Goal: Check status: Check status

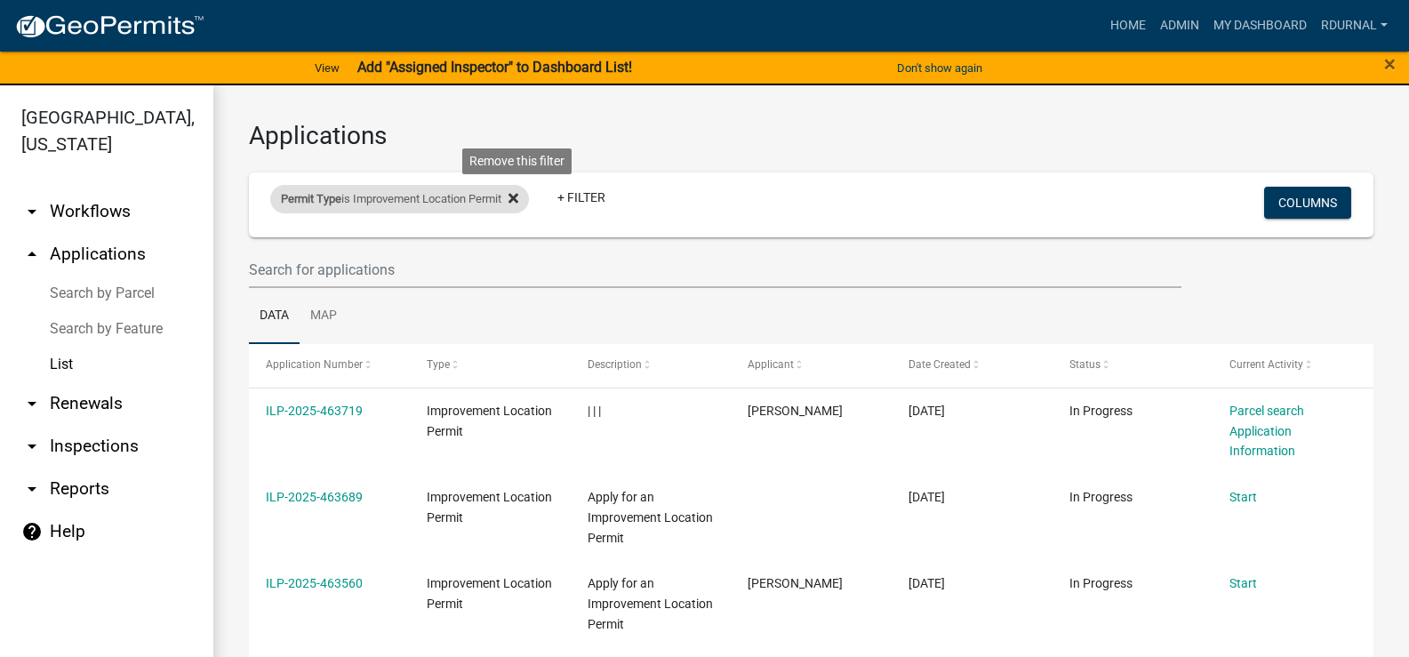
click at [513, 201] on fa-icon at bounding box center [509, 199] width 17 height 28
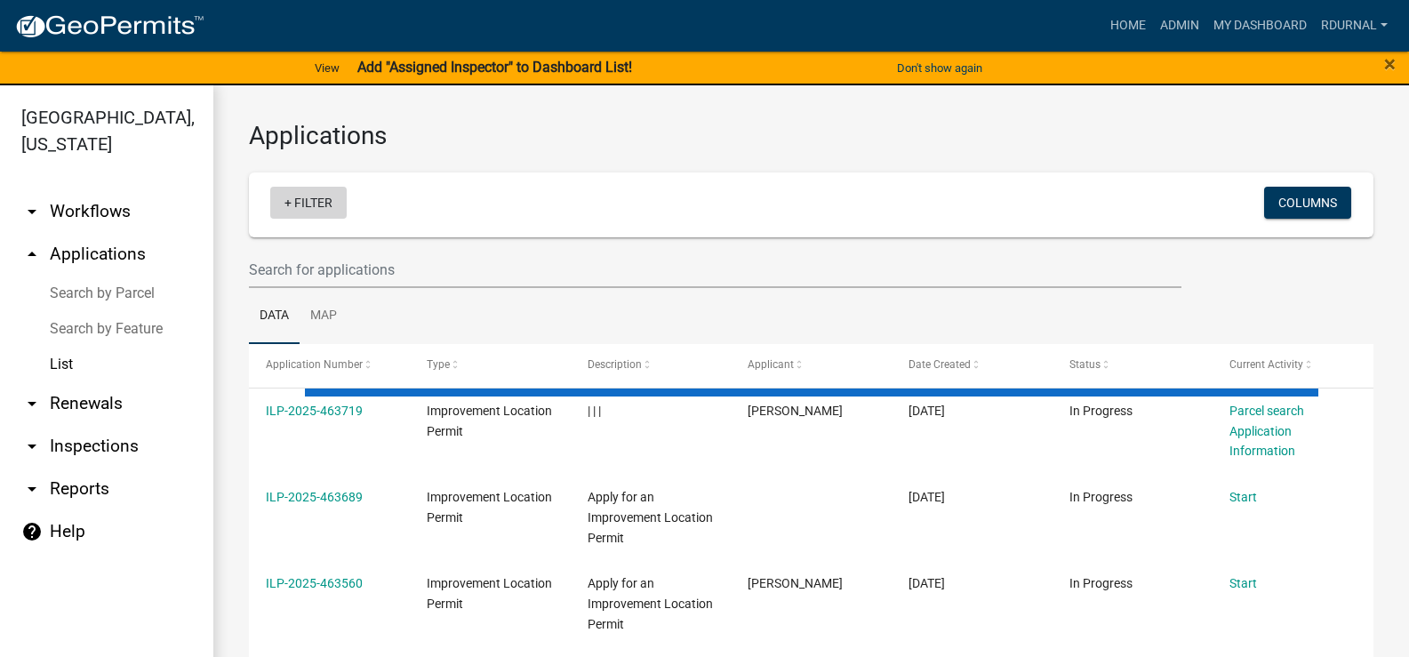
click at [298, 200] on link "+ Filter" at bounding box center [308, 203] width 76 height 32
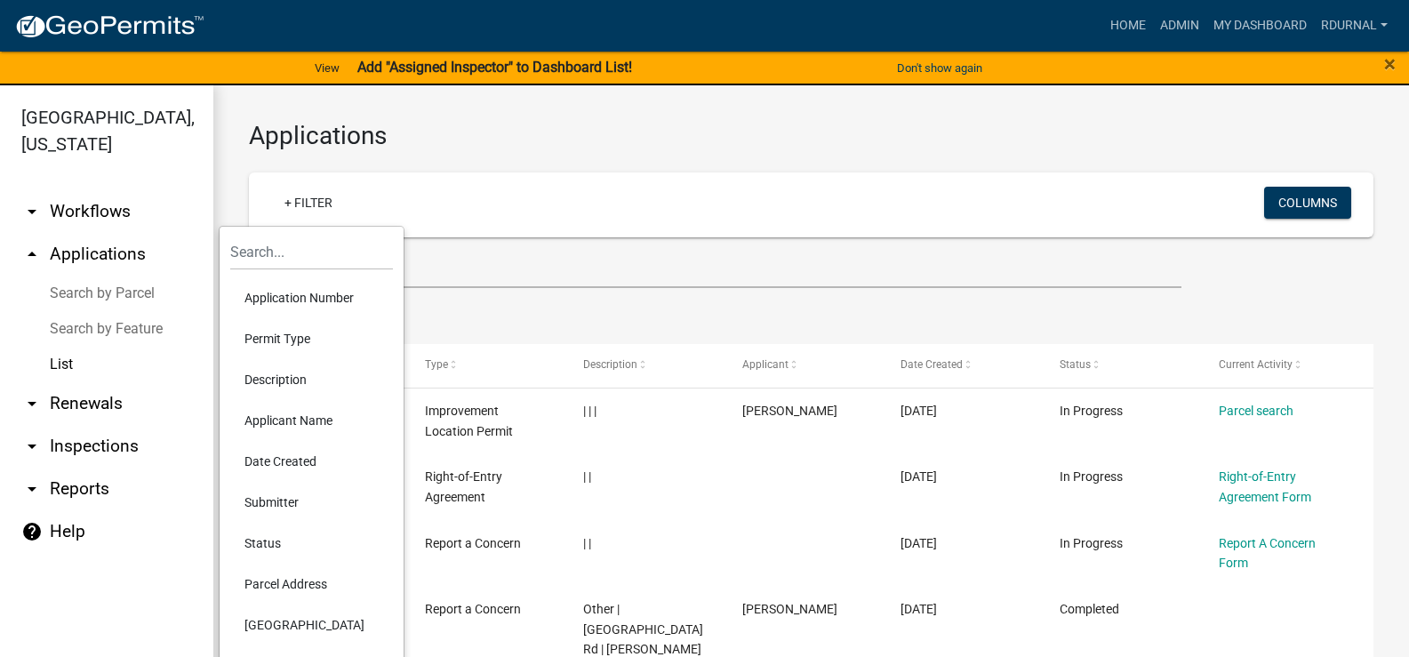
click at [302, 295] on li "Application Number" at bounding box center [311, 297] width 163 height 41
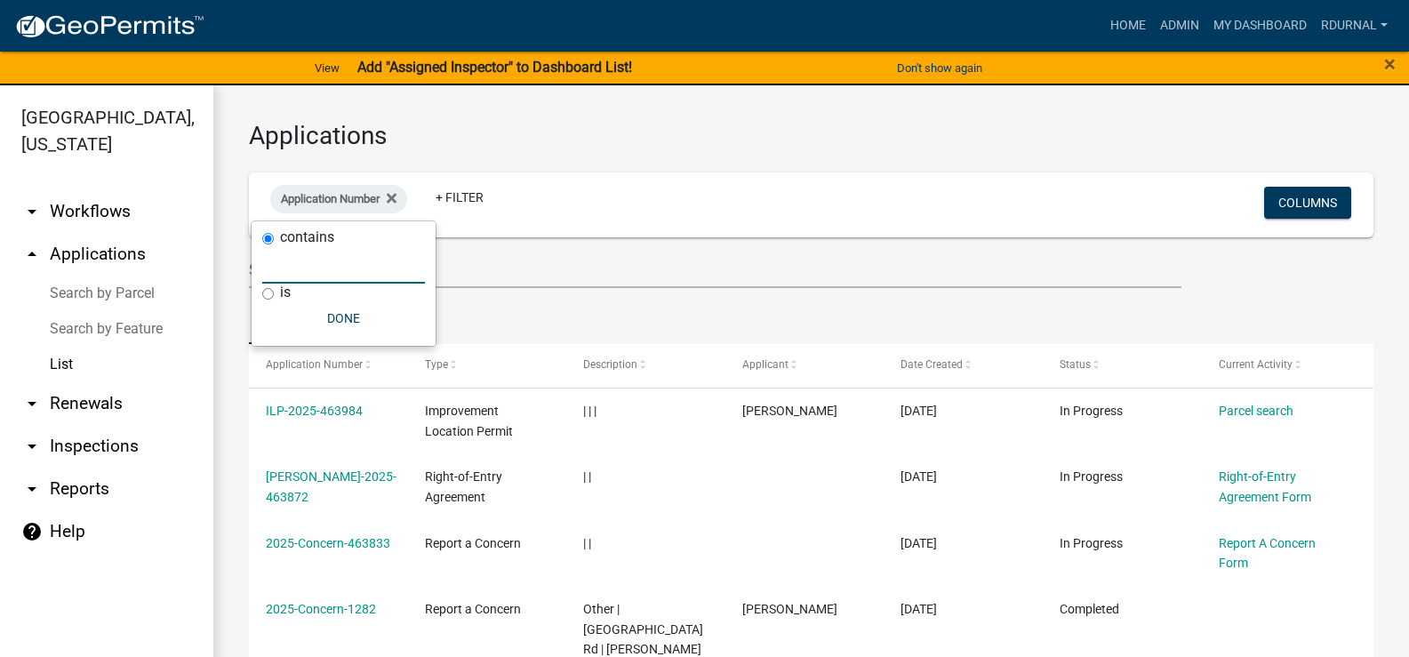
click at [352, 266] on input "text" at bounding box center [343, 265] width 163 height 36
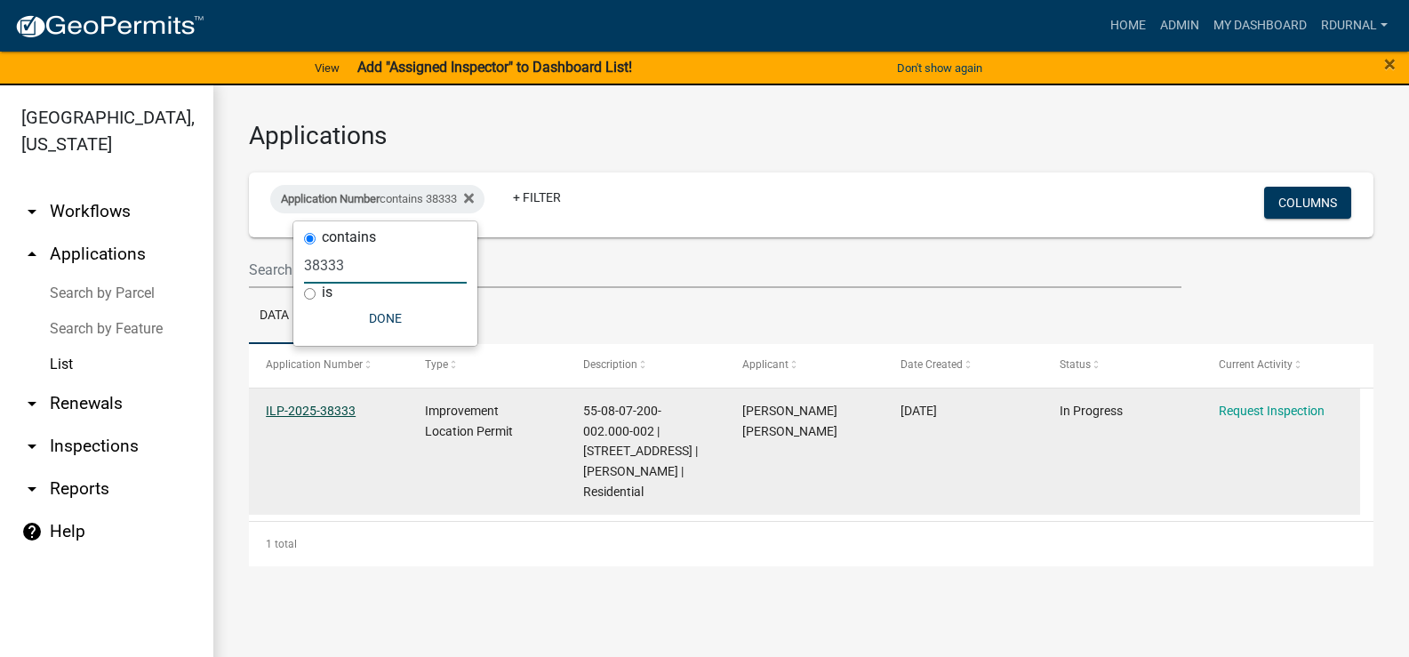
type input "38333"
click at [329, 408] on link "ILP-2025-38333" at bounding box center [311, 411] width 90 height 14
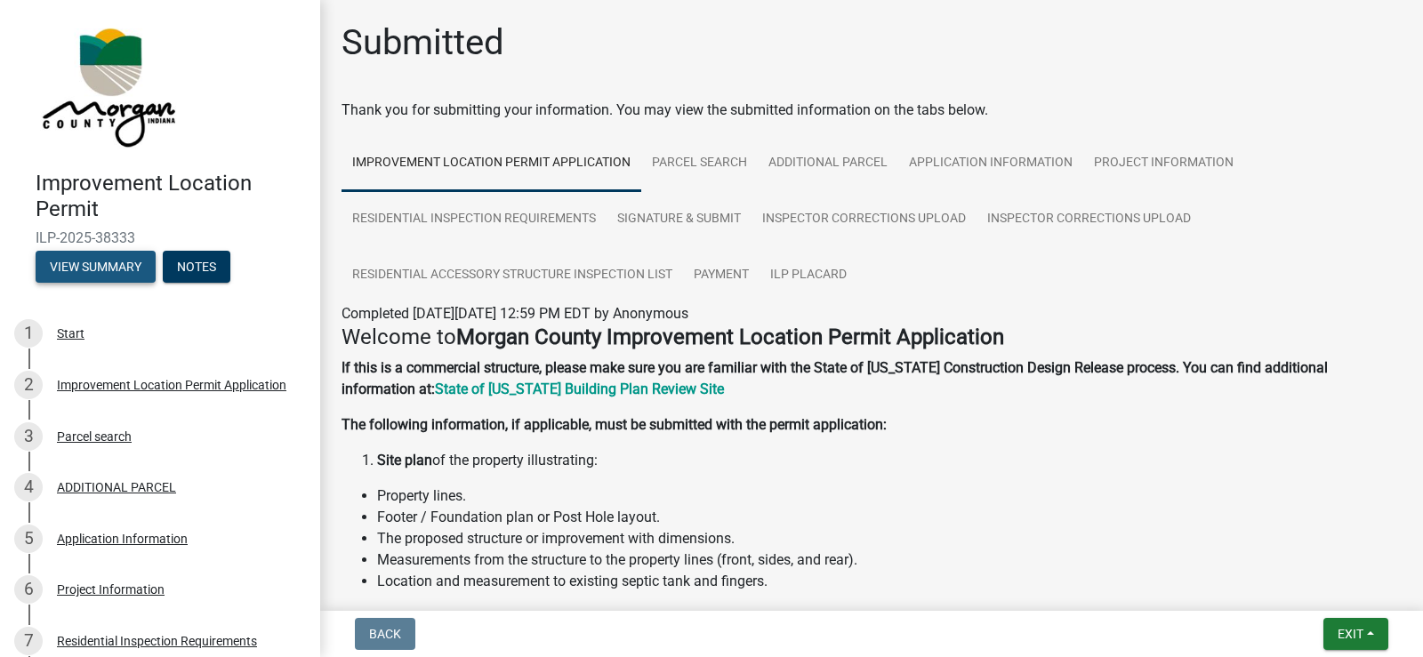
click at [114, 271] on button "View Summary" at bounding box center [96, 267] width 120 height 32
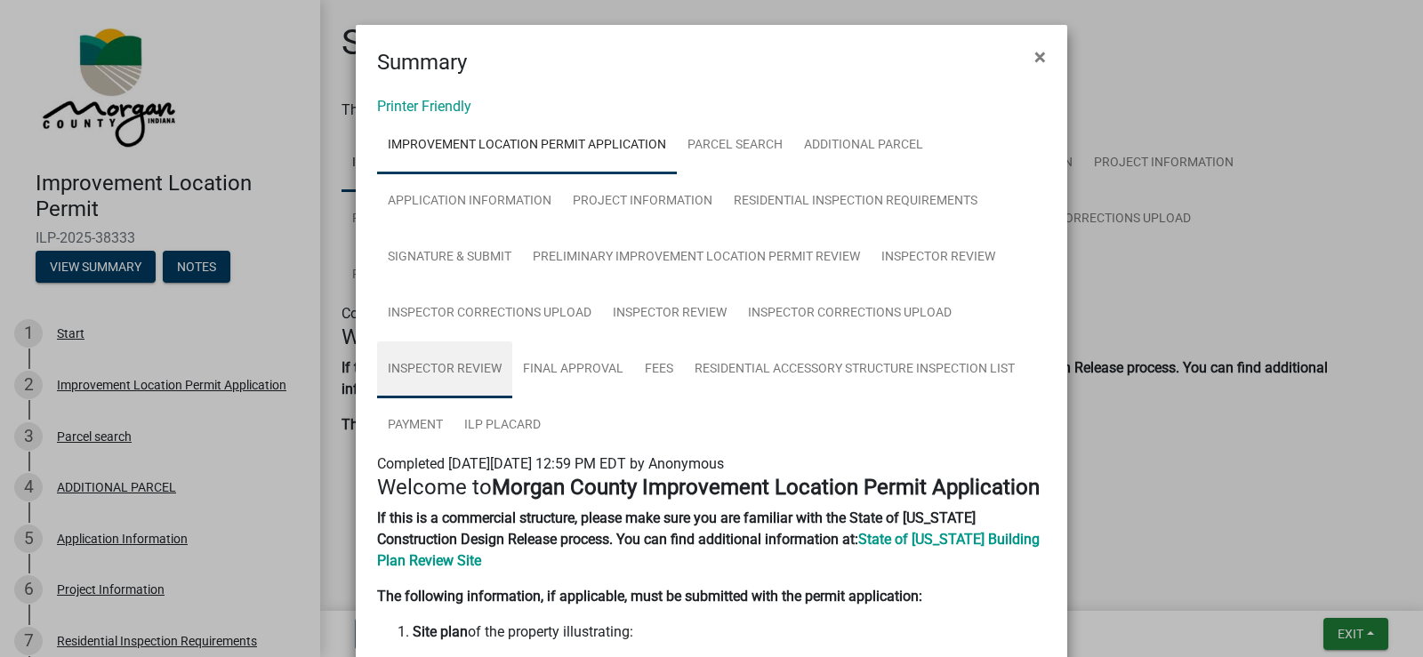
click at [468, 370] on link "Inspector Review" at bounding box center [444, 369] width 135 height 57
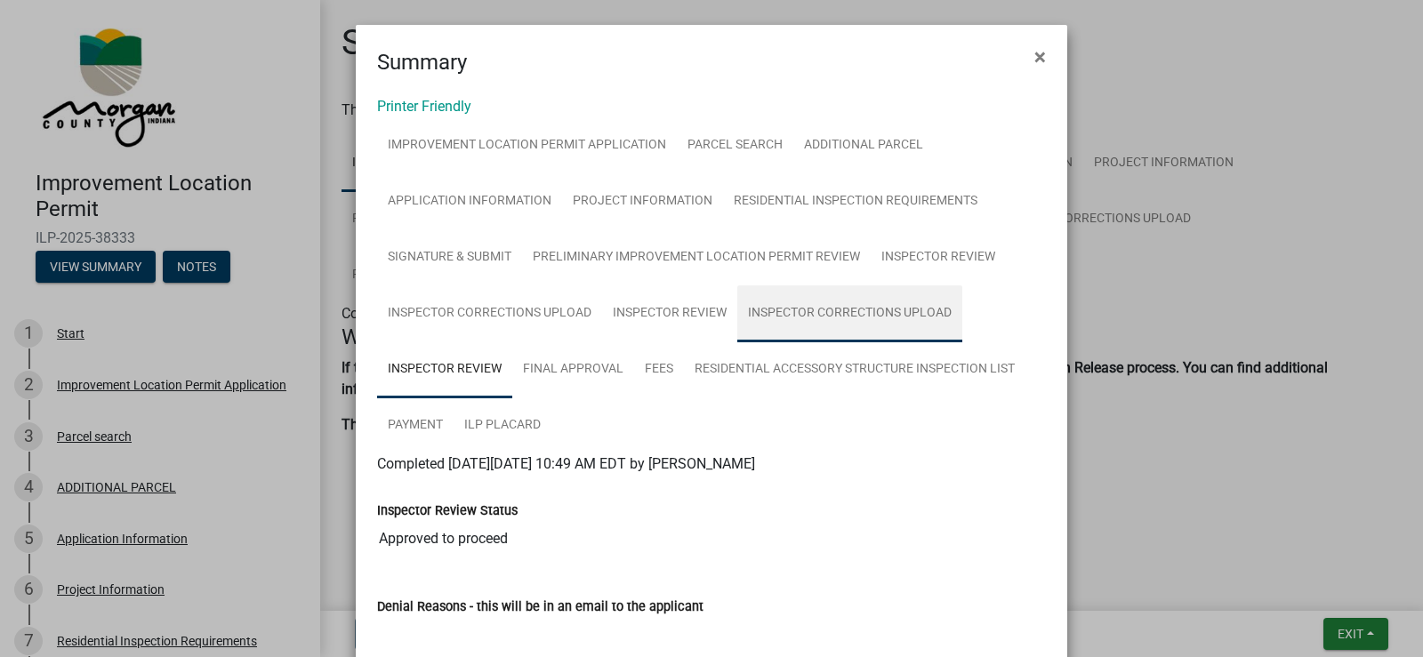
click at [820, 310] on link "Inspector Corrections Upload" at bounding box center [849, 313] width 225 height 57
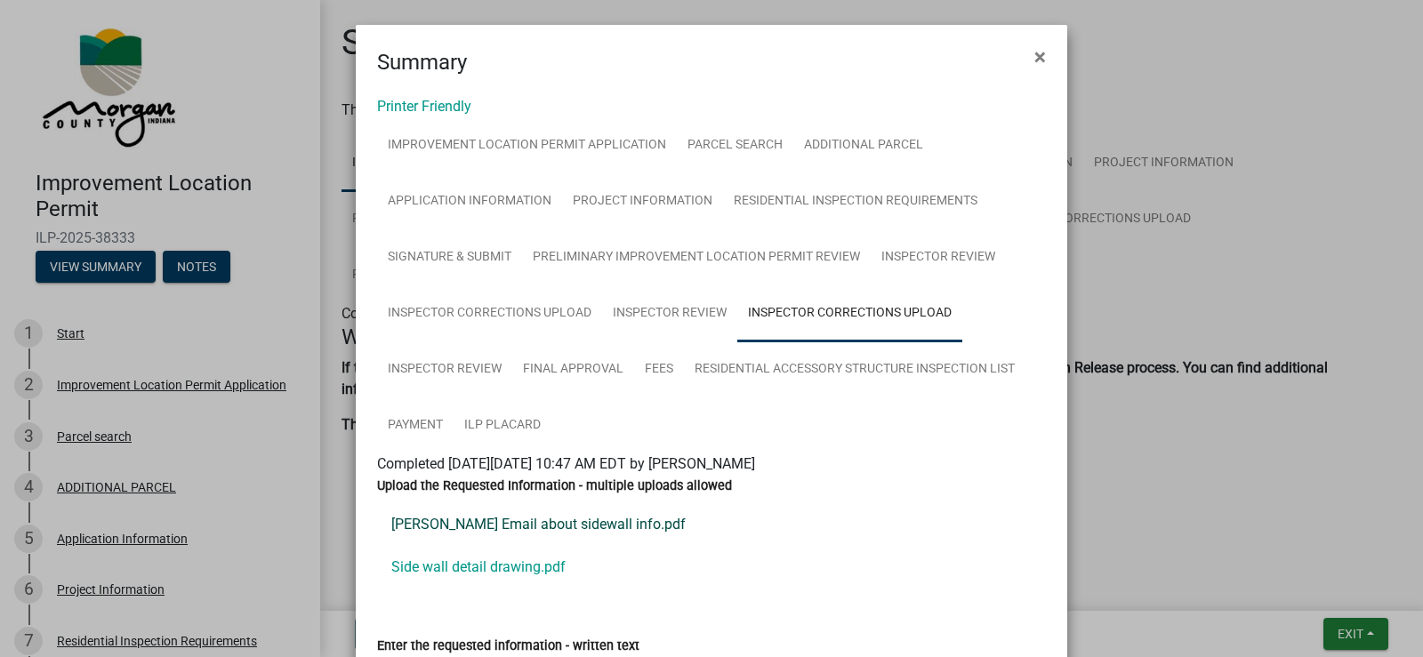
click at [530, 524] on link "Goodin Email about sidewall info.pdf" at bounding box center [711, 524] width 669 height 43
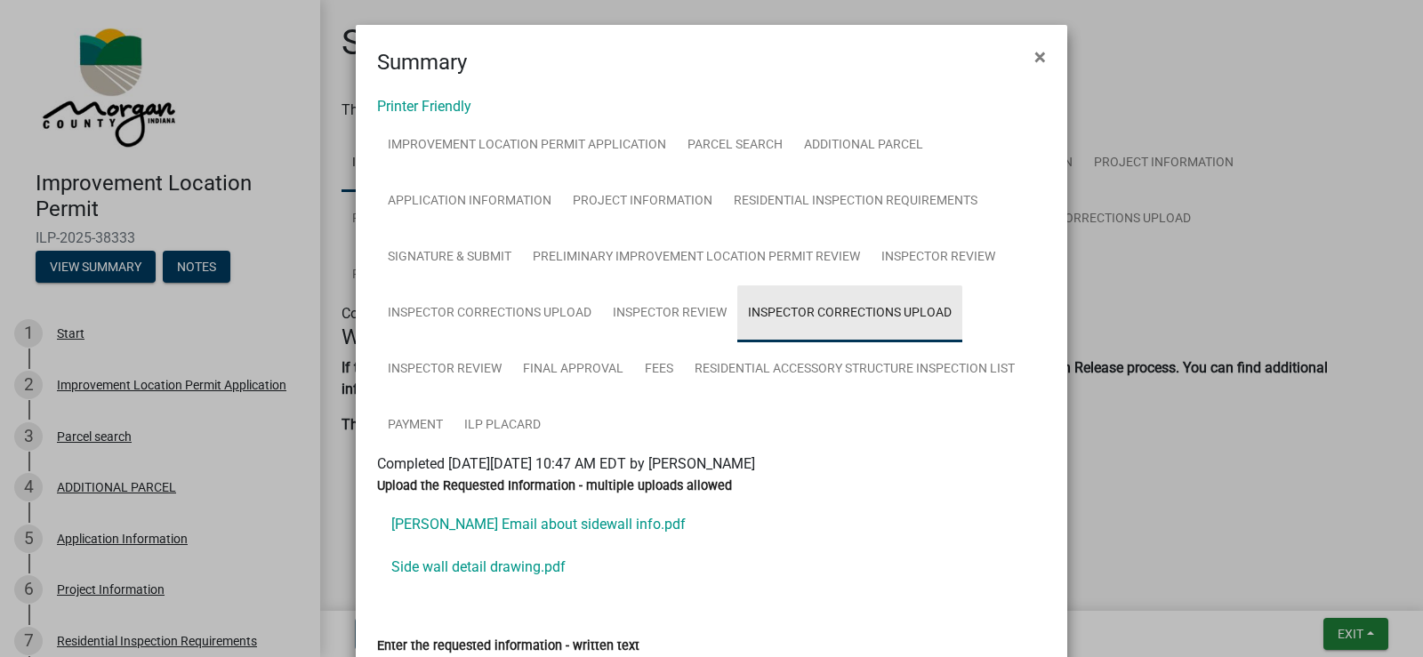
click at [907, 314] on link "Inspector Corrections Upload" at bounding box center [849, 313] width 225 height 57
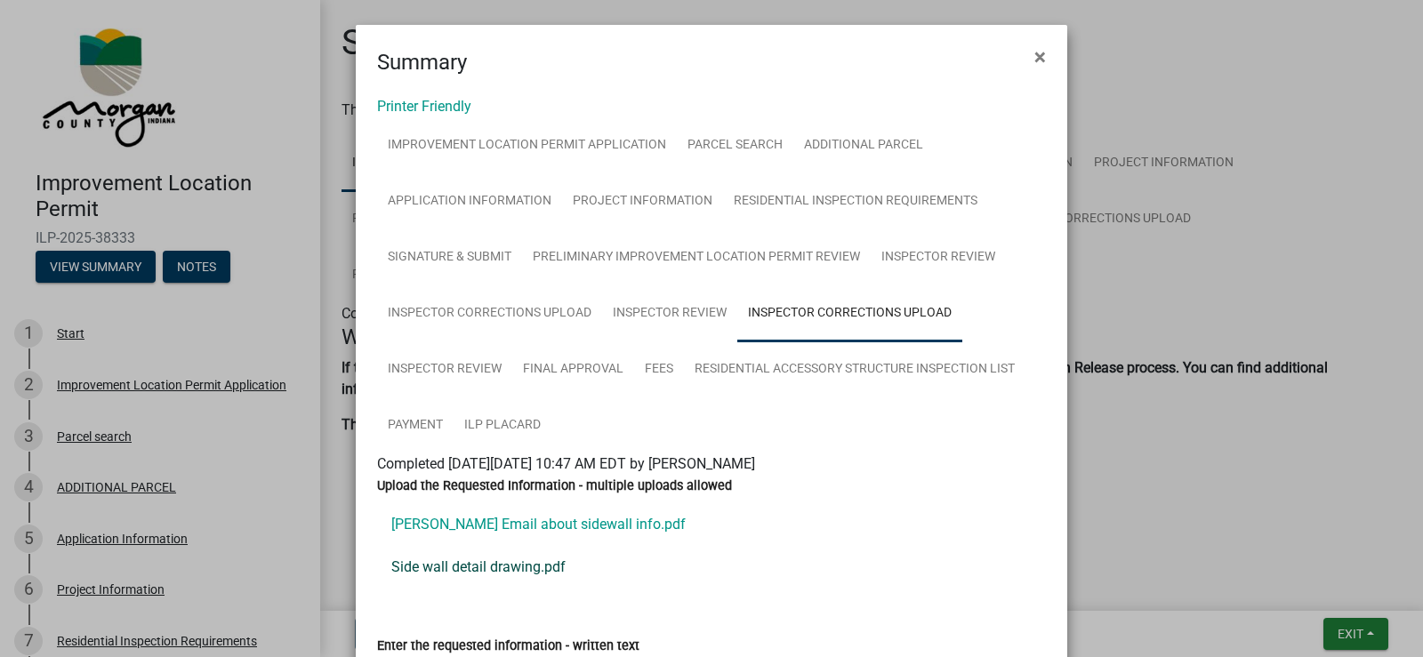
click at [508, 562] on link "Side wall detail drawing.pdf" at bounding box center [711, 567] width 669 height 43
click at [1034, 56] on span "×" at bounding box center [1040, 56] width 12 height 25
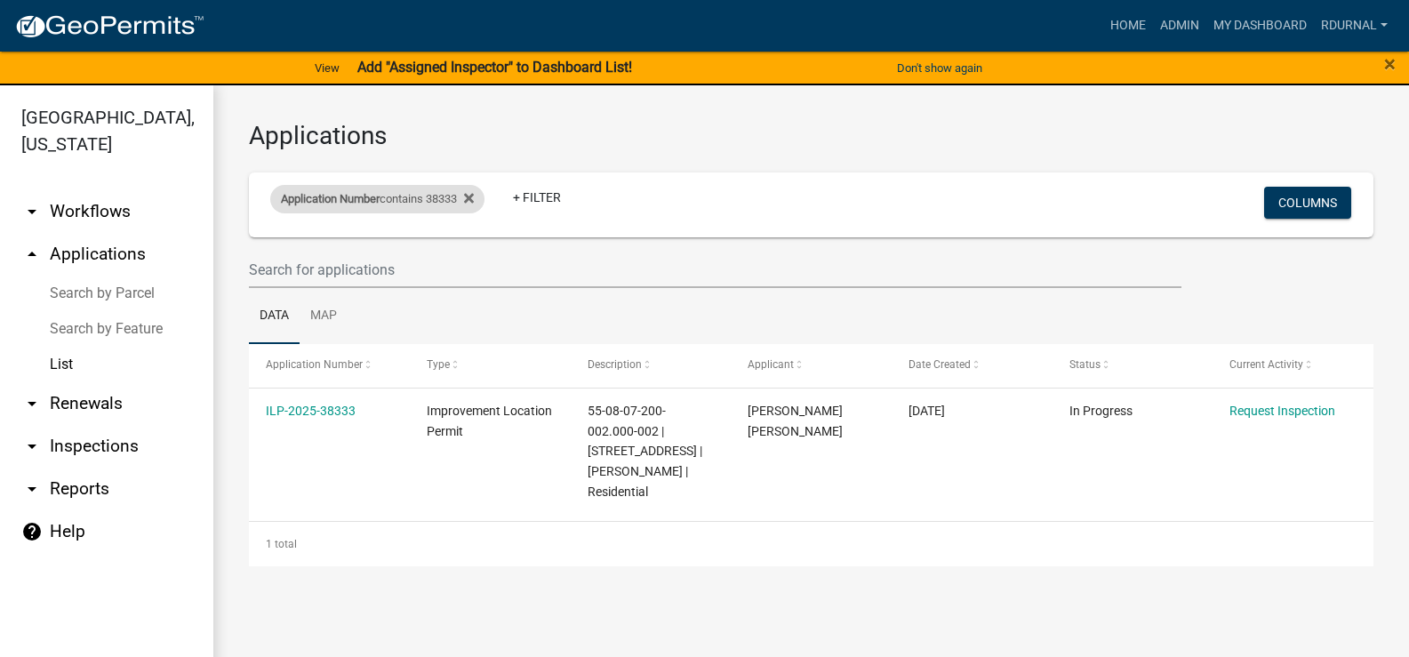
click at [363, 200] on span "Application Number" at bounding box center [330, 198] width 99 height 13
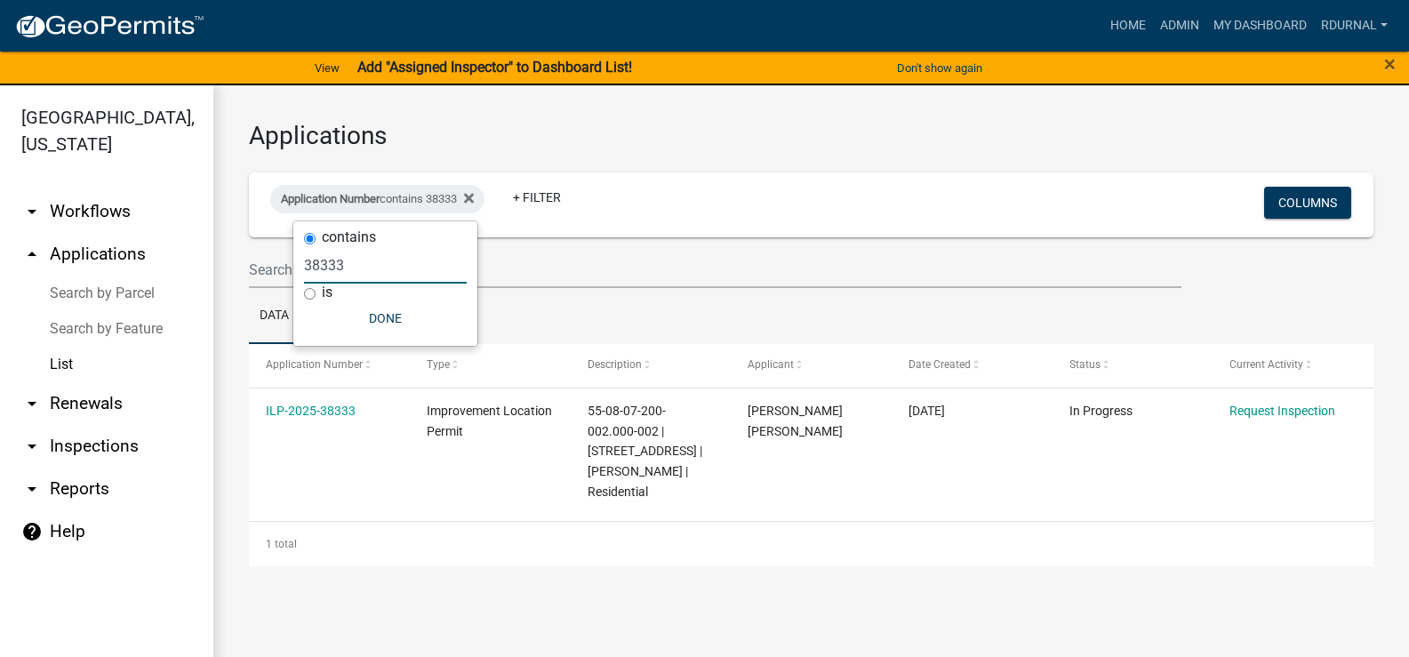
click at [371, 269] on input "38333" at bounding box center [385, 265] width 163 height 36
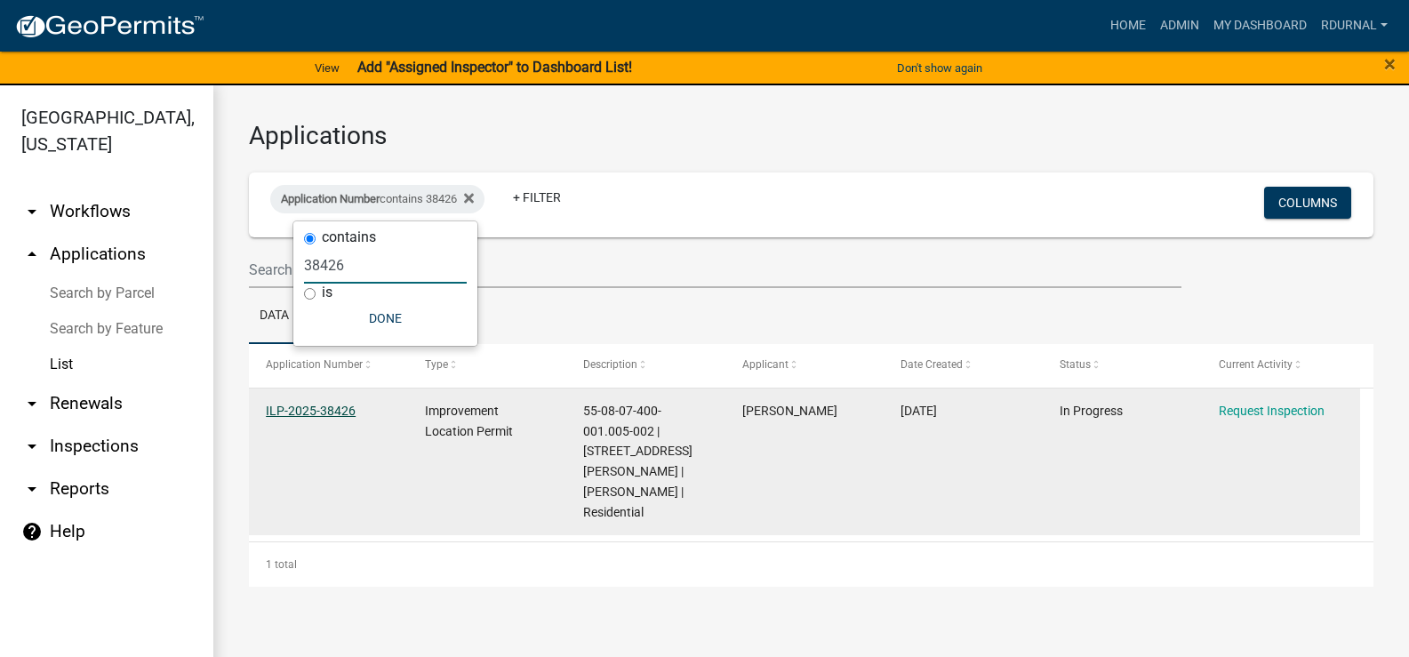
type input "38426"
click at [323, 406] on link "ILP-2025-38426" at bounding box center [311, 411] width 90 height 14
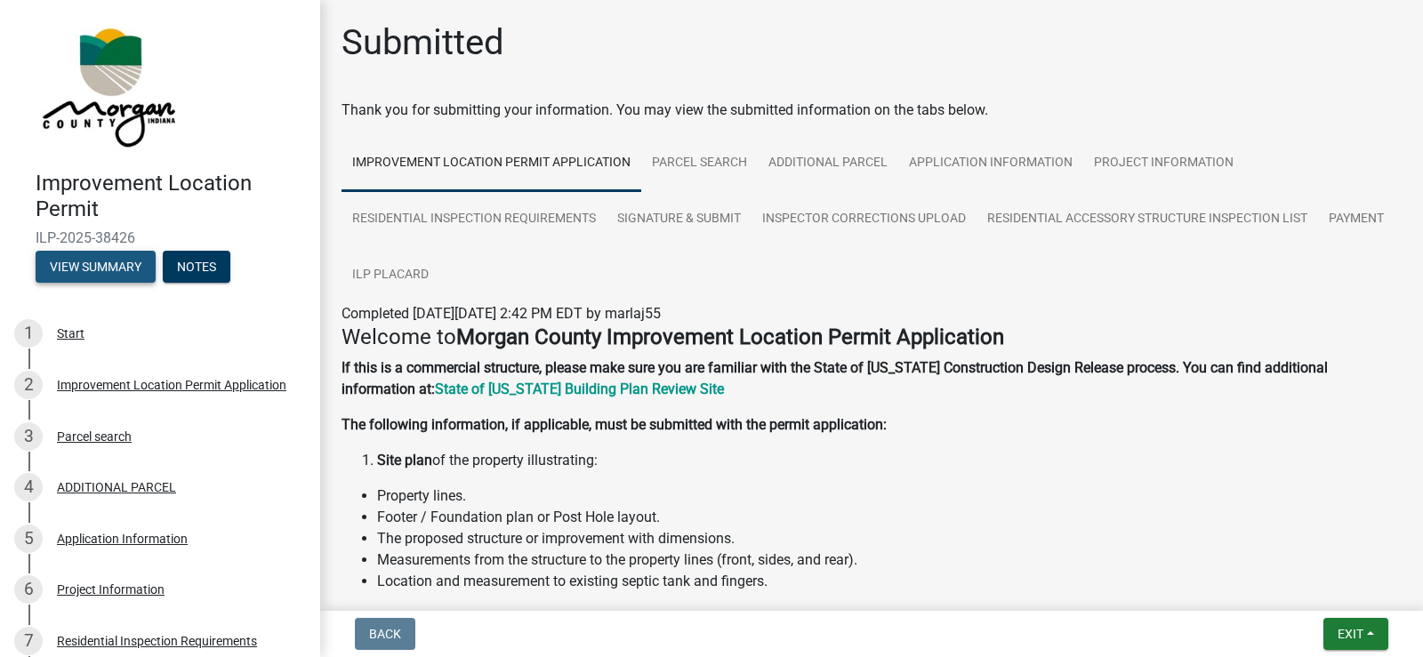
click at [95, 266] on button "View Summary" at bounding box center [96, 267] width 120 height 32
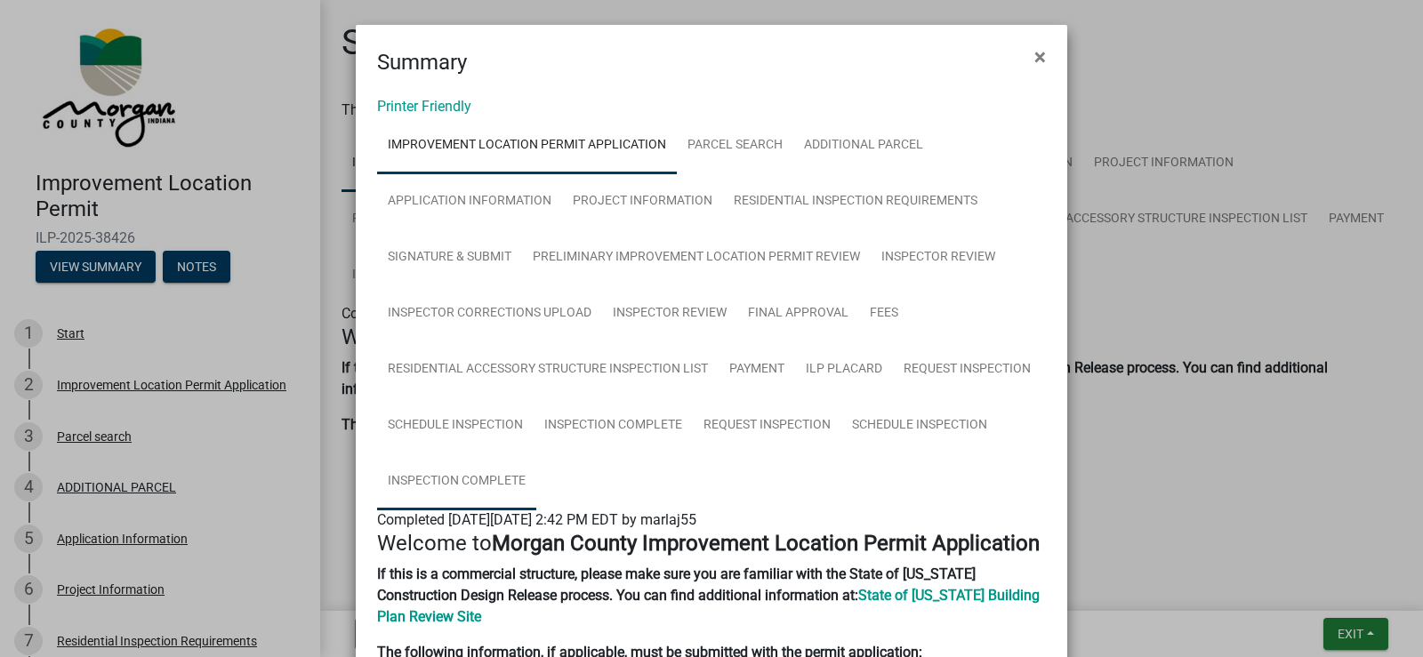
click at [504, 486] on link "Inspection Complete" at bounding box center [456, 481] width 159 height 57
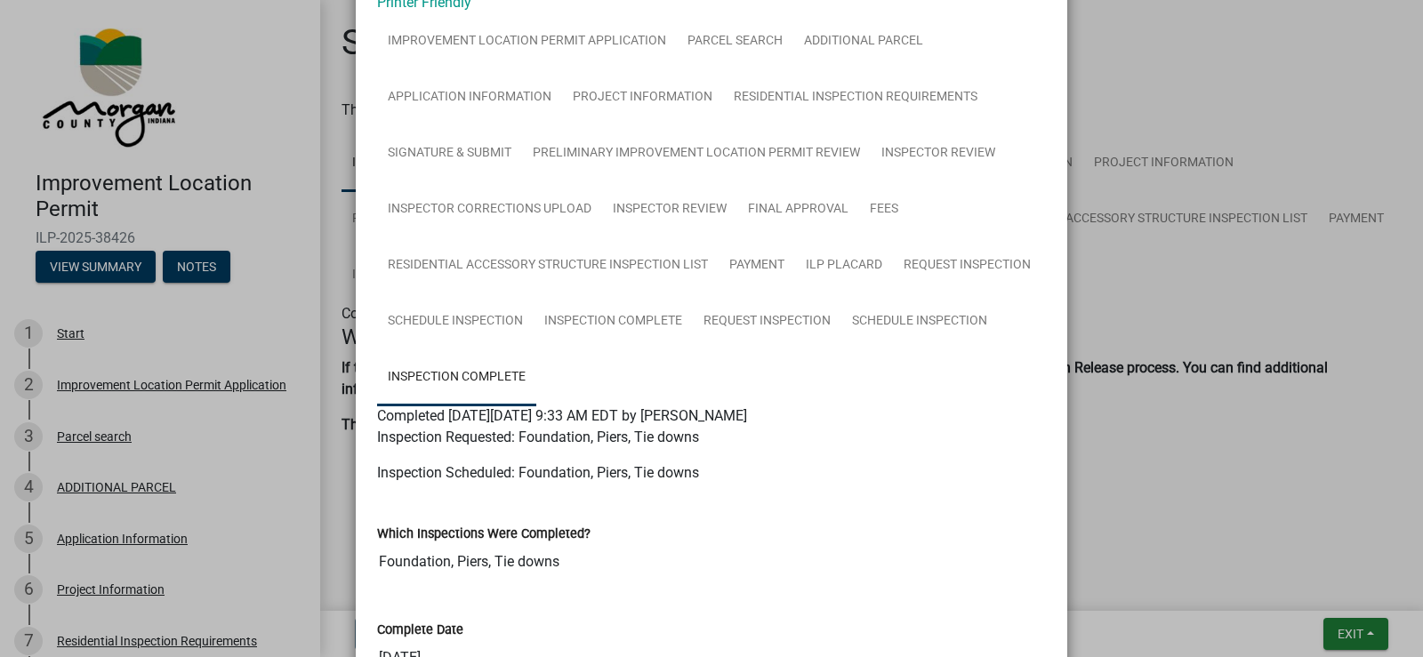
scroll to position [89, 0]
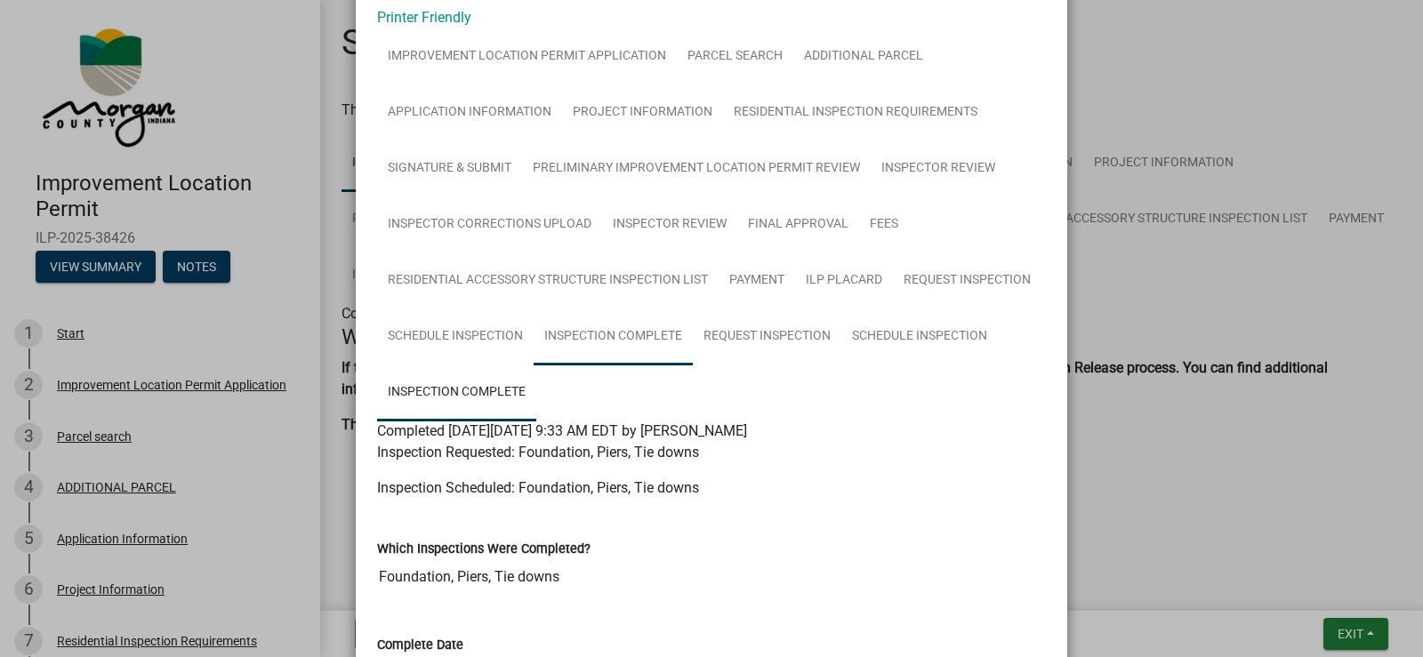
click at [626, 341] on link "Inspection Complete" at bounding box center [612, 337] width 159 height 57
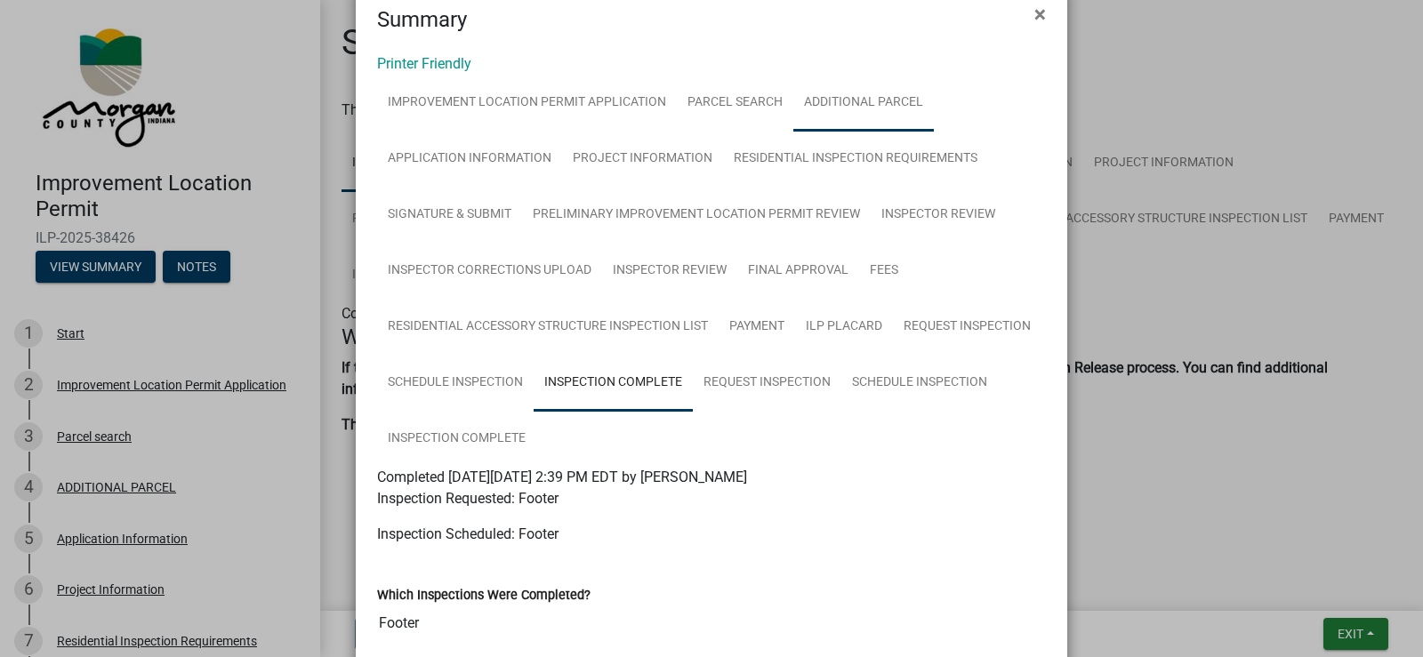
scroll to position [0, 0]
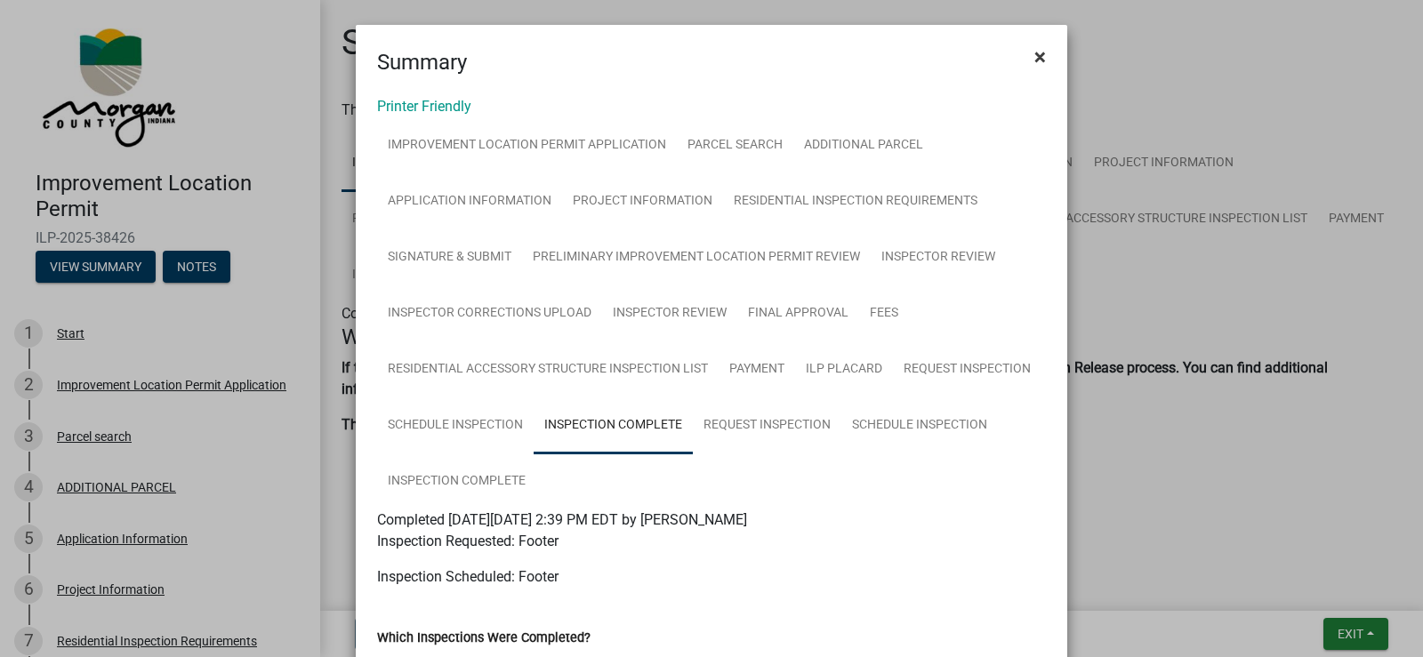
click at [1026, 63] on button "×" at bounding box center [1040, 57] width 40 height 50
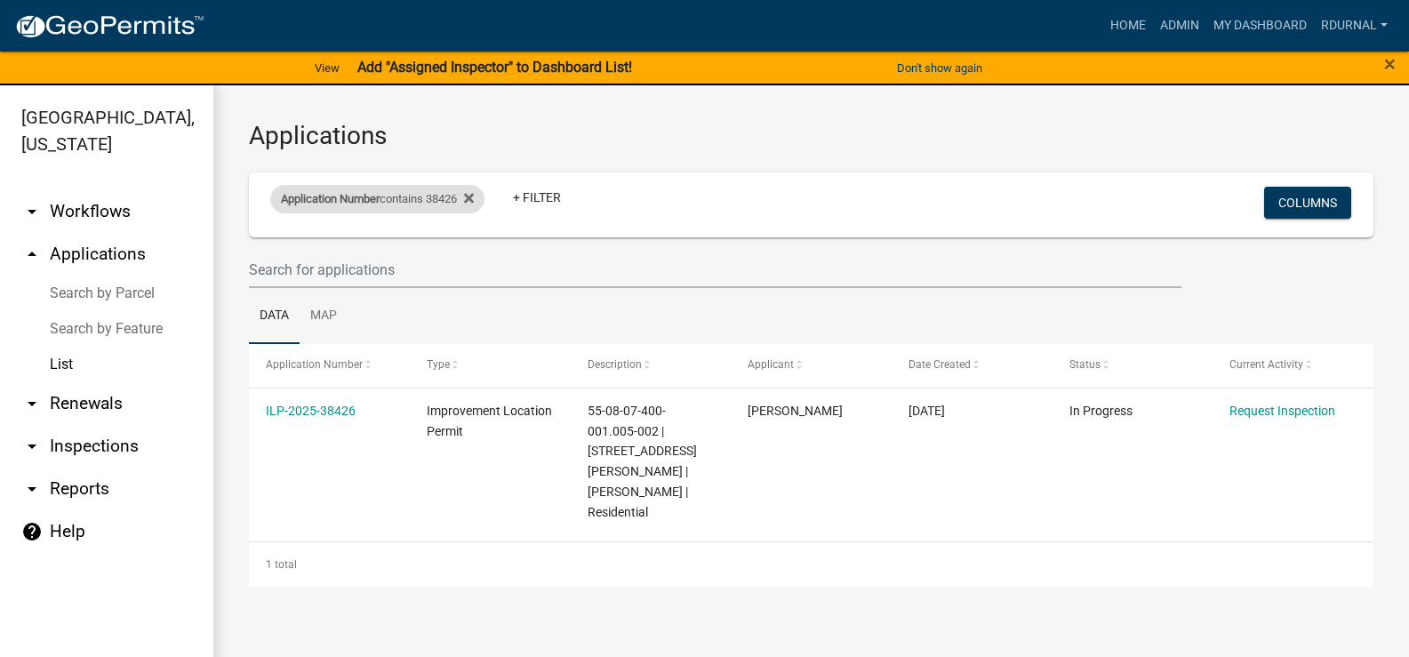
click at [436, 197] on div "Application Number contains 38426" at bounding box center [377, 199] width 214 height 28
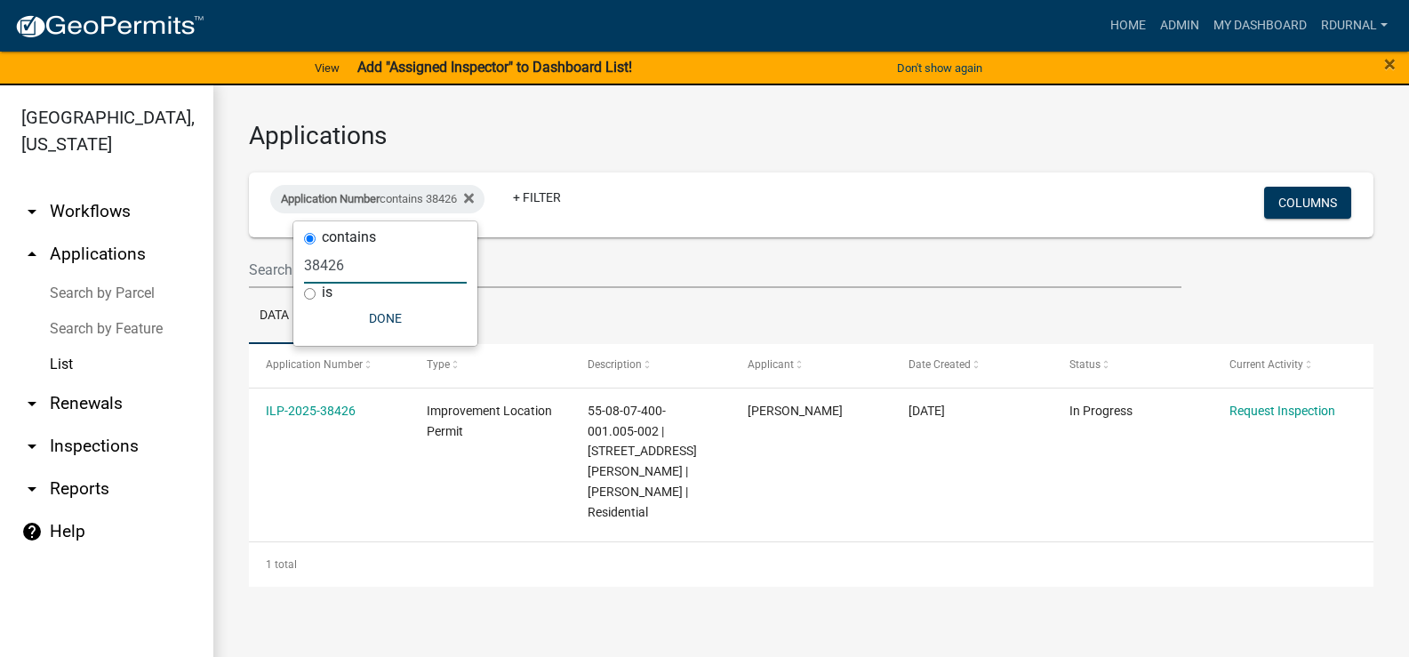
click at [365, 261] on input "38426" at bounding box center [385, 265] width 163 height 36
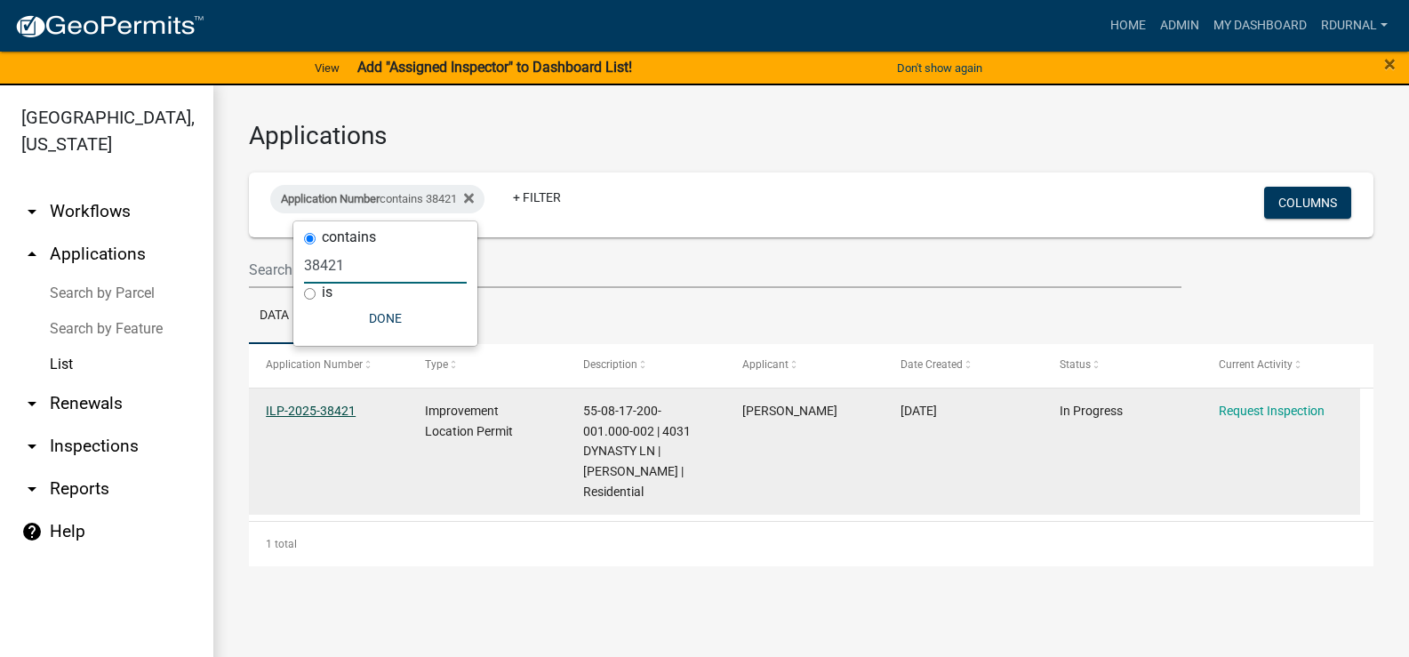
type input "38421"
click at [315, 404] on link "ILP-2025-38421" at bounding box center [311, 411] width 90 height 14
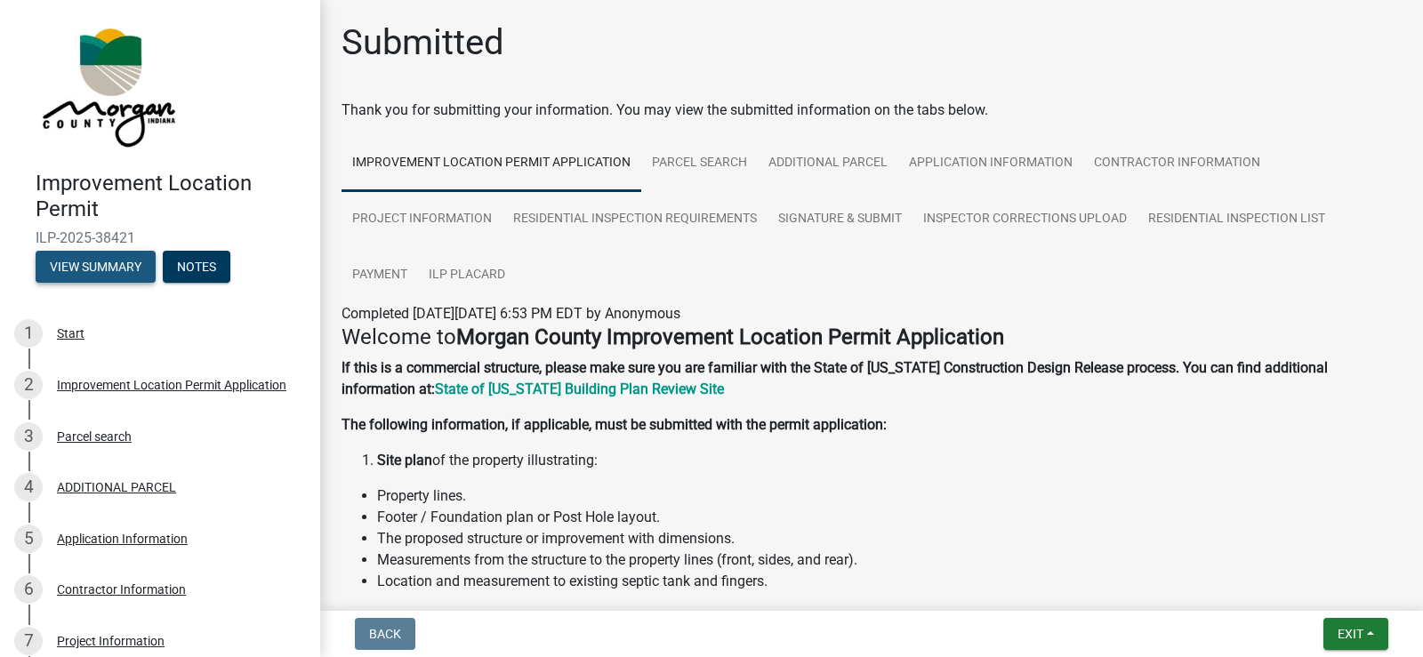
click at [100, 261] on button "View Summary" at bounding box center [96, 267] width 120 height 32
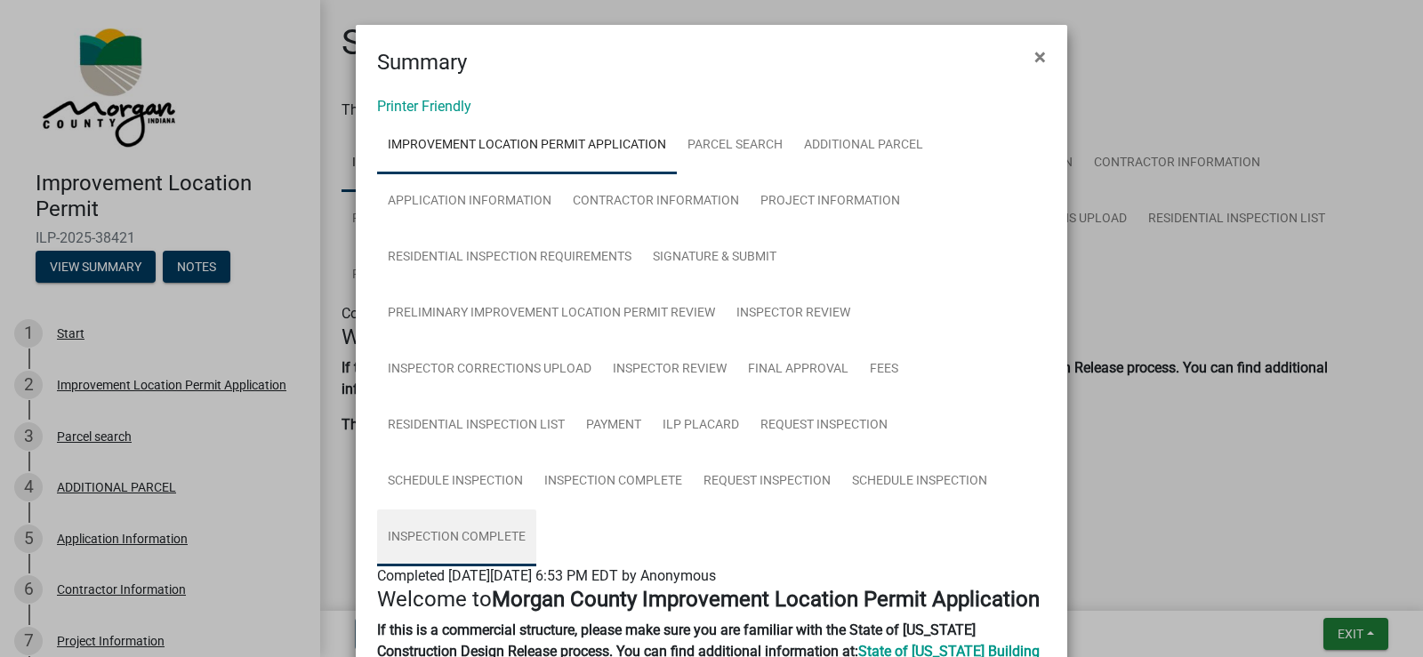
click at [474, 537] on link "Inspection Complete" at bounding box center [456, 537] width 159 height 57
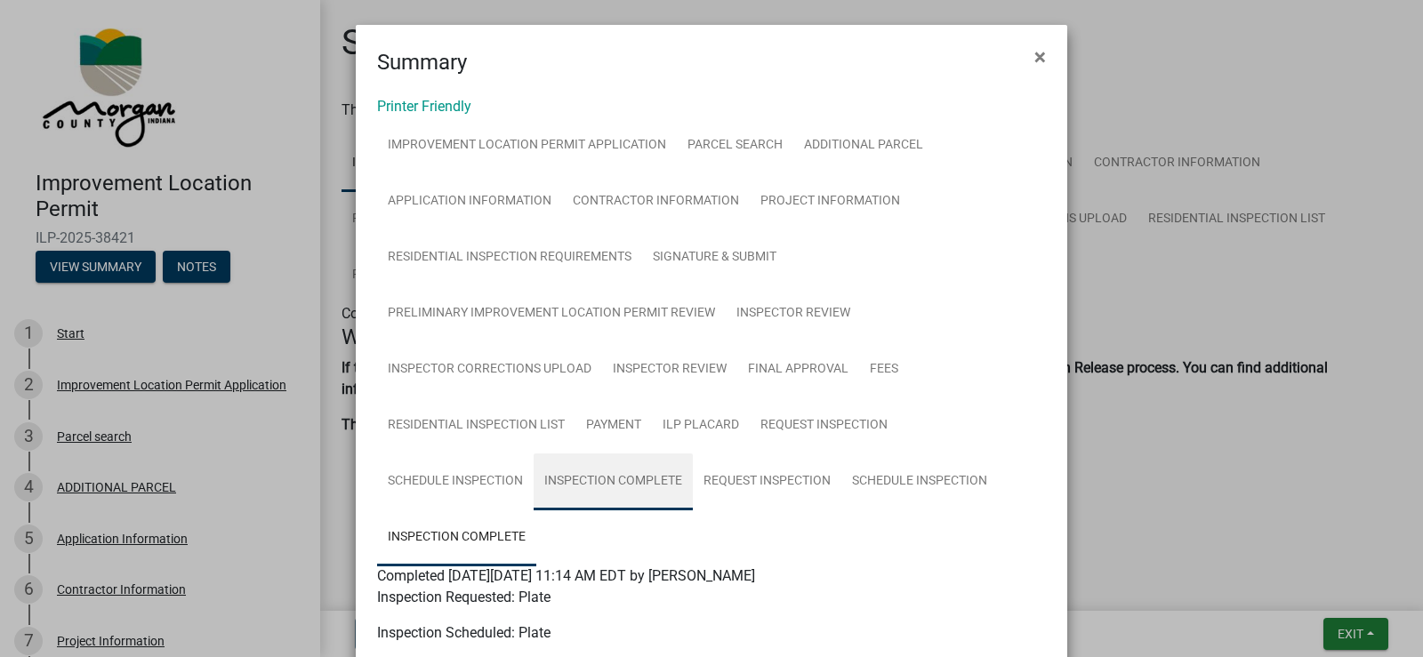
click at [619, 473] on link "Inspection Complete" at bounding box center [612, 481] width 159 height 57
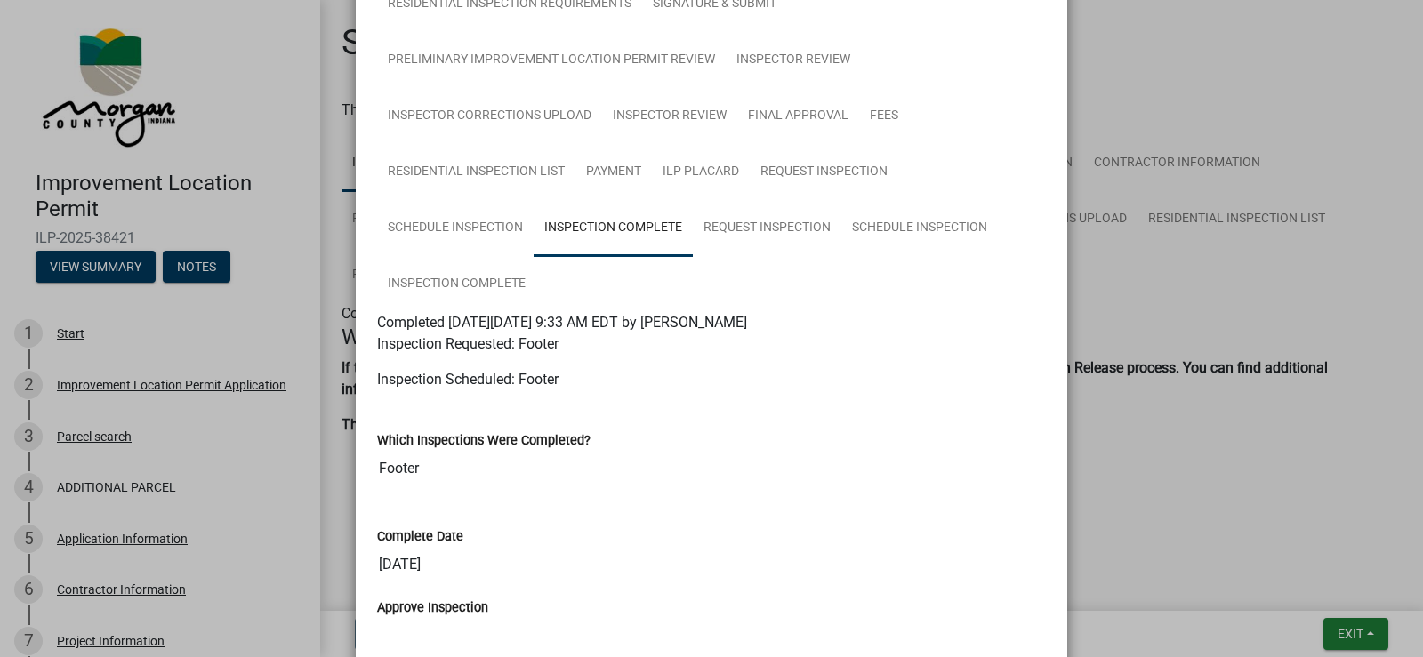
scroll to position [356, 0]
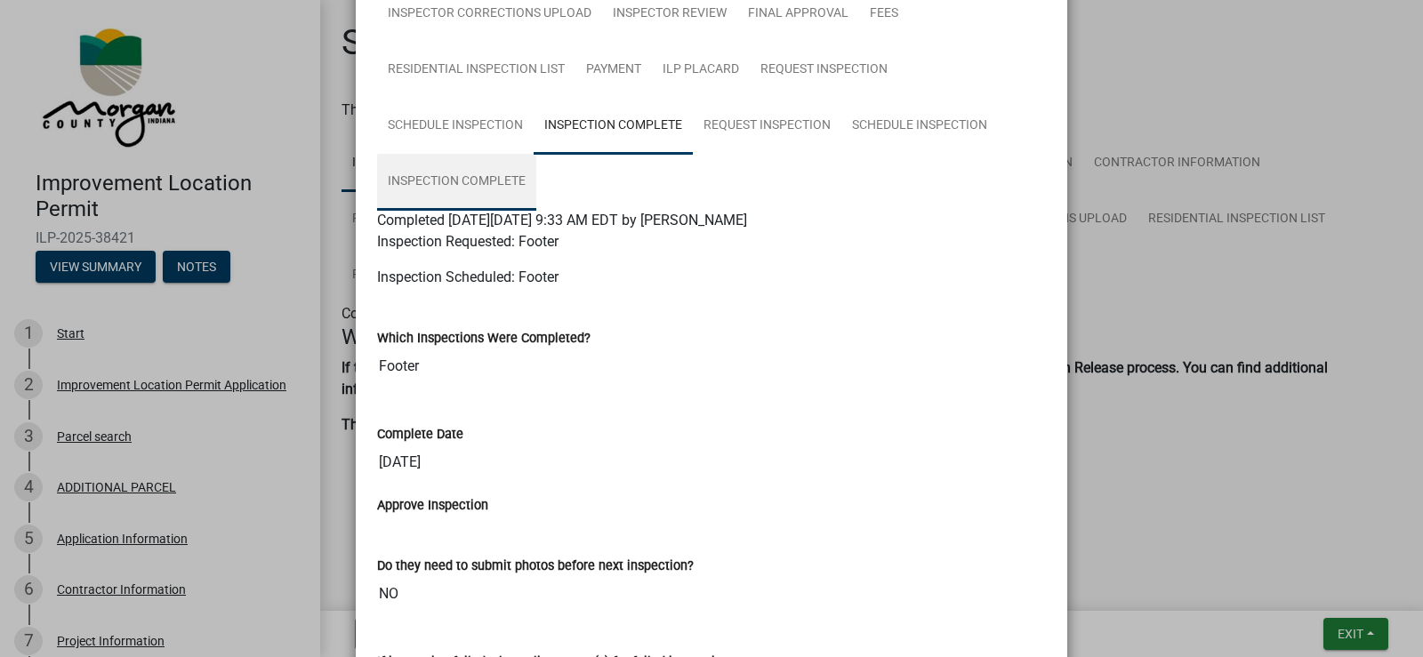
click at [500, 173] on link "Inspection Complete" at bounding box center [456, 182] width 159 height 57
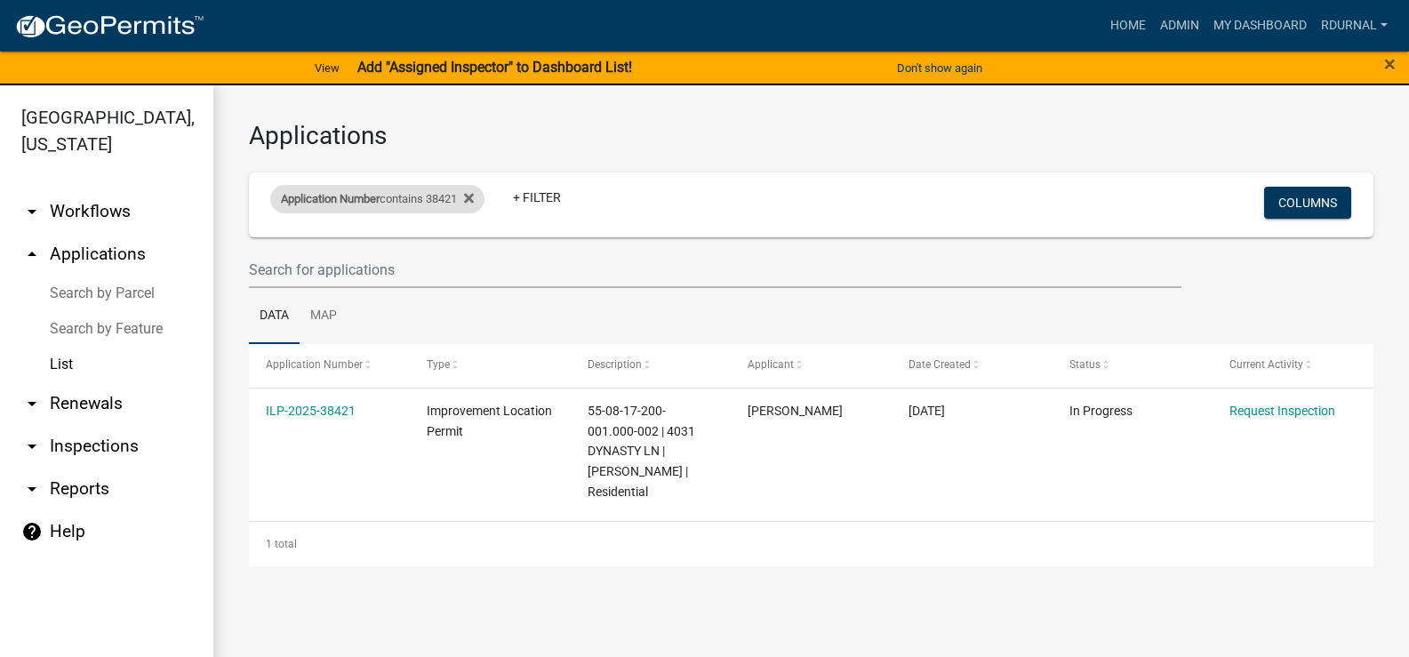
click at [392, 191] on div "Application Number contains 38421" at bounding box center [377, 199] width 214 height 28
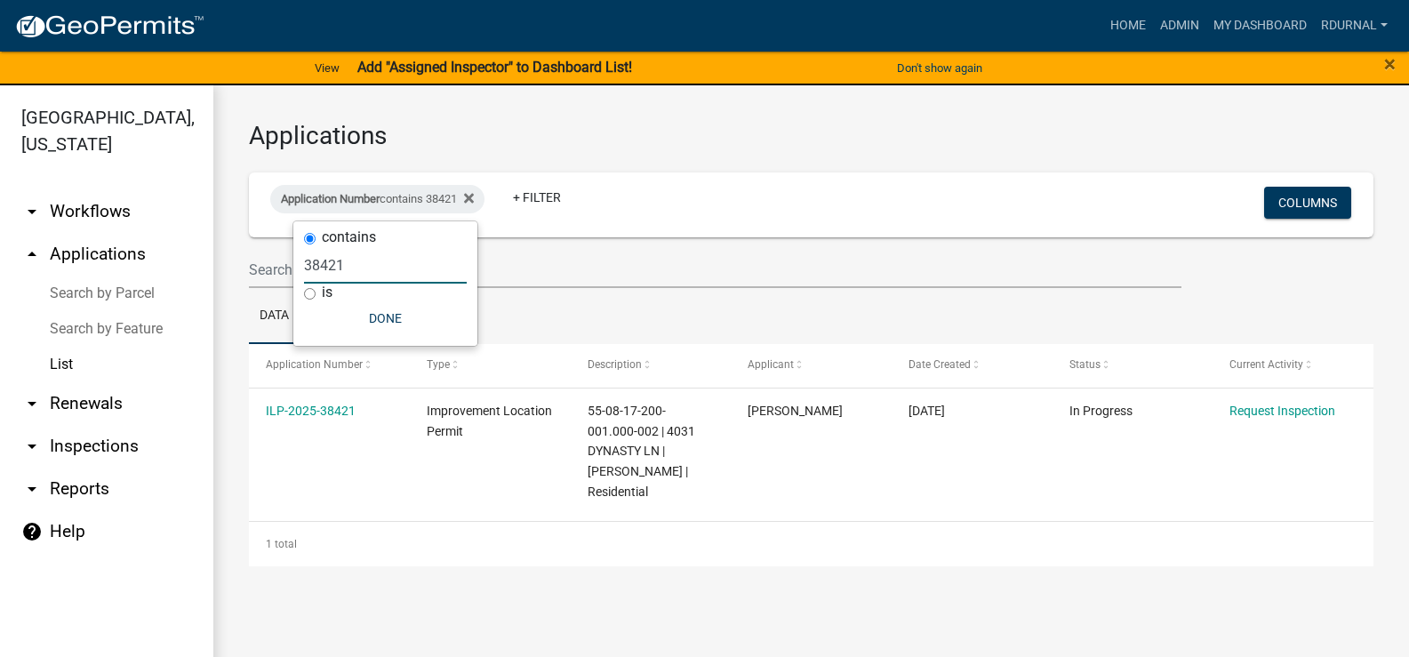
click at [374, 273] on input "38421" at bounding box center [385, 265] width 163 height 36
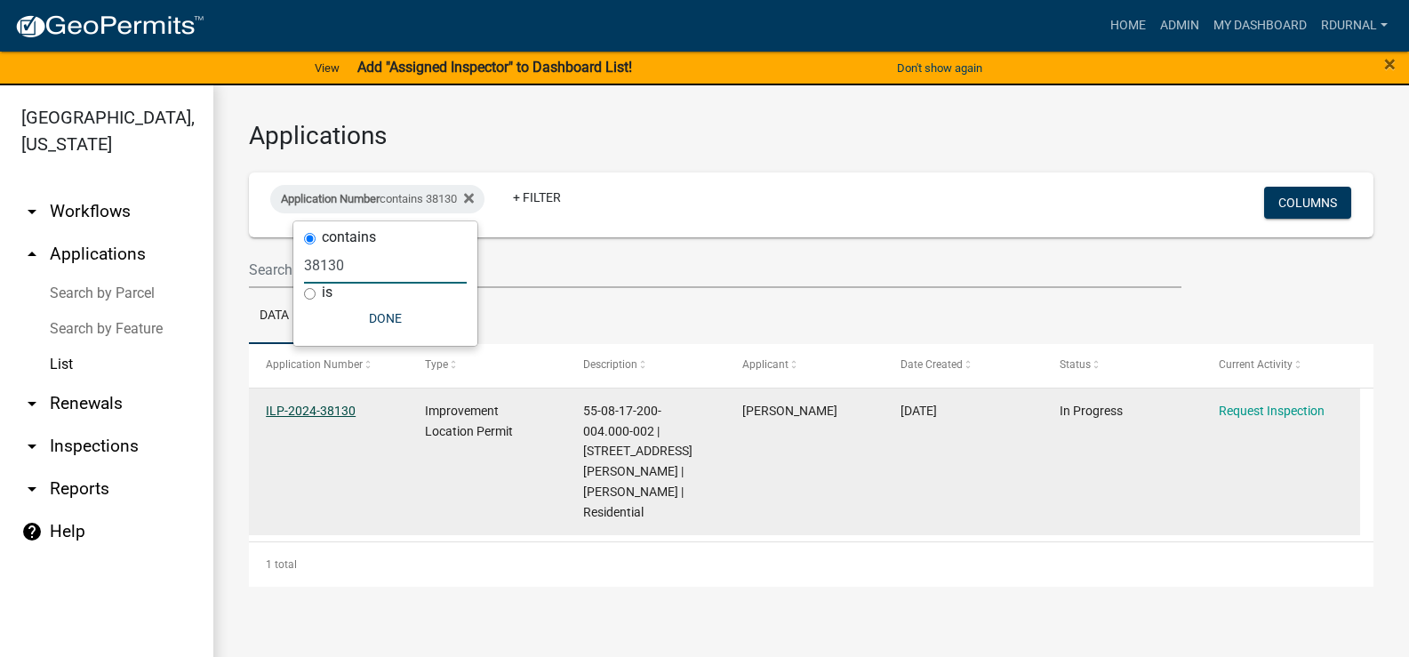
type input "38130"
click at [323, 405] on link "ILP-2024-38130" at bounding box center [311, 411] width 90 height 14
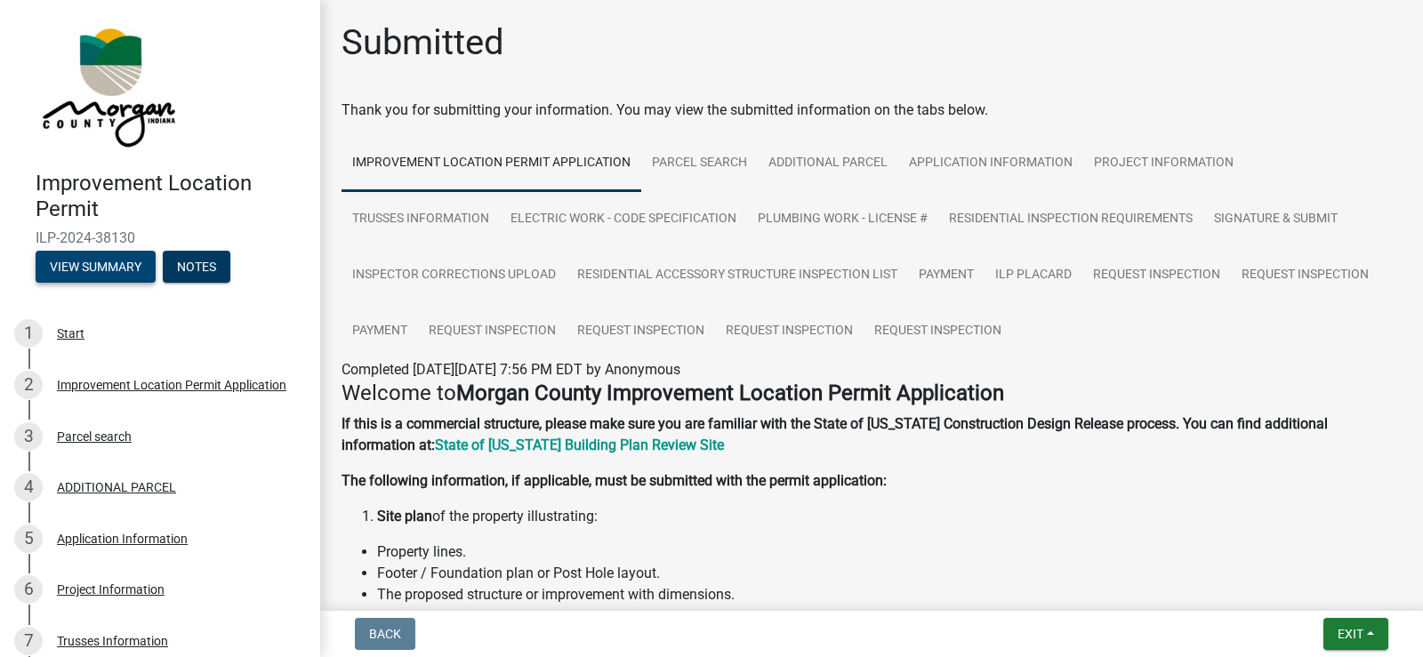
click at [78, 277] on button "View Summary" at bounding box center [96, 267] width 120 height 32
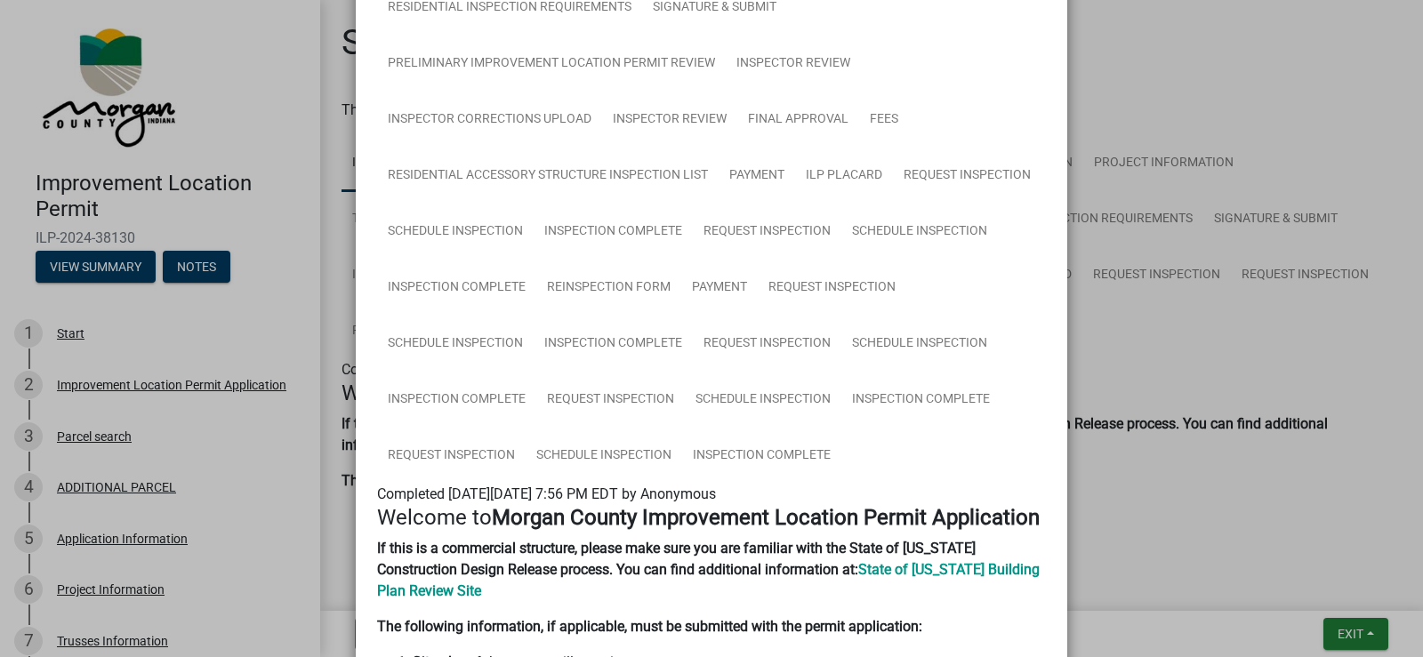
scroll to position [445, 0]
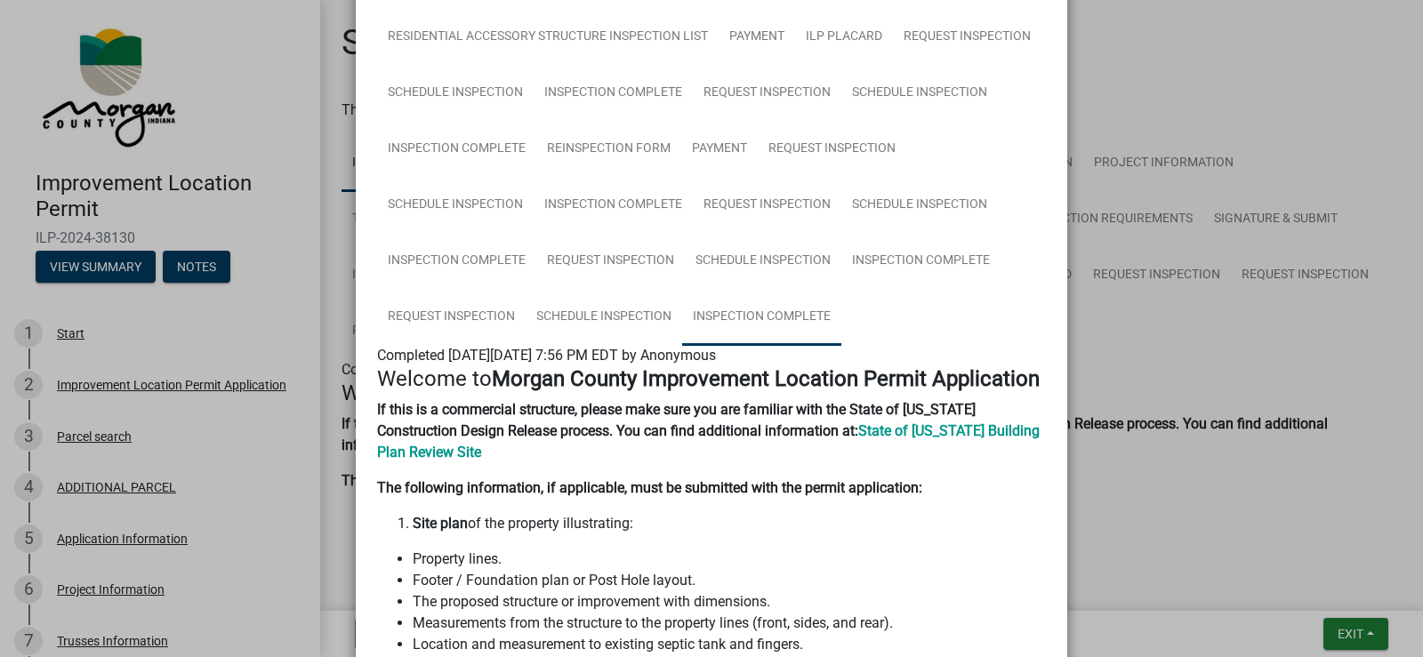
click at [774, 316] on link "Inspection Complete" at bounding box center [761, 317] width 159 height 57
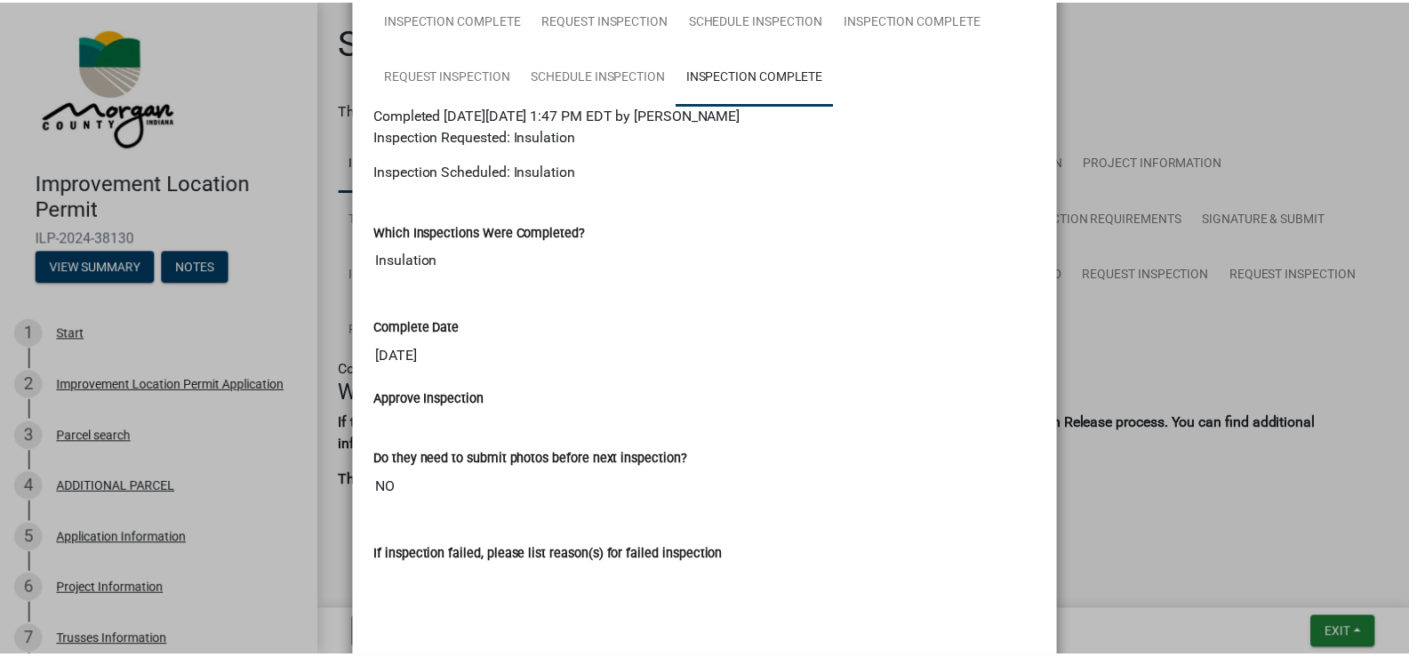
scroll to position [711, 0]
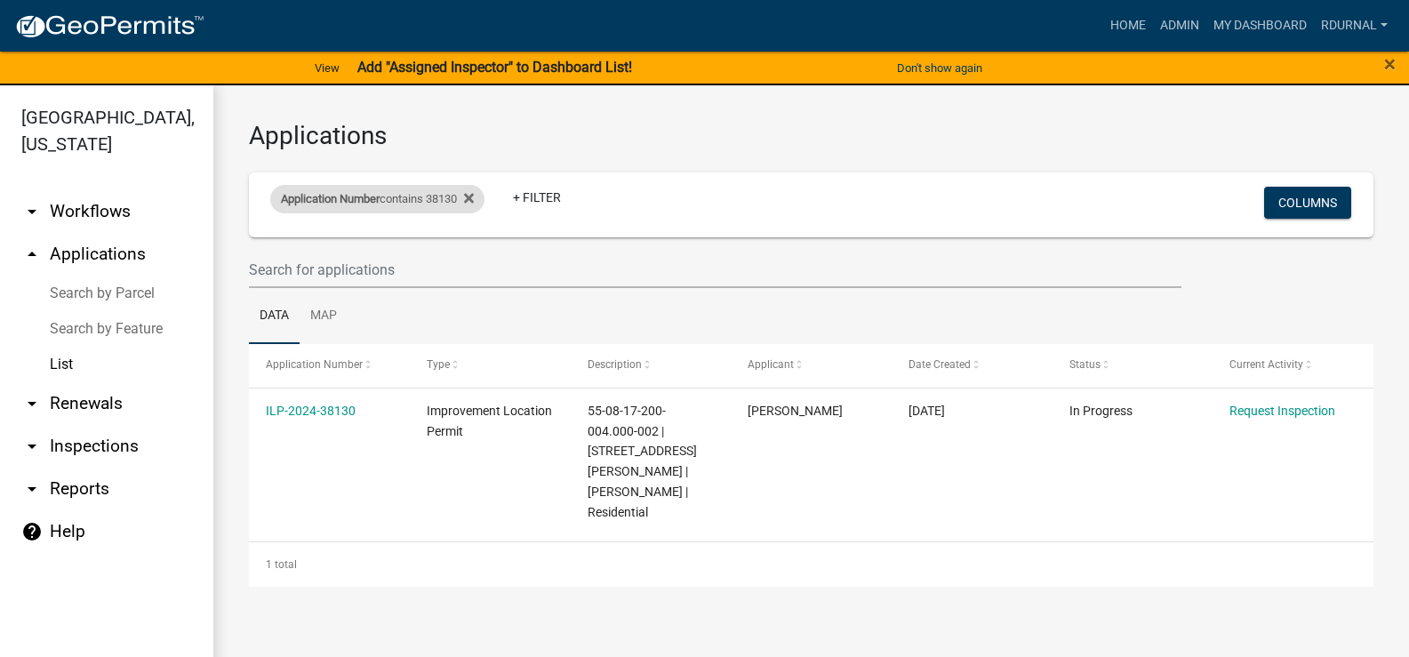
click at [447, 206] on div "Application Number contains 38130" at bounding box center [377, 199] width 214 height 28
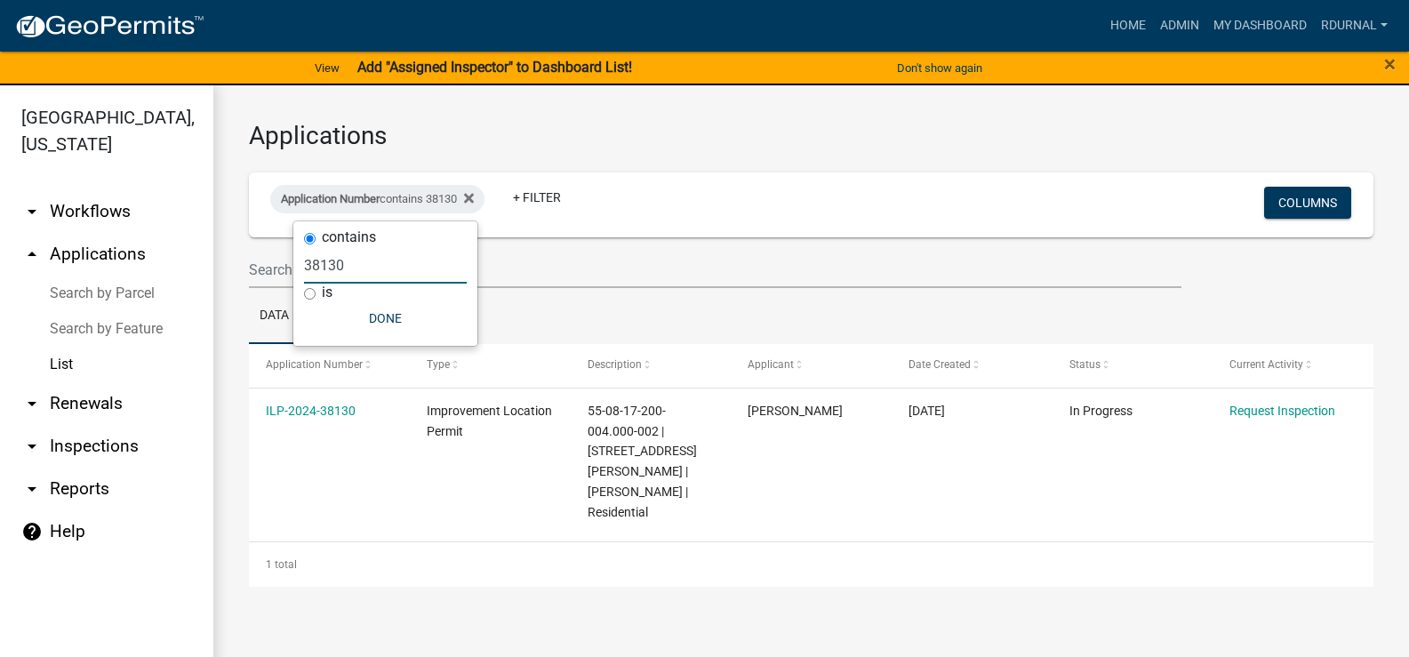
drag, startPoint x: 351, startPoint y: 262, endPoint x: 211, endPoint y: 252, distance: 140.9
click at [208, 253] on body "Internet Explorer does NOT work with GeoPermits. Get a new browser for more sec…" at bounding box center [704, 328] width 1409 height 657
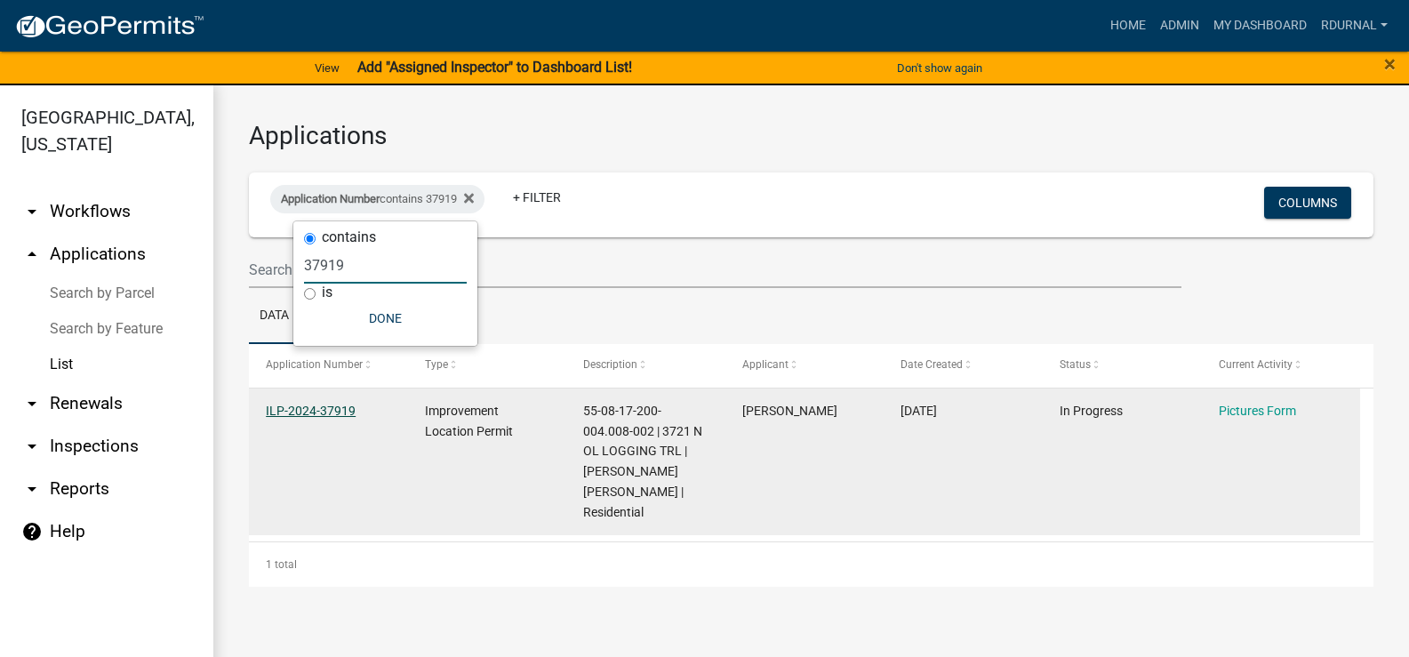
type input "37919"
click at [333, 408] on link "ILP-2024-37919" at bounding box center [311, 411] width 90 height 14
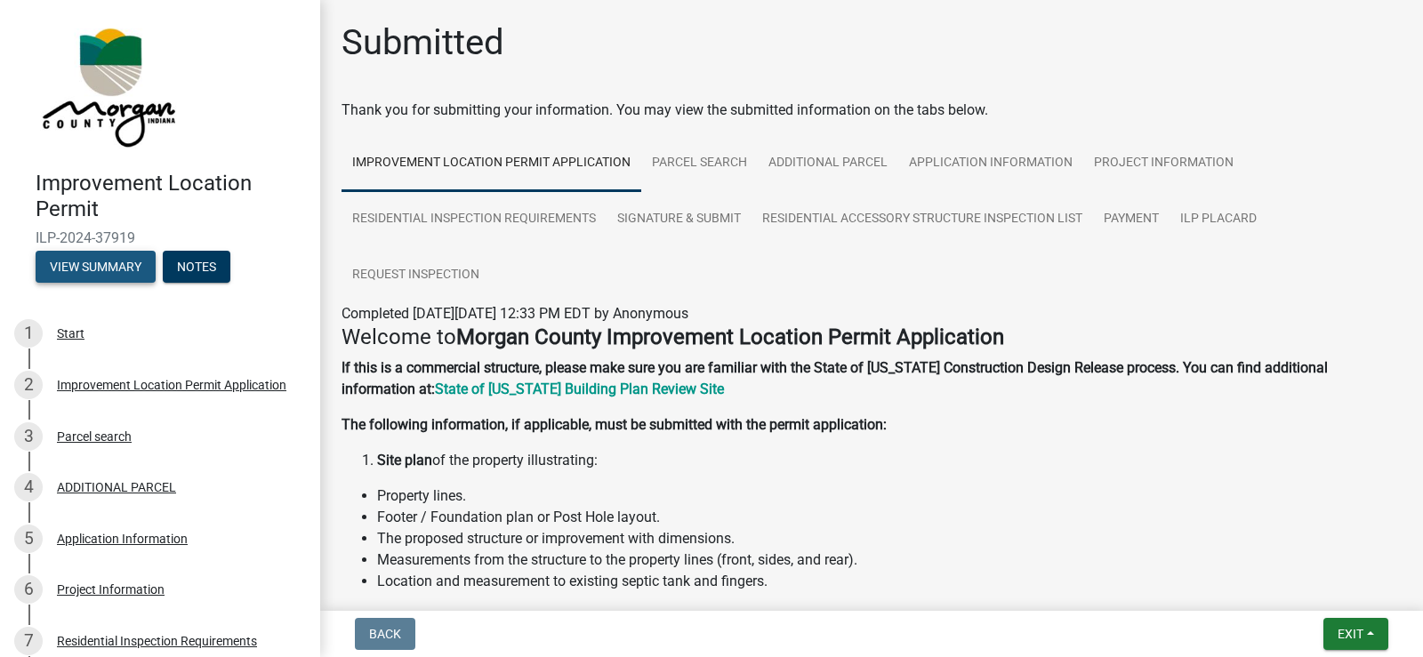
click at [124, 271] on button "View Summary" at bounding box center [96, 267] width 120 height 32
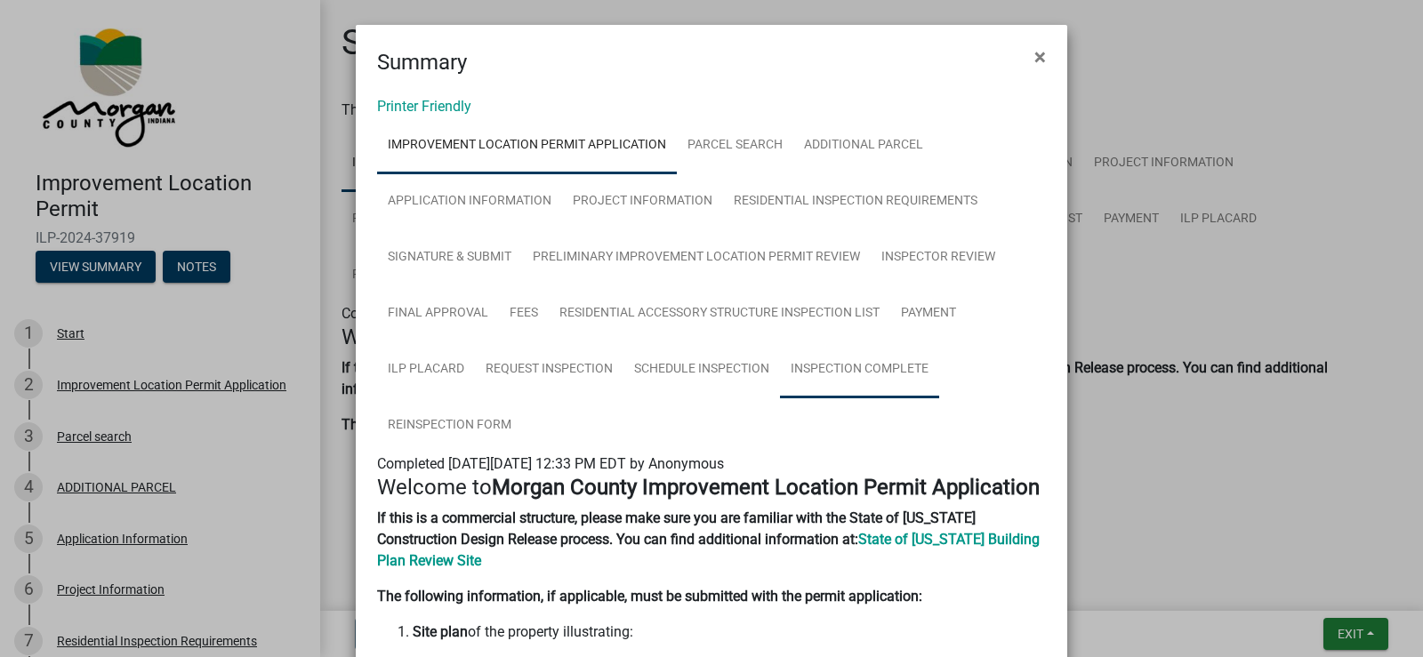
click at [816, 363] on link "Inspection Complete" at bounding box center [859, 369] width 159 height 57
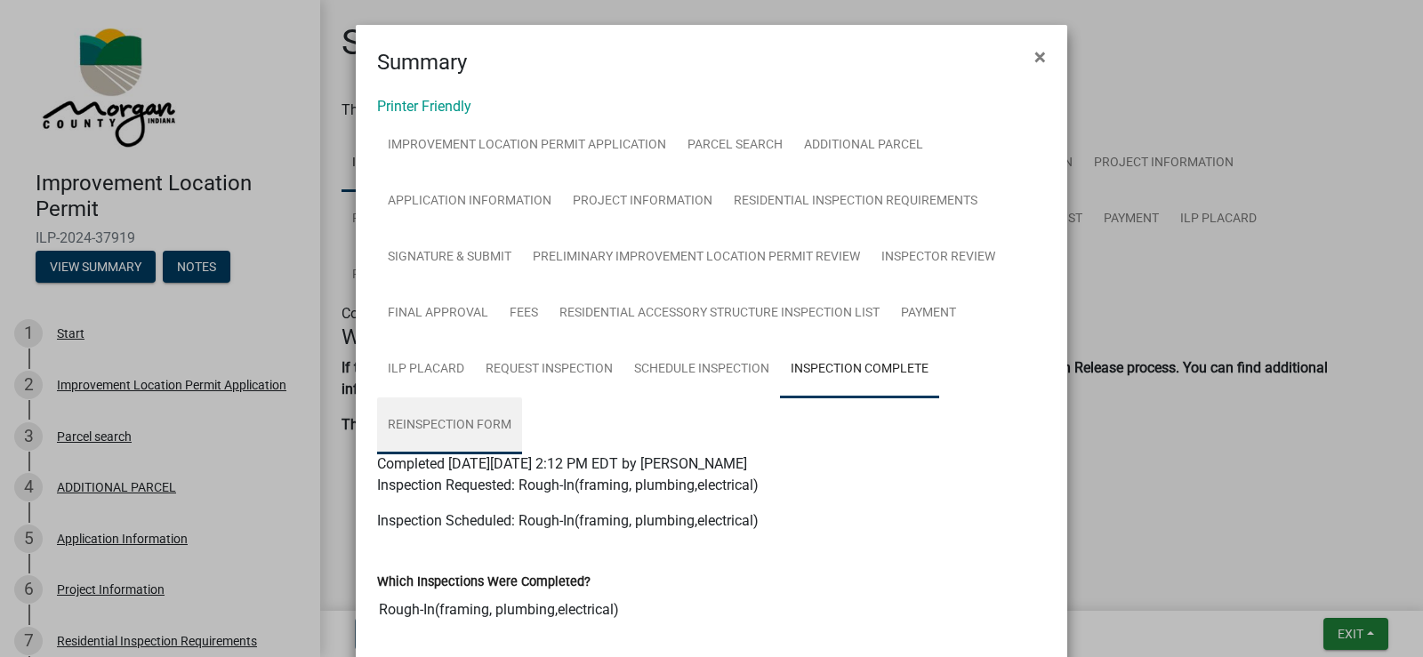
click at [489, 431] on link "Reinspection Form" at bounding box center [449, 425] width 145 height 57
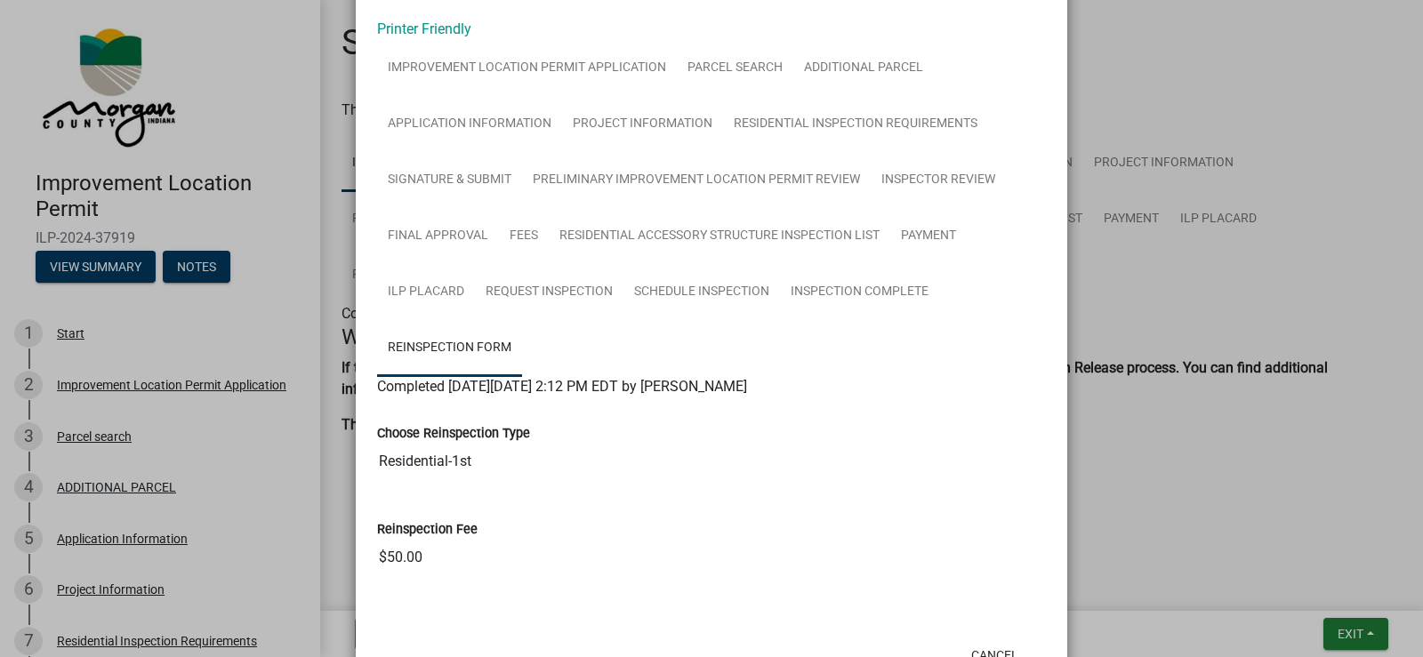
scroll to position [143, 0]
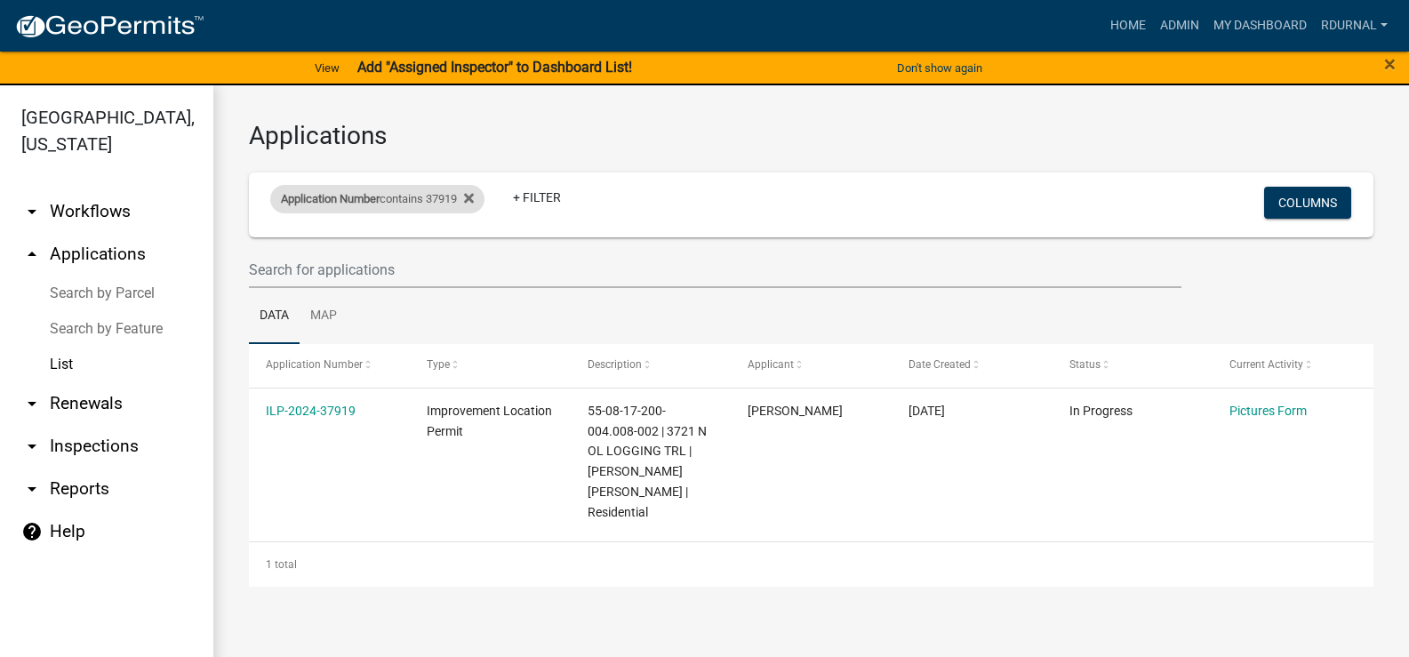
click at [438, 199] on div "Application Number contains 37919" at bounding box center [377, 199] width 214 height 28
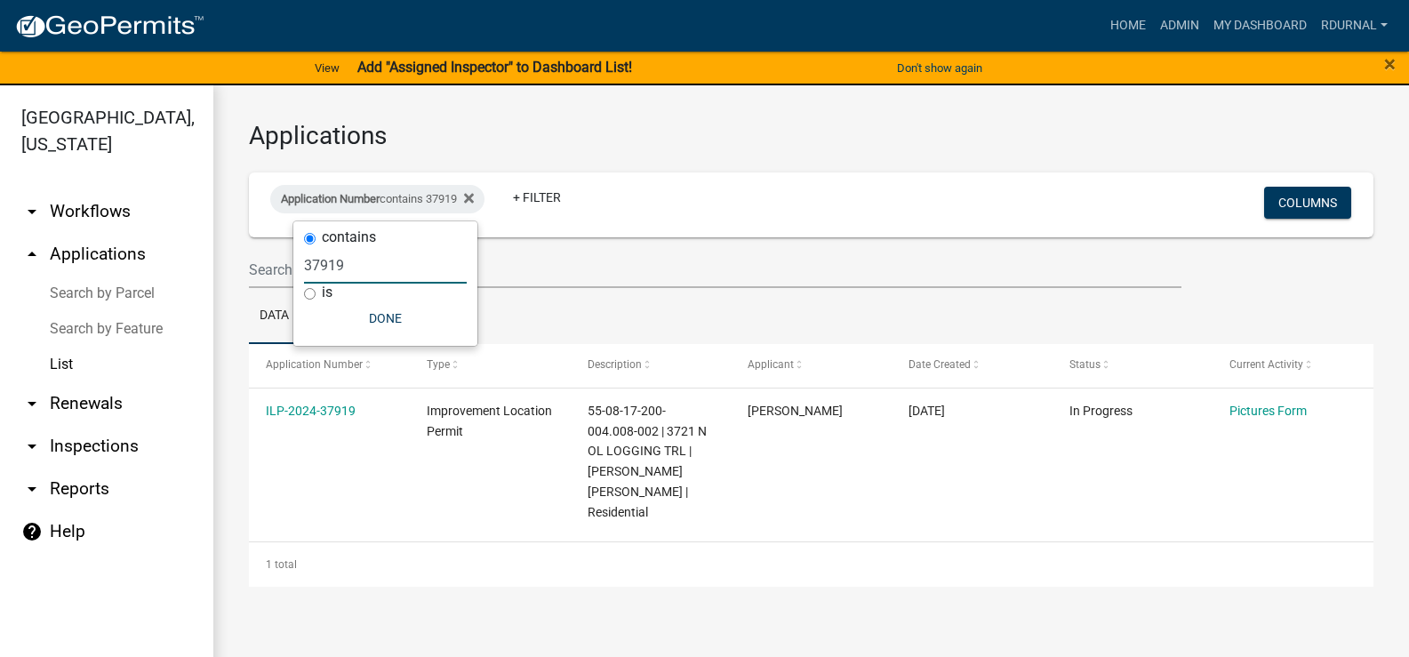
click at [353, 277] on input "37919" at bounding box center [385, 265] width 163 height 36
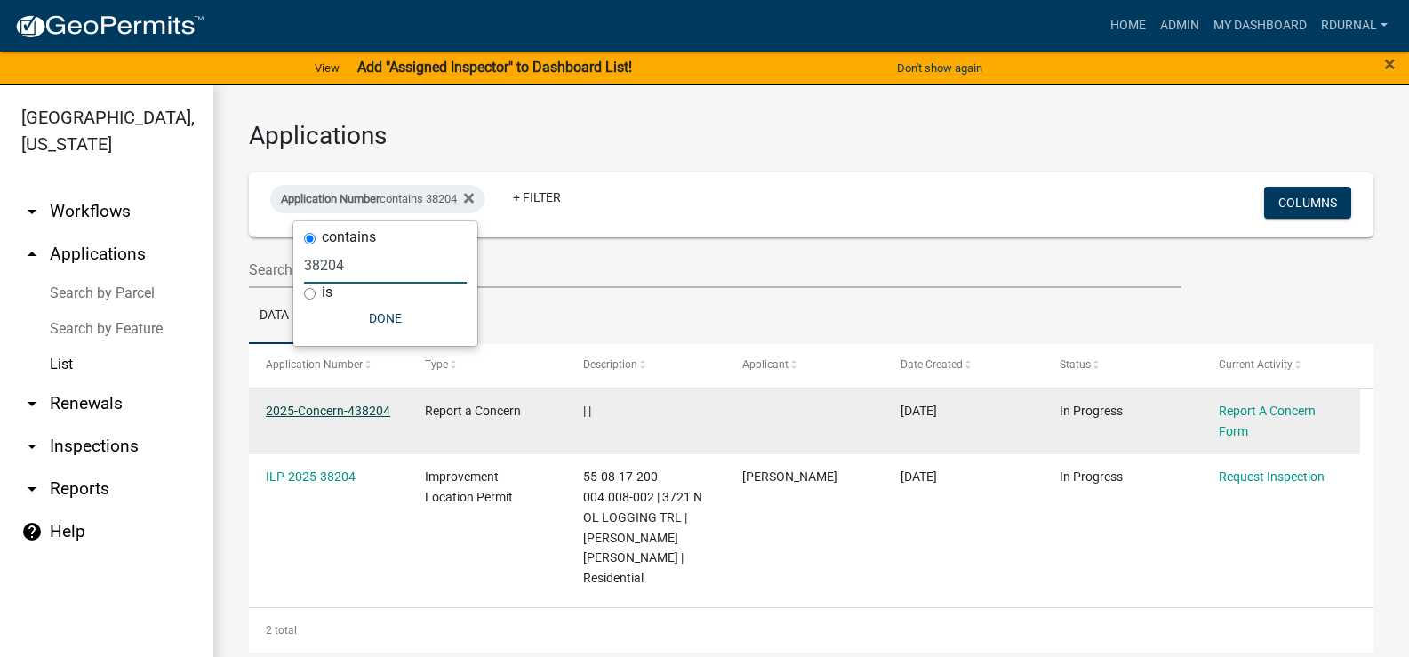
type input "38204"
click at [365, 408] on link "2025-Concern-438204" at bounding box center [328, 411] width 124 height 14
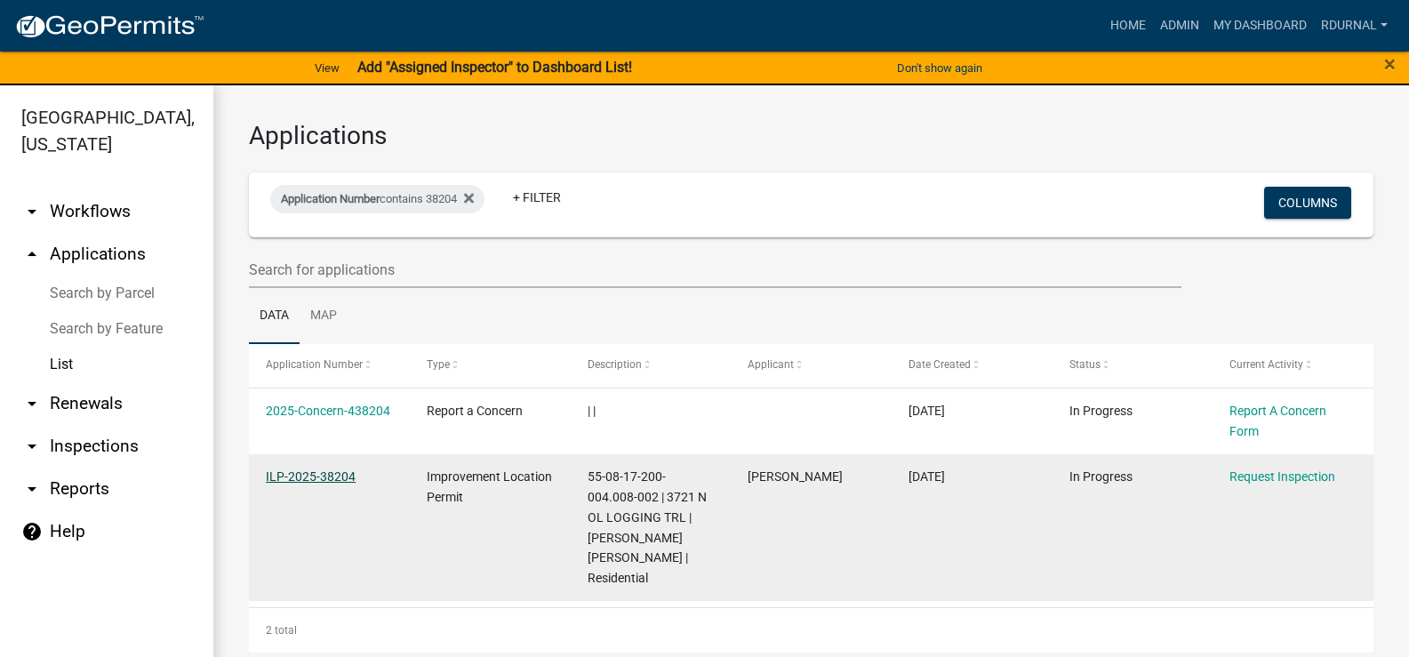
click at [322, 483] on link "ILP-2025-38204" at bounding box center [311, 476] width 90 height 14
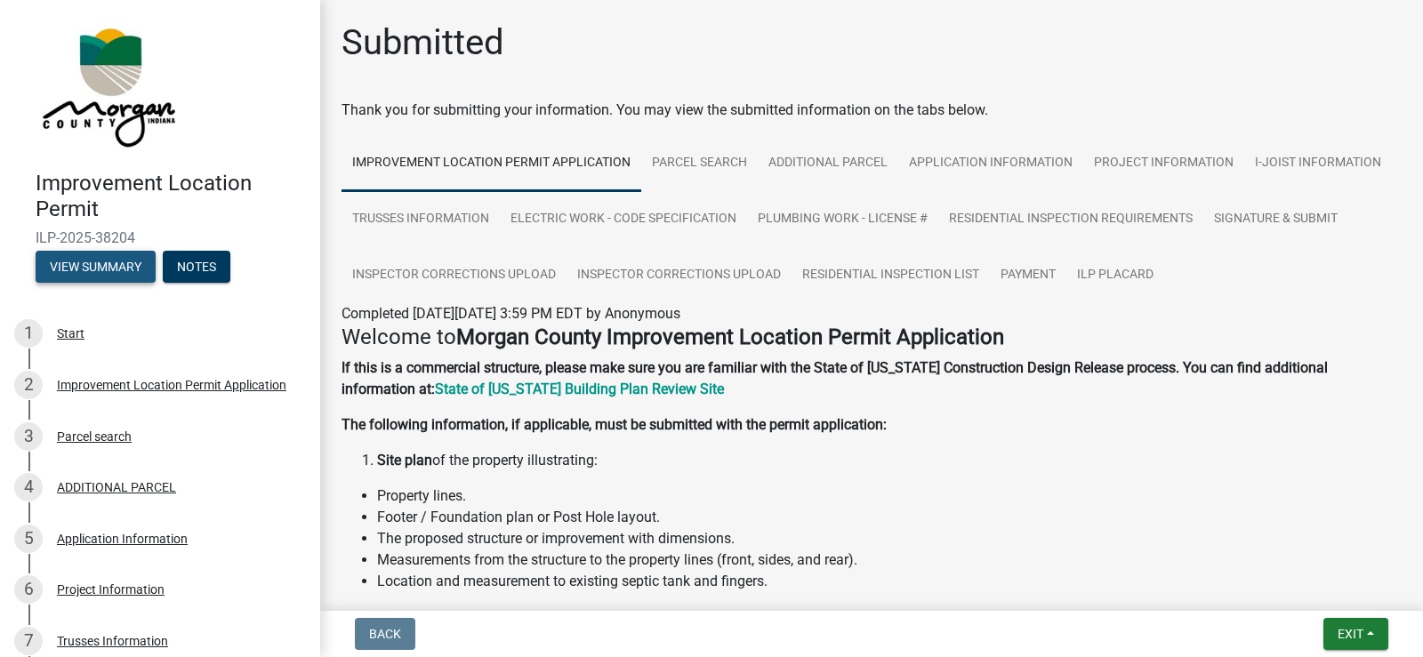
click at [126, 270] on button "View Summary" at bounding box center [96, 267] width 120 height 32
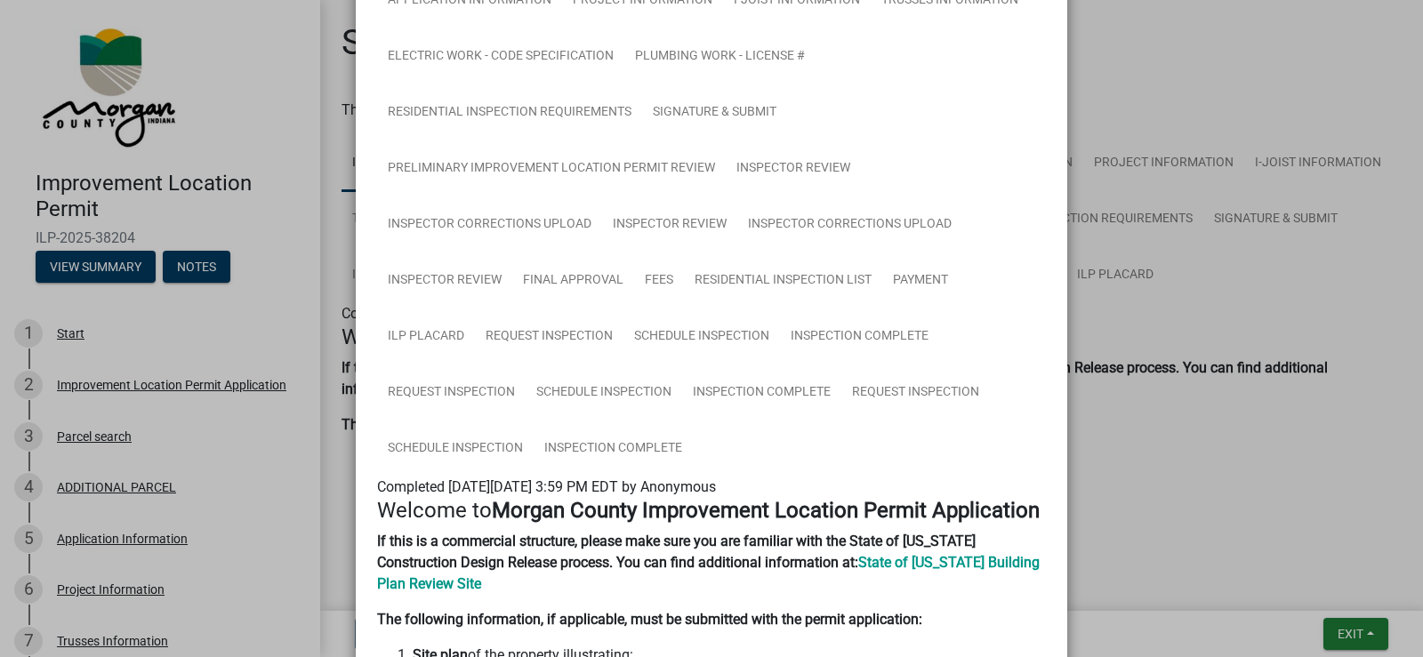
scroll to position [267, 0]
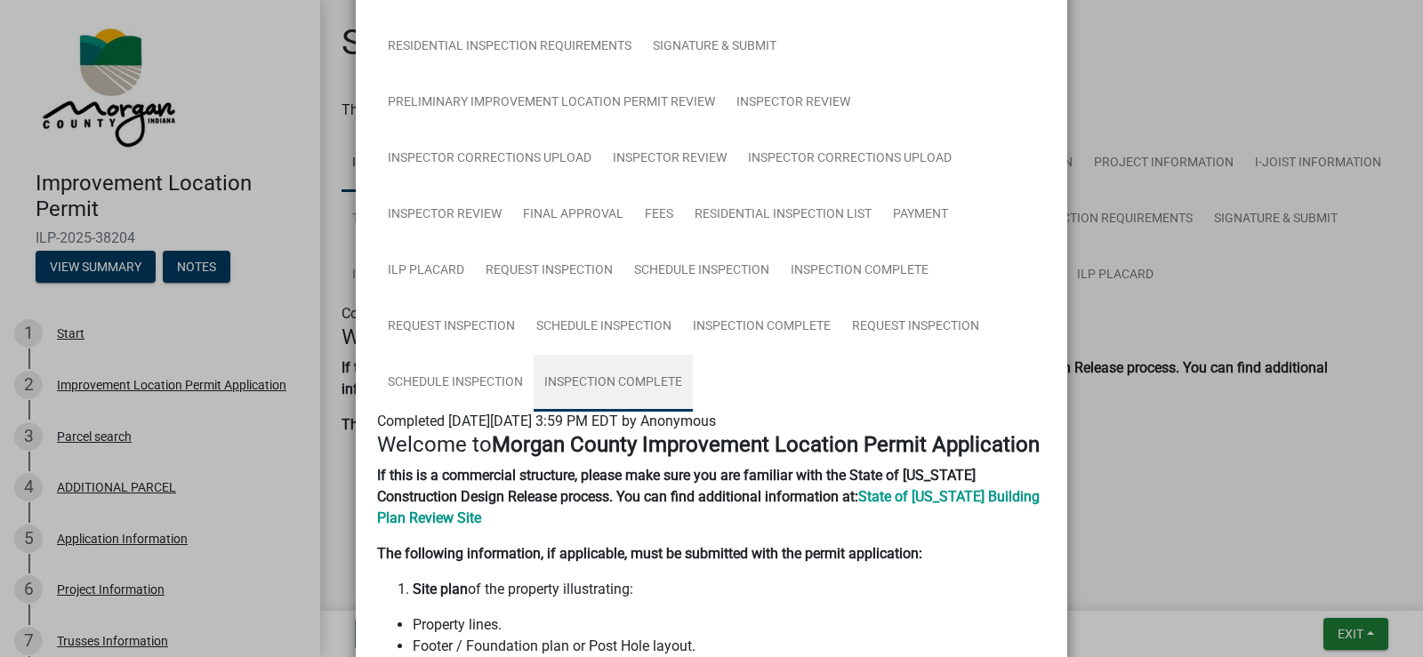
click at [642, 381] on link "Inspection Complete" at bounding box center [612, 383] width 159 height 57
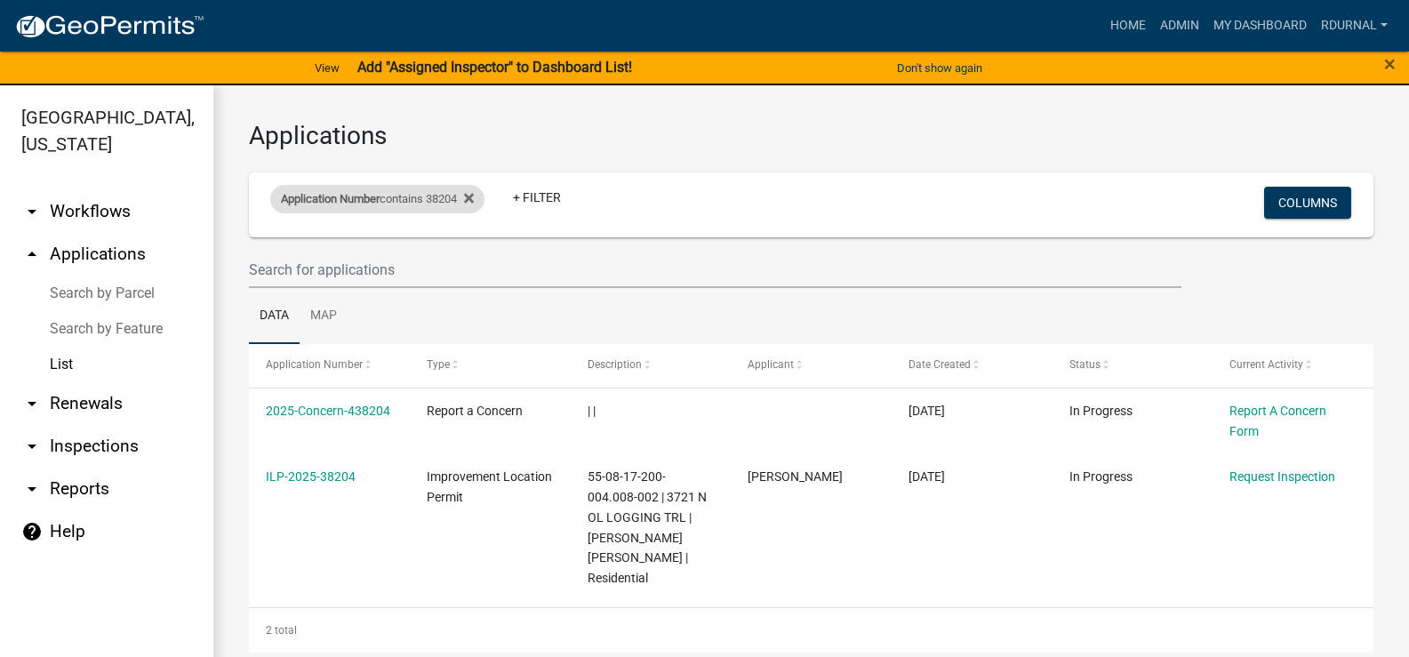
click at [452, 191] on div "Application Number contains 38204" at bounding box center [377, 199] width 214 height 28
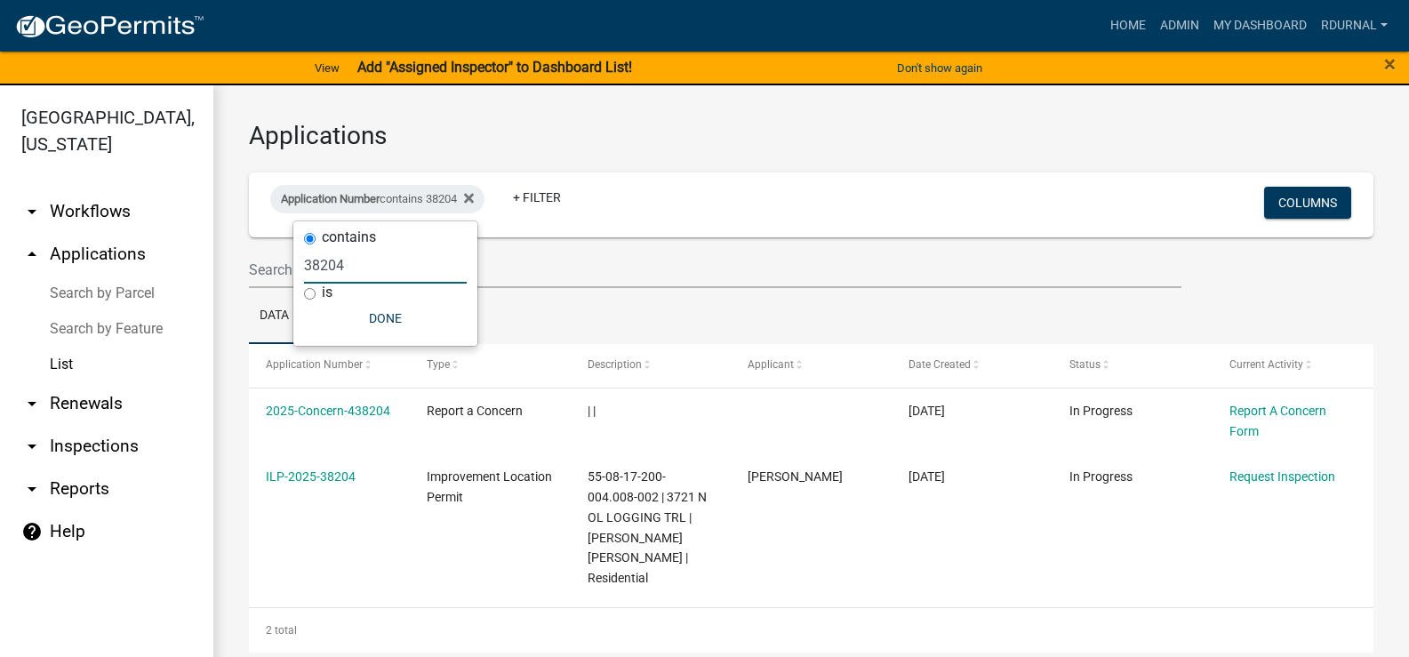
drag, startPoint x: 387, startPoint y: 261, endPoint x: 174, endPoint y: 251, distance: 212.7
click at [176, 252] on body "Internet Explorer does NOT work with GeoPermits. Get a new browser for more sec…" at bounding box center [704, 328] width 1409 height 657
drag, startPoint x: 361, startPoint y: 268, endPoint x: 144, endPoint y: 263, distance: 217.0
click at [144, 263] on body "Internet Explorer does NOT work with GeoPermits. Get a new browser for more sec…" at bounding box center [704, 328] width 1409 height 657
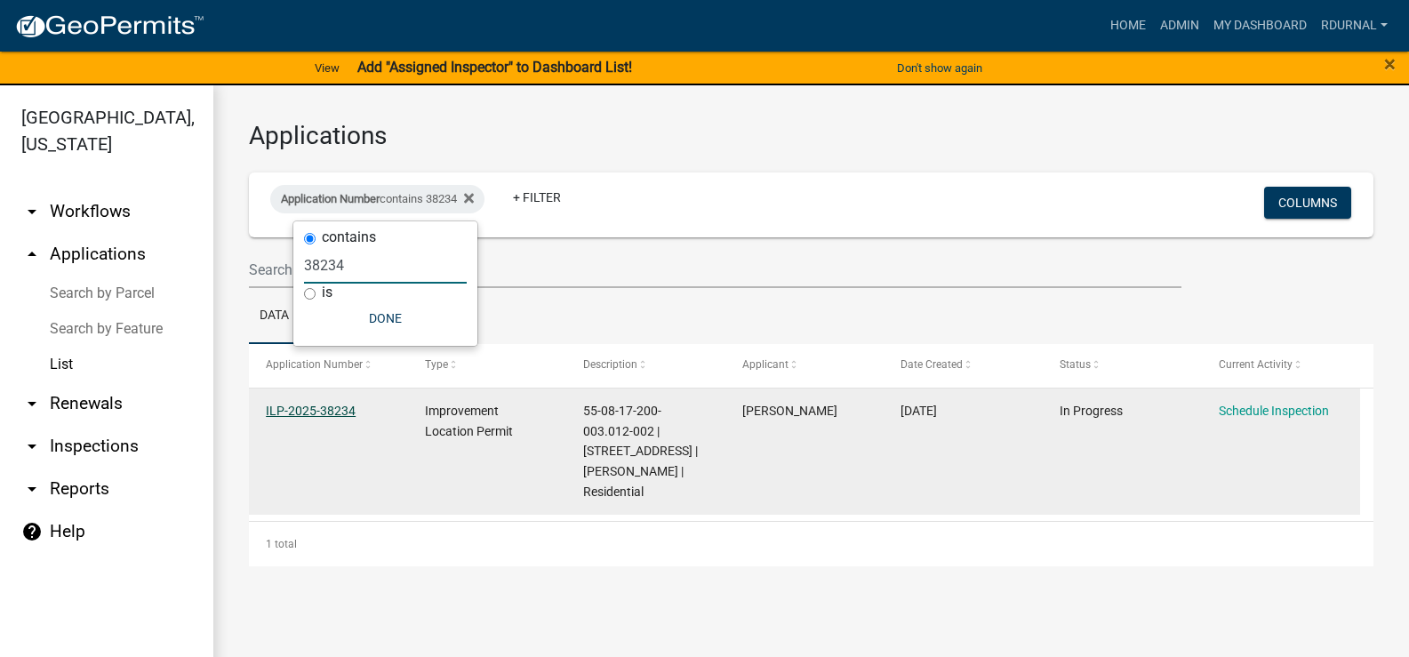
type input "38234"
click at [347, 411] on link "ILP-2025-38234" at bounding box center [311, 411] width 90 height 14
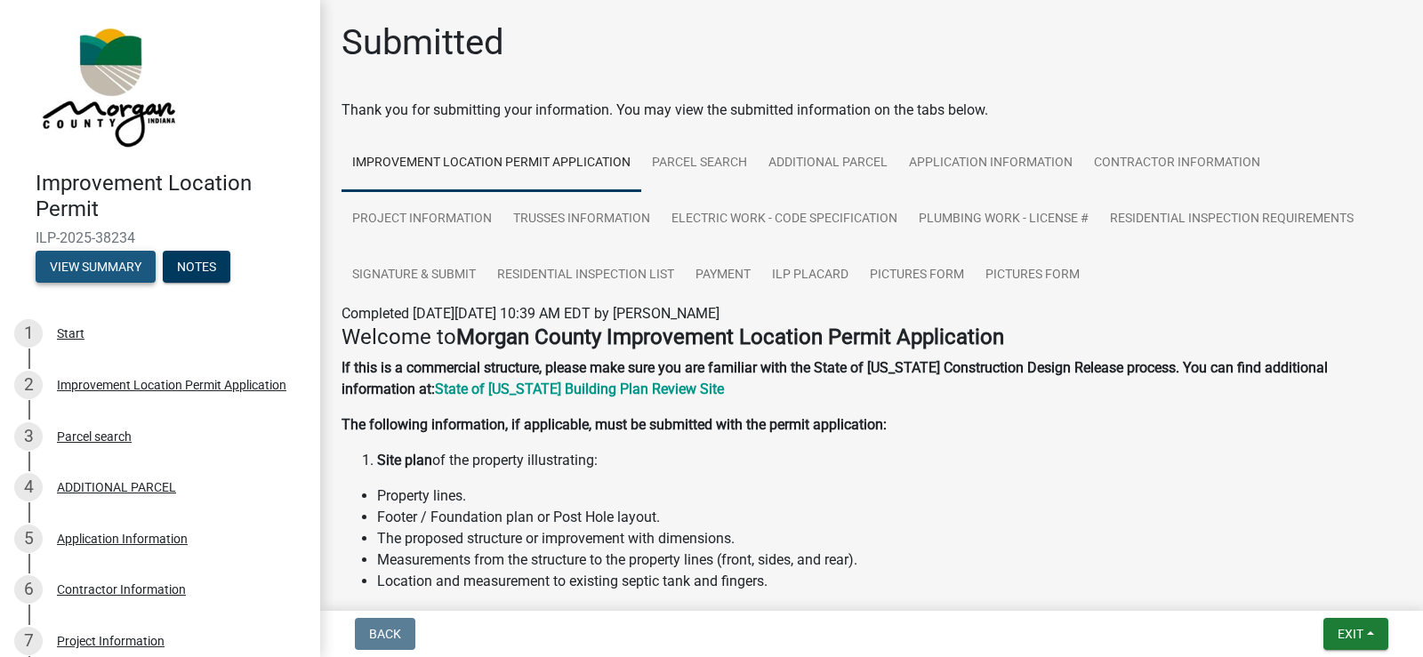
click at [104, 258] on button "View Summary" at bounding box center [96, 267] width 120 height 32
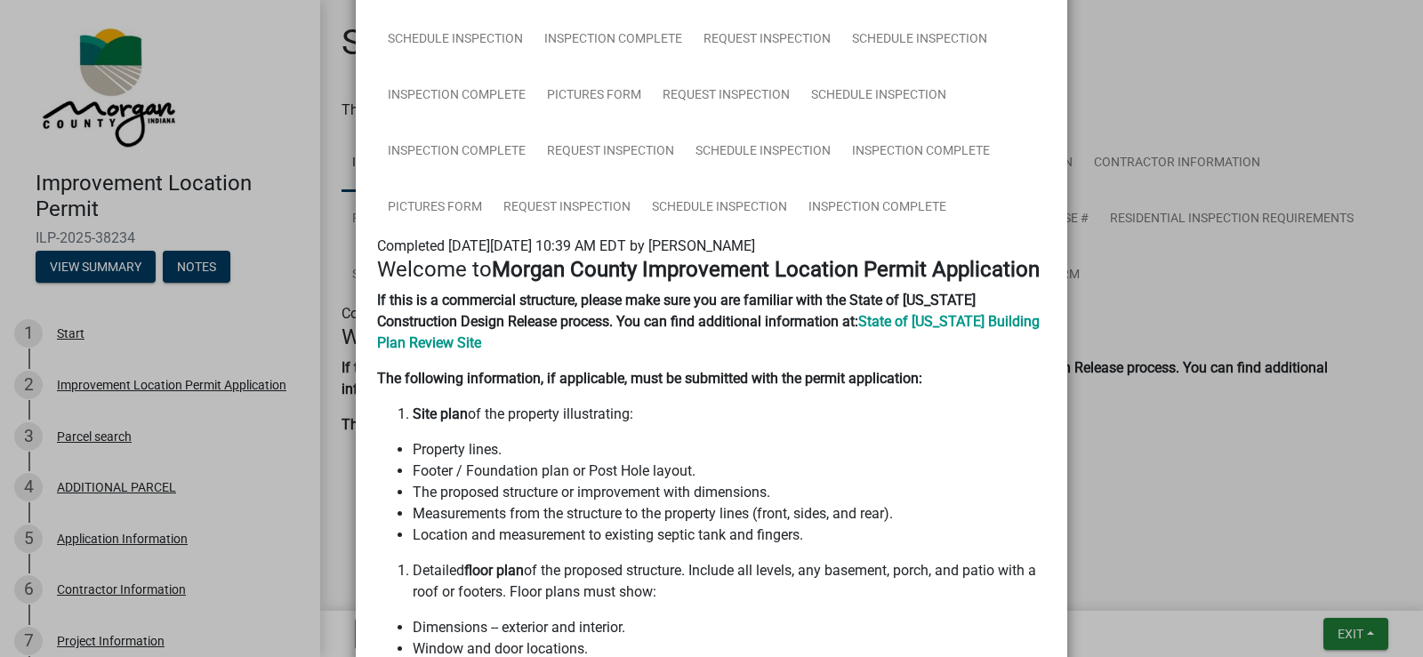
scroll to position [445, 0]
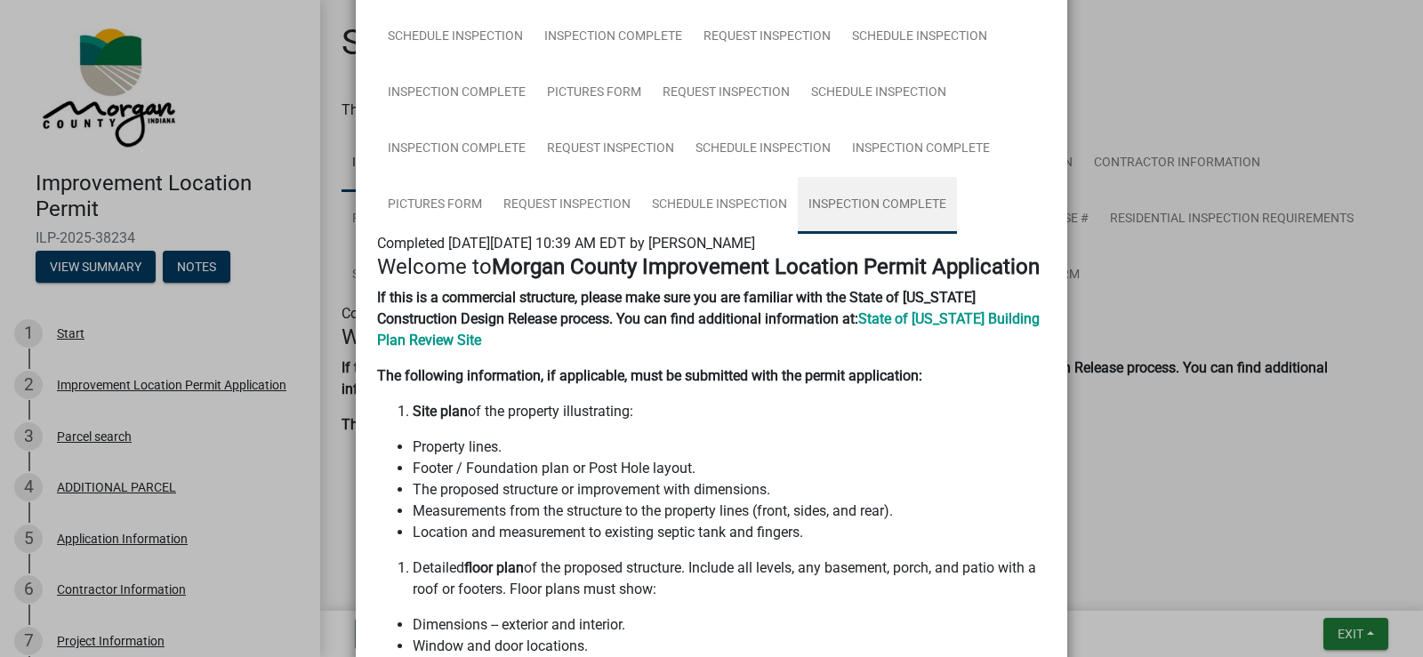
click at [862, 199] on link "Inspection Complete" at bounding box center [877, 205] width 159 height 57
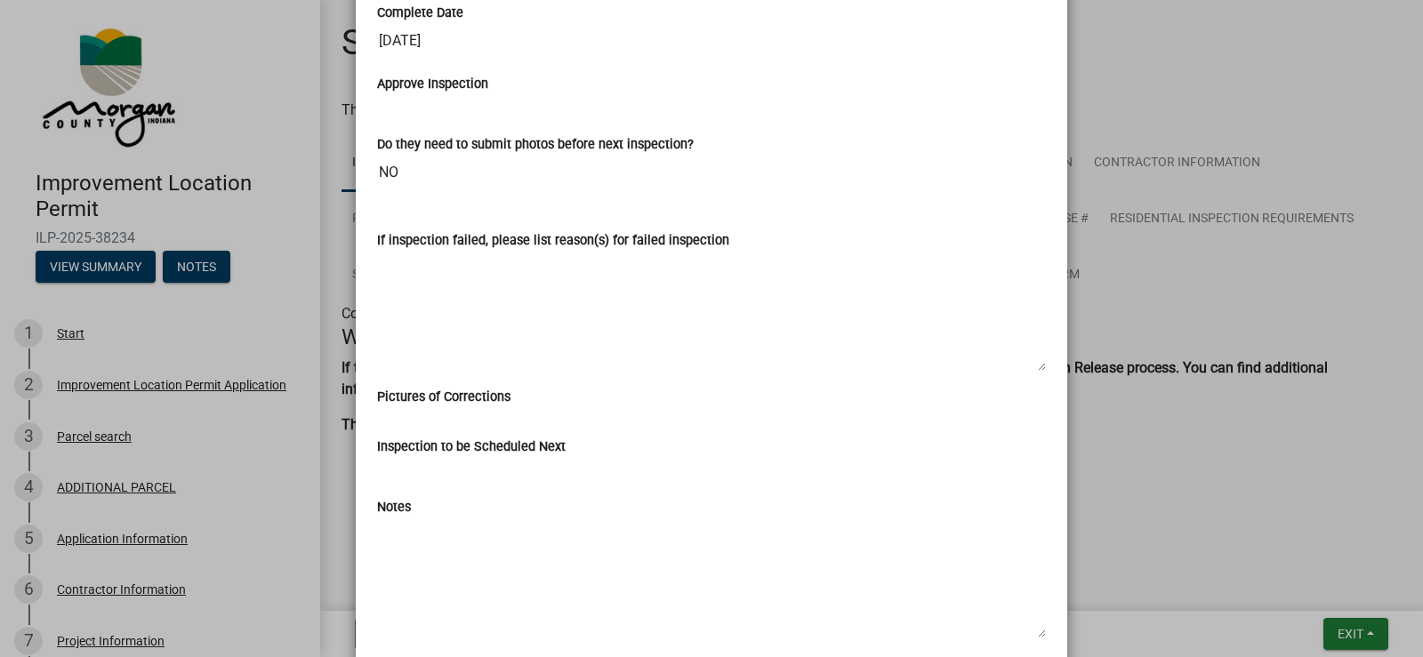
scroll to position [1093, 0]
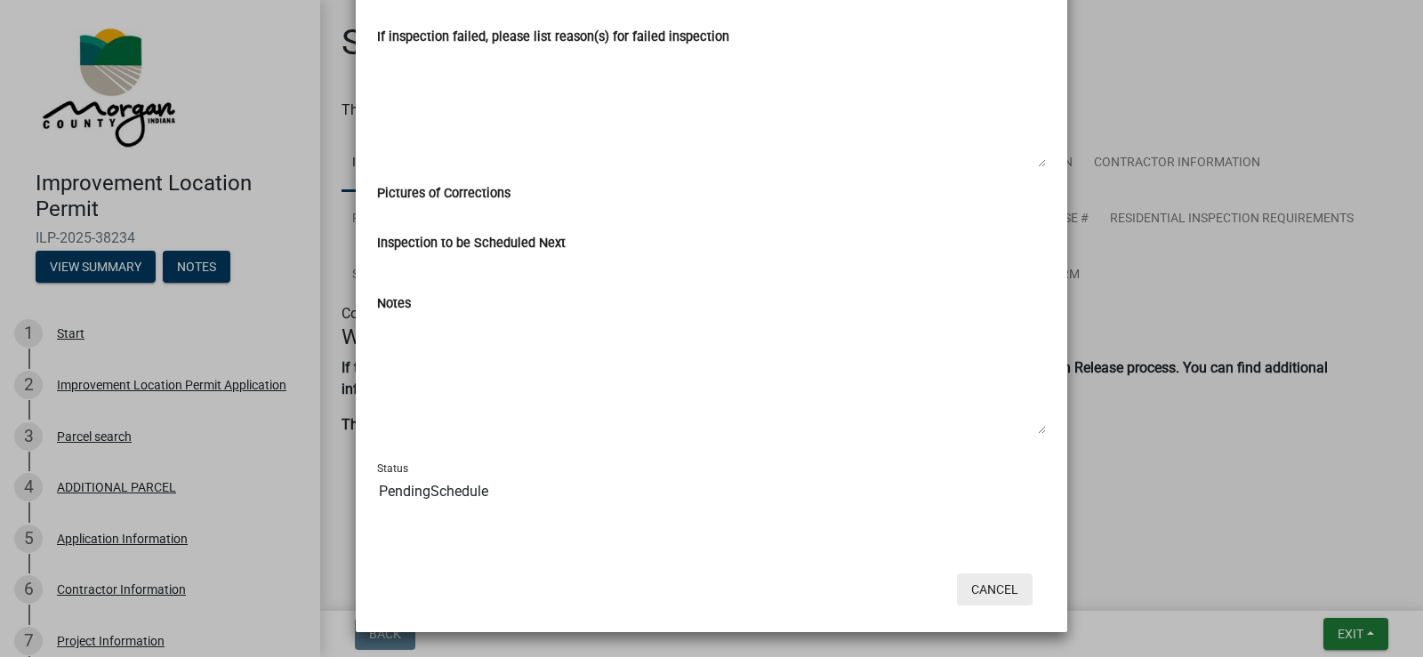
click at [991, 589] on button "Cancel" at bounding box center [995, 589] width 76 height 32
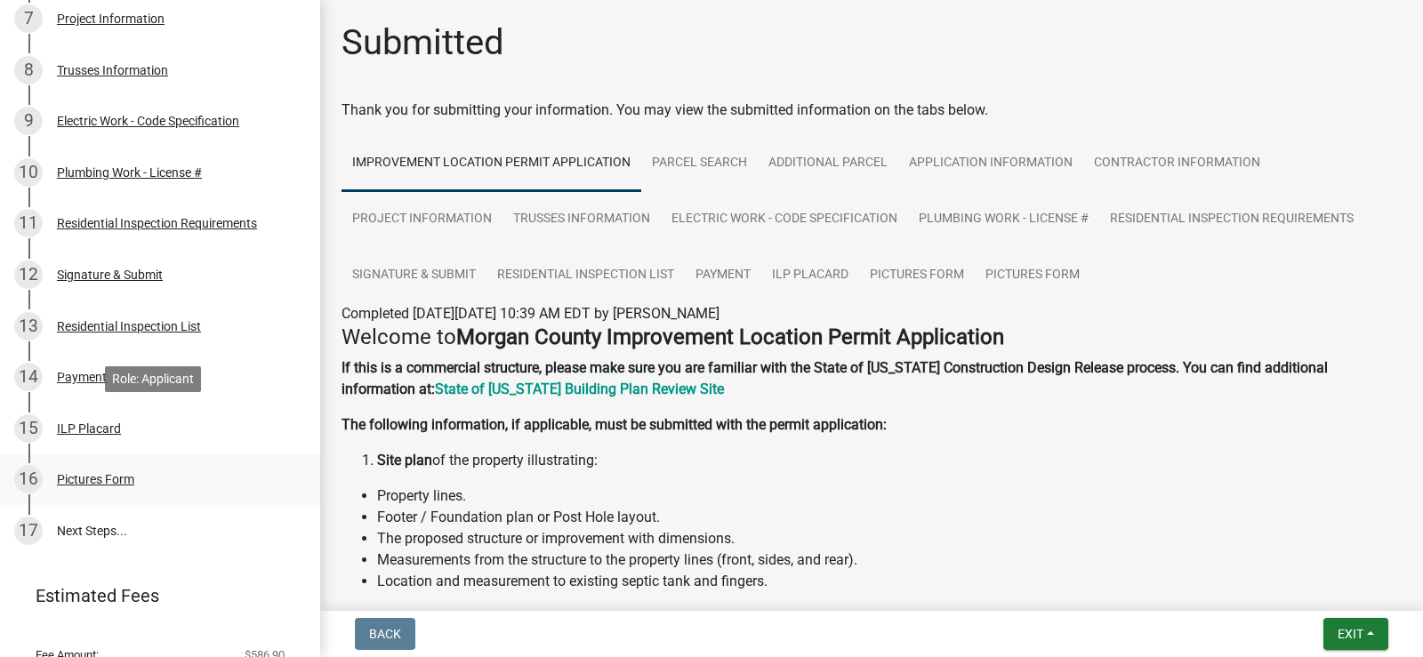
scroll to position [687, 0]
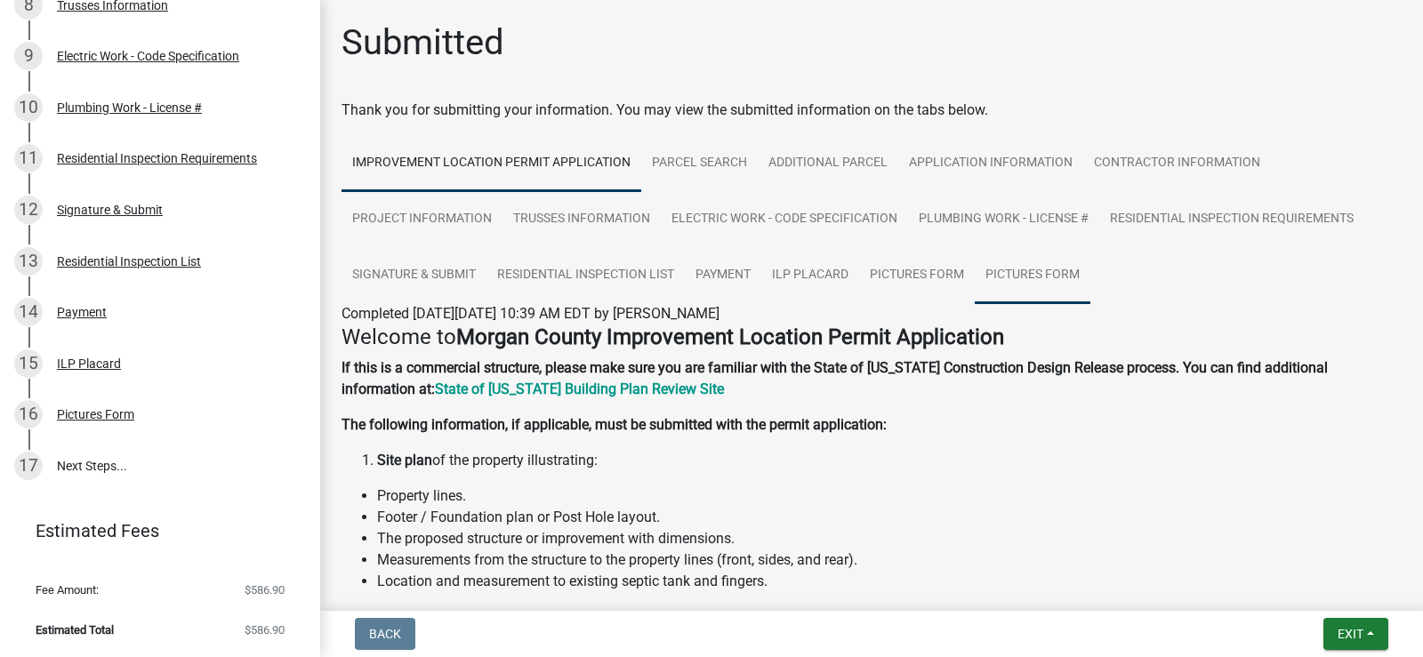
click at [1038, 270] on link "Pictures Form" at bounding box center [1032, 275] width 116 height 57
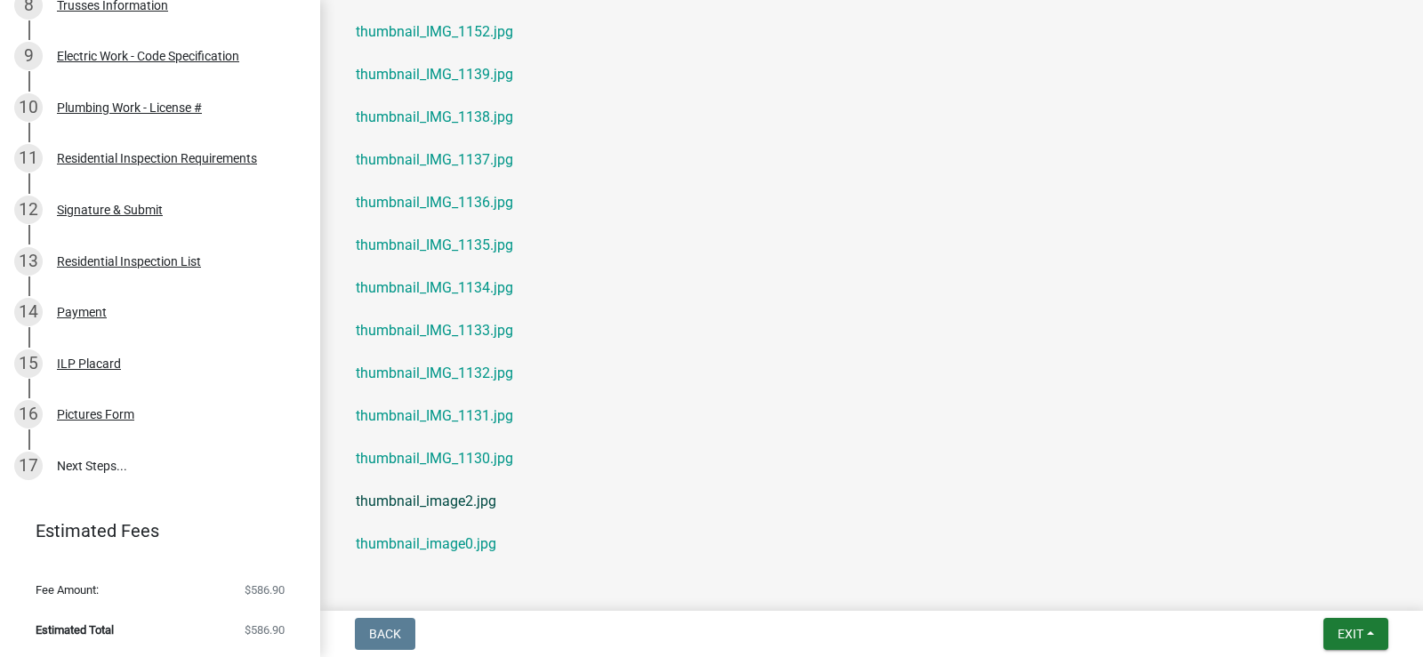
scroll to position [501, 0]
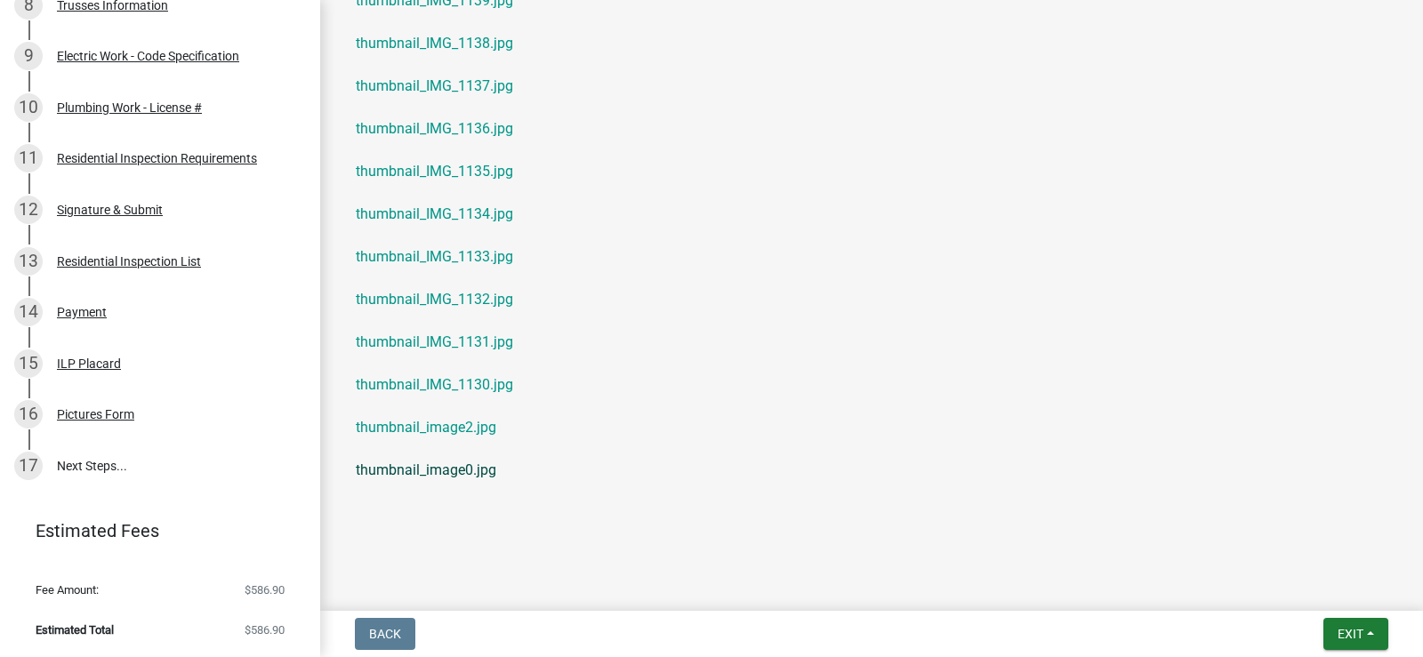
click at [449, 474] on link "thumbnail_image0.jpg" at bounding box center [871, 470] width 1060 height 43
click at [402, 130] on link "thumbnail_IMG_1136.jpg" at bounding box center [871, 129] width 1060 height 43
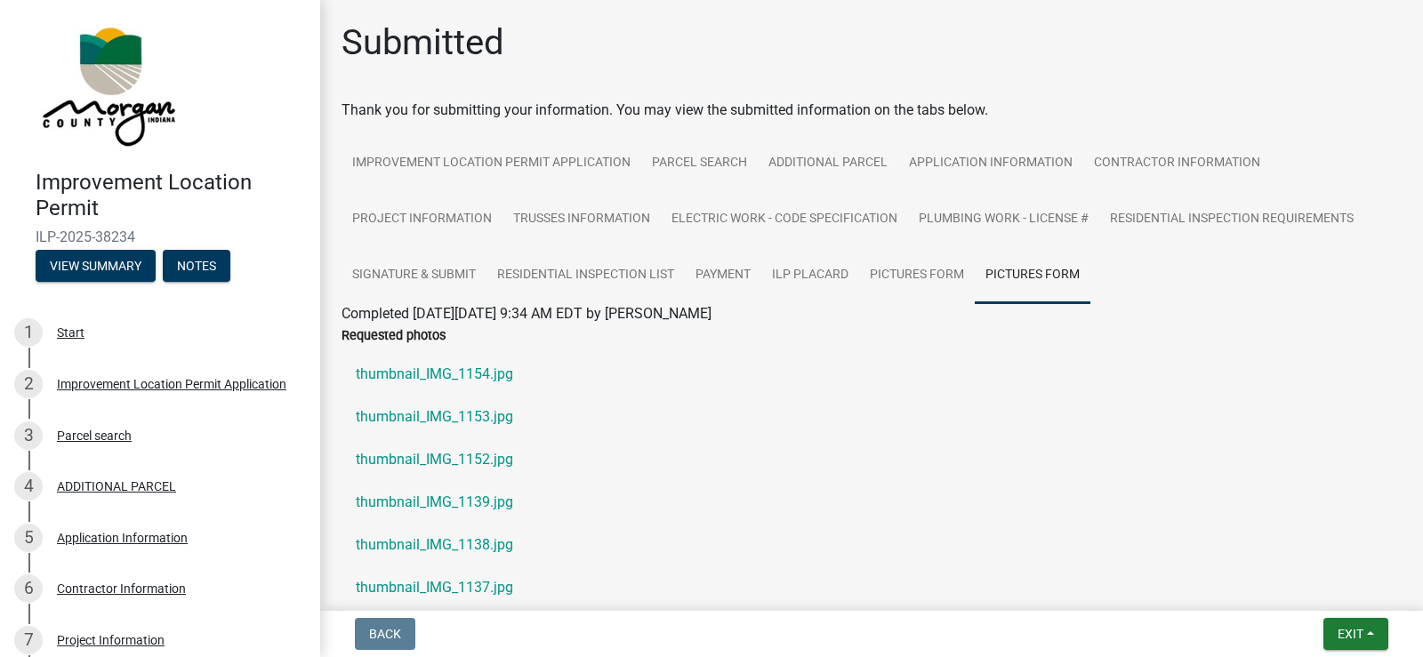
scroll to position [0, 0]
click at [57, 267] on button "View Summary" at bounding box center [96, 267] width 120 height 32
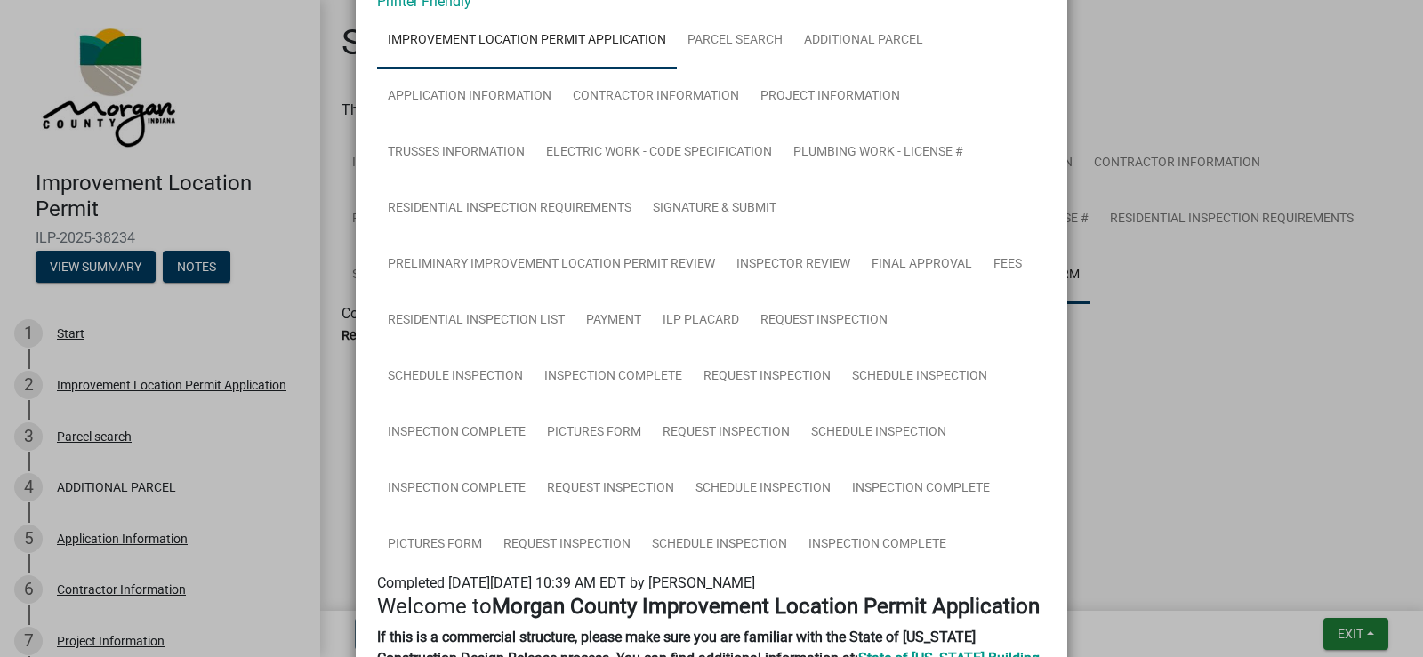
scroll to position [267, 0]
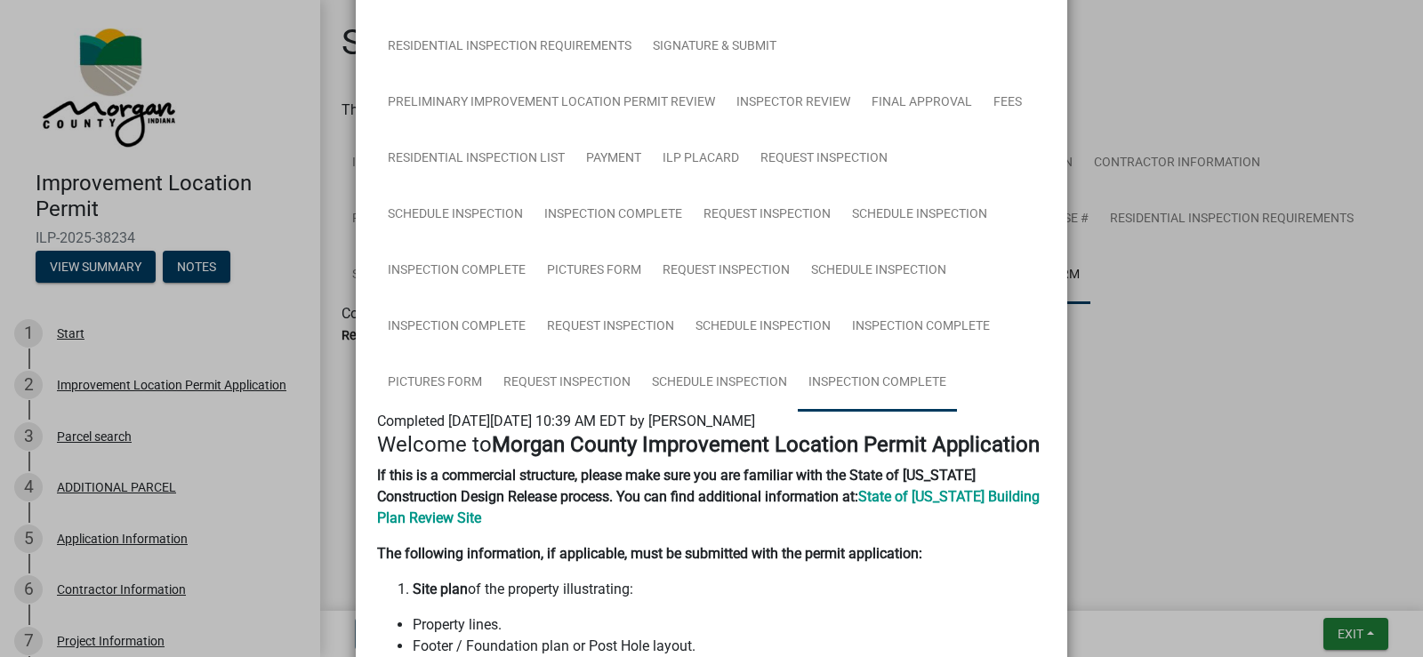
click at [861, 382] on link "Inspection Complete" at bounding box center [877, 383] width 159 height 57
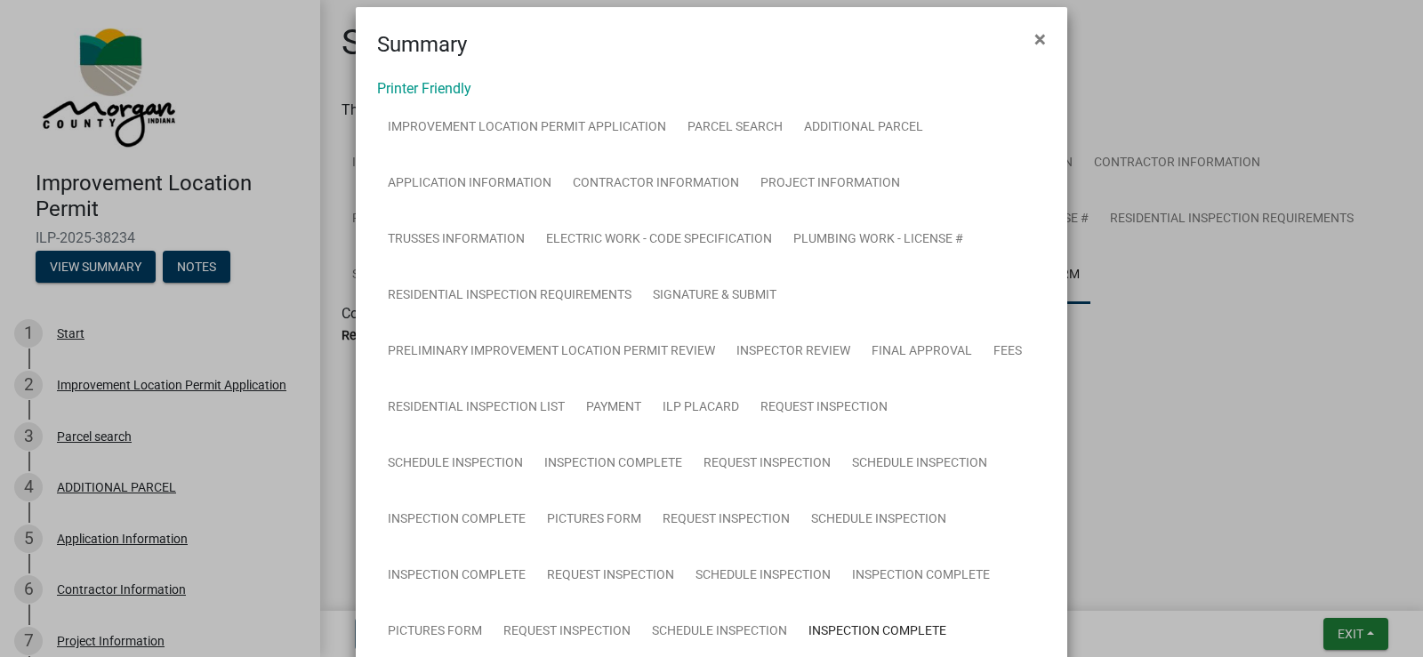
scroll to position [0, 0]
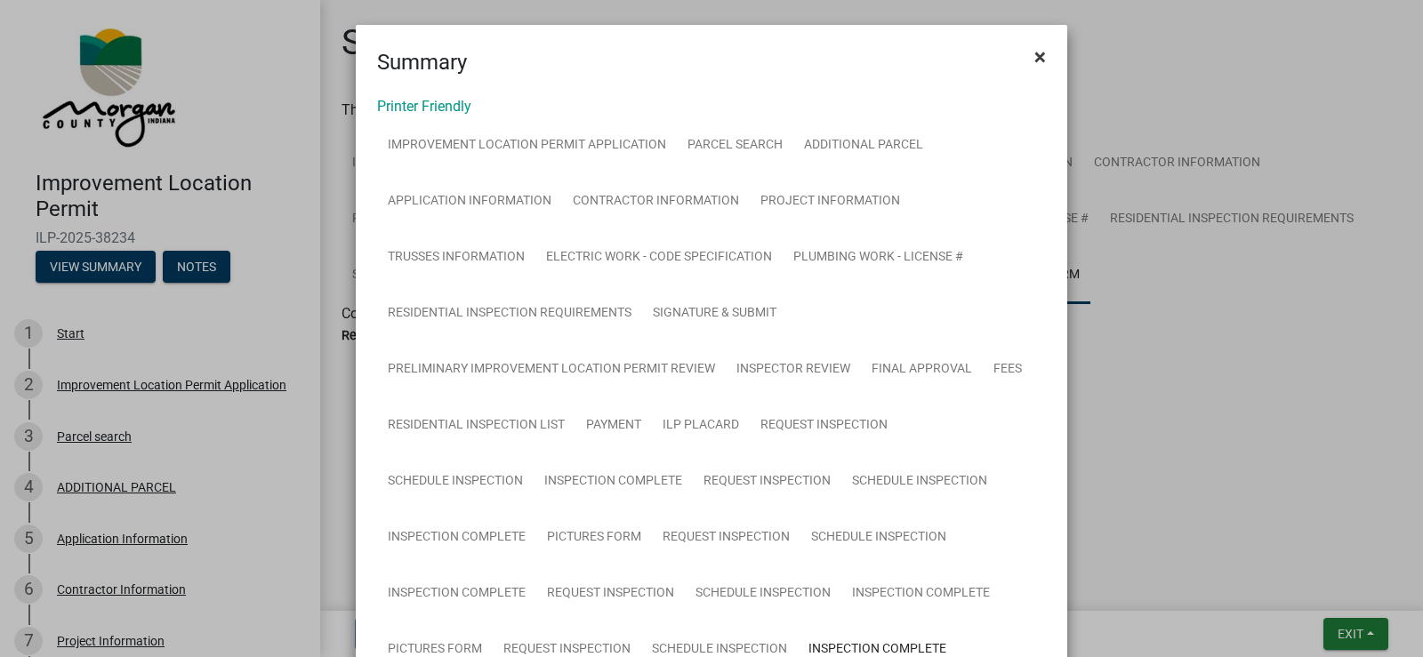
click at [1037, 52] on span "×" at bounding box center [1040, 56] width 12 height 25
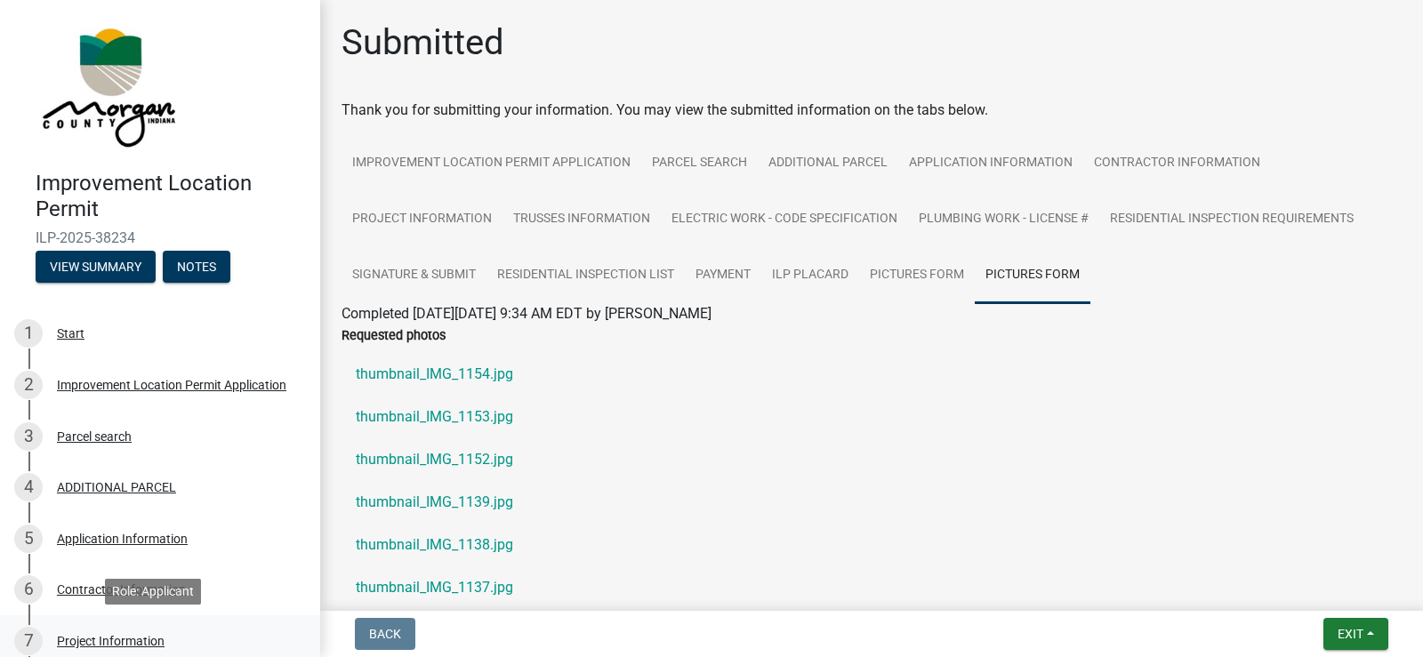
click at [132, 640] on div "Project Information" at bounding box center [111, 641] width 108 height 12
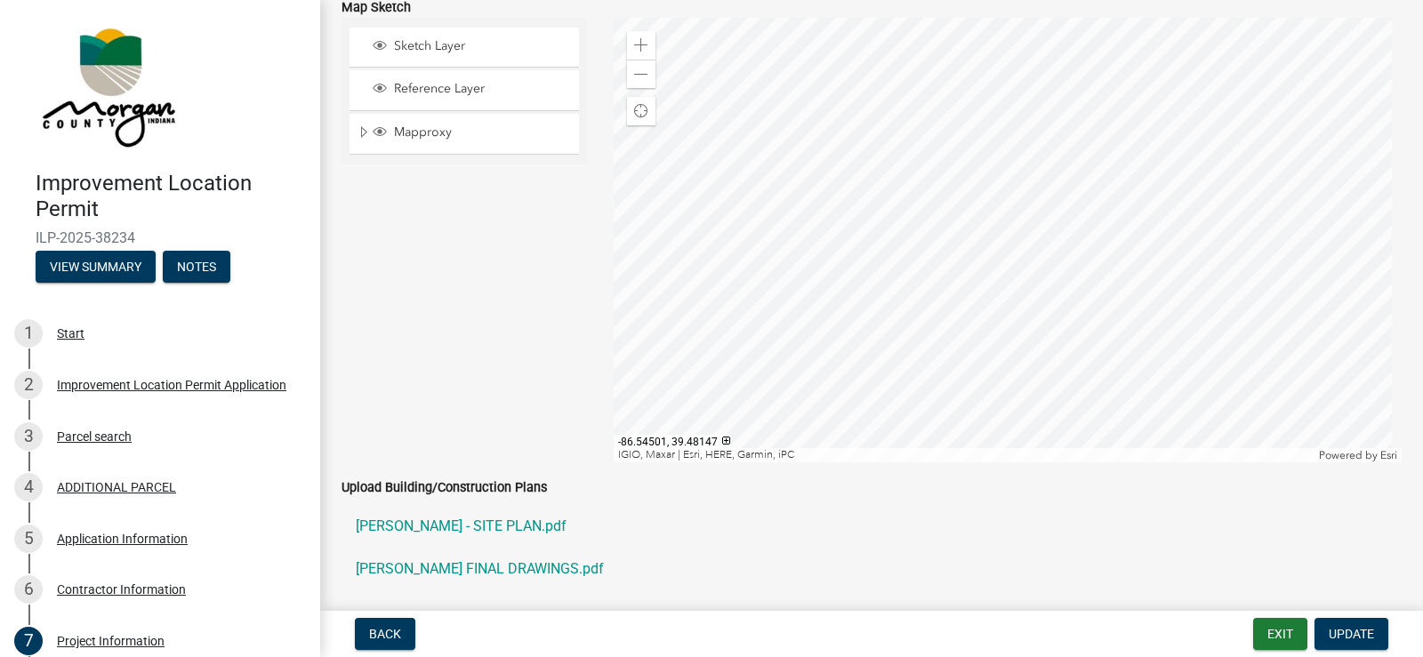
scroll to position [3379, 0]
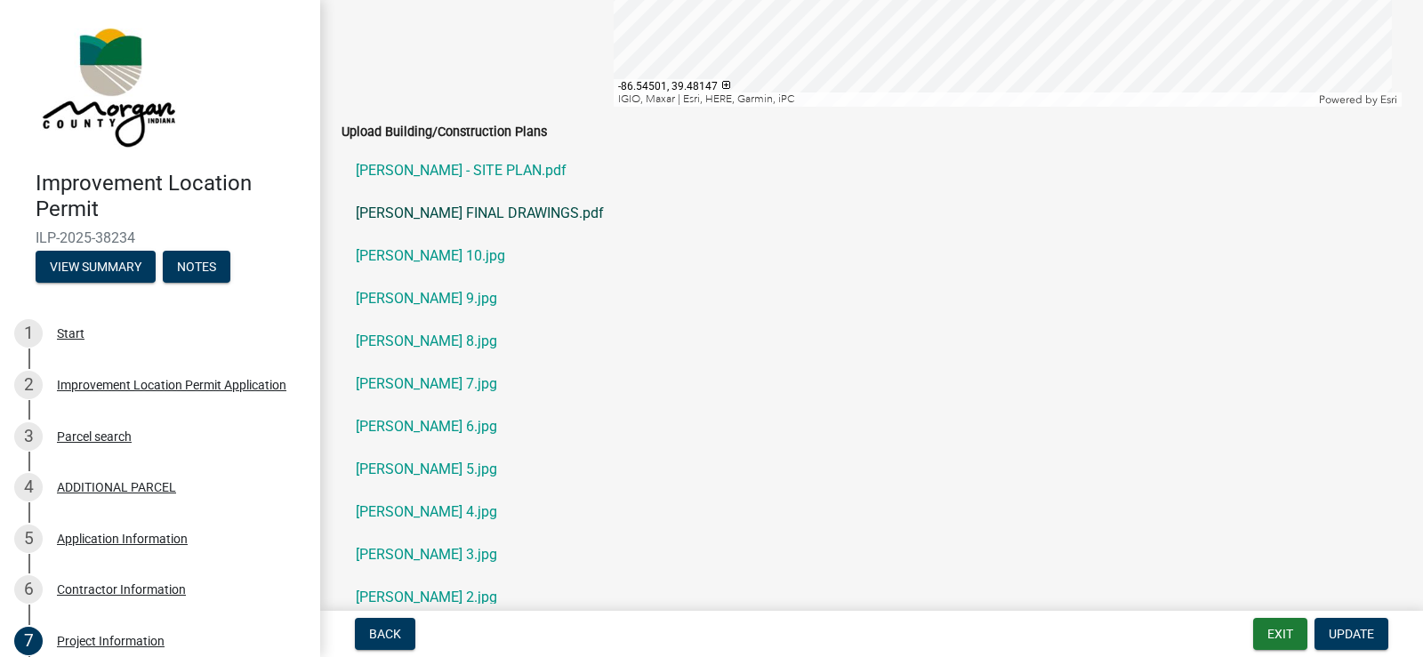
click at [474, 212] on link "[PERSON_NAME] FINAL DRAWINGS.pdf" at bounding box center [871, 213] width 1060 height 43
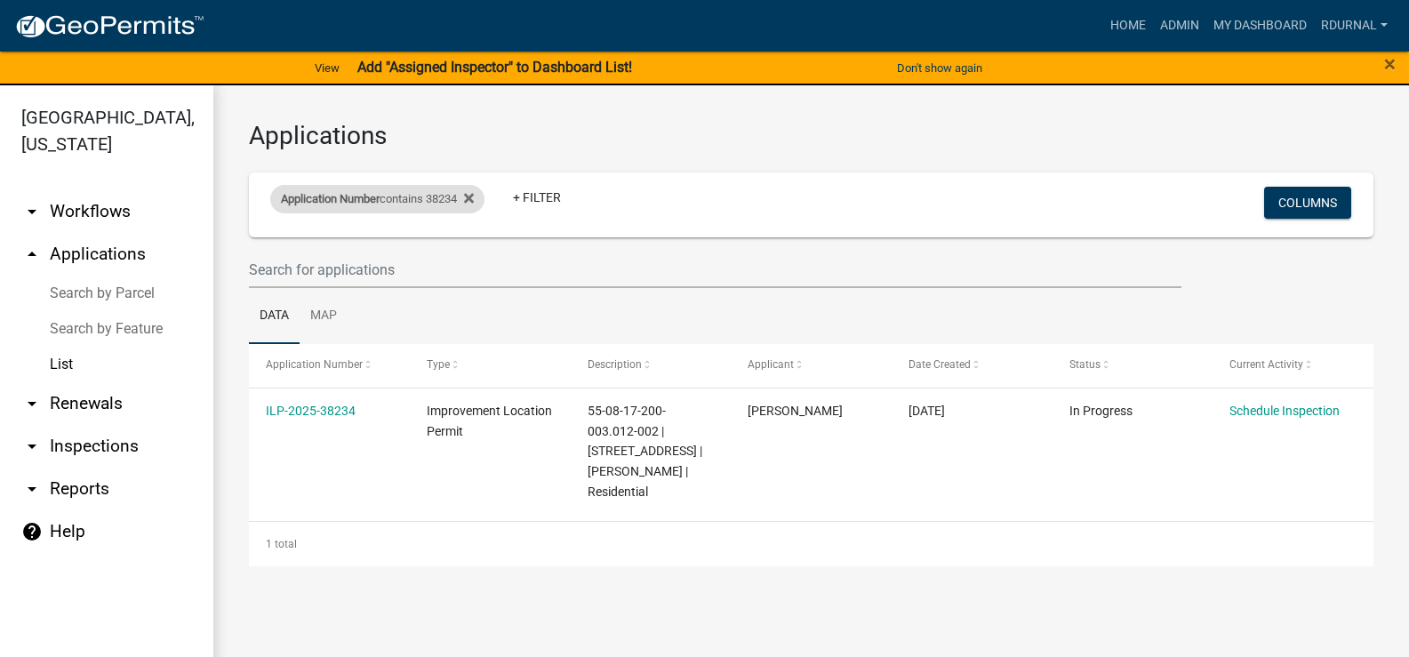
click at [399, 202] on div "Application Number contains 38234" at bounding box center [377, 199] width 214 height 28
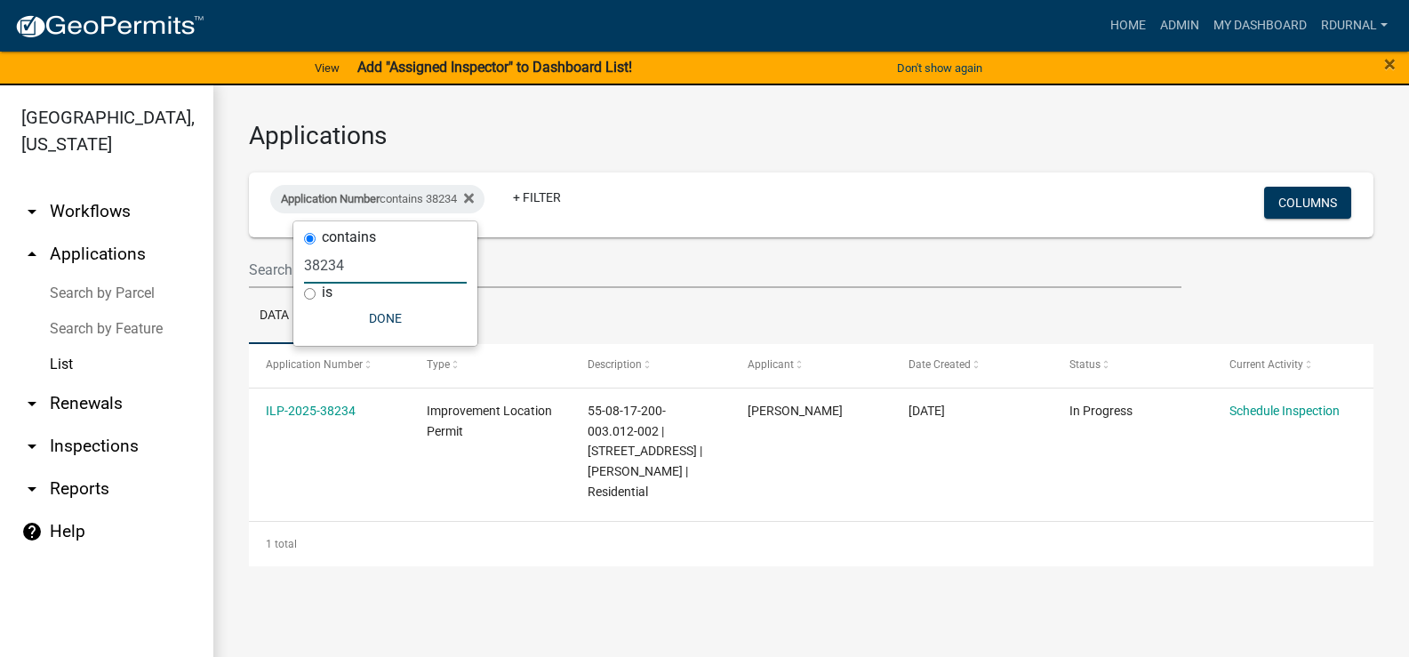
click at [358, 270] on input "38234" at bounding box center [385, 265] width 163 height 36
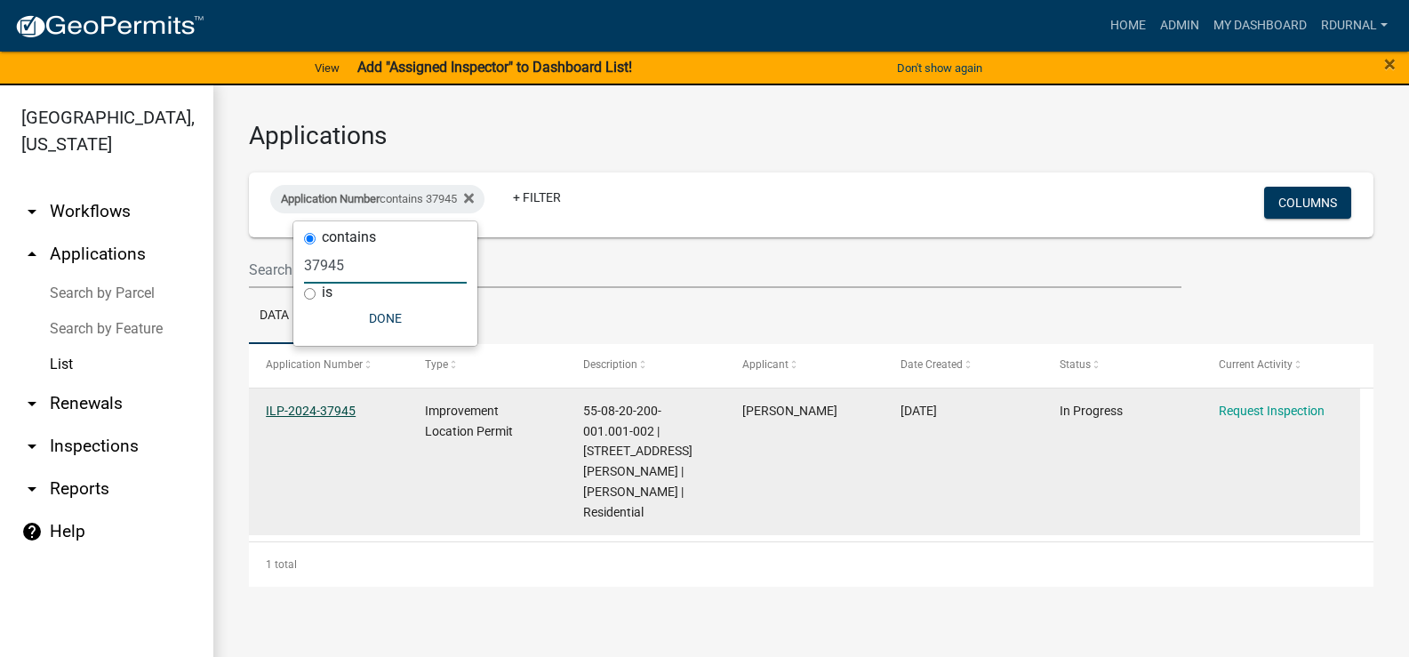
type input "37945"
click at [333, 406] on link "ILP-2024-37945" at bounding box center [311, 411] width 90 height 14
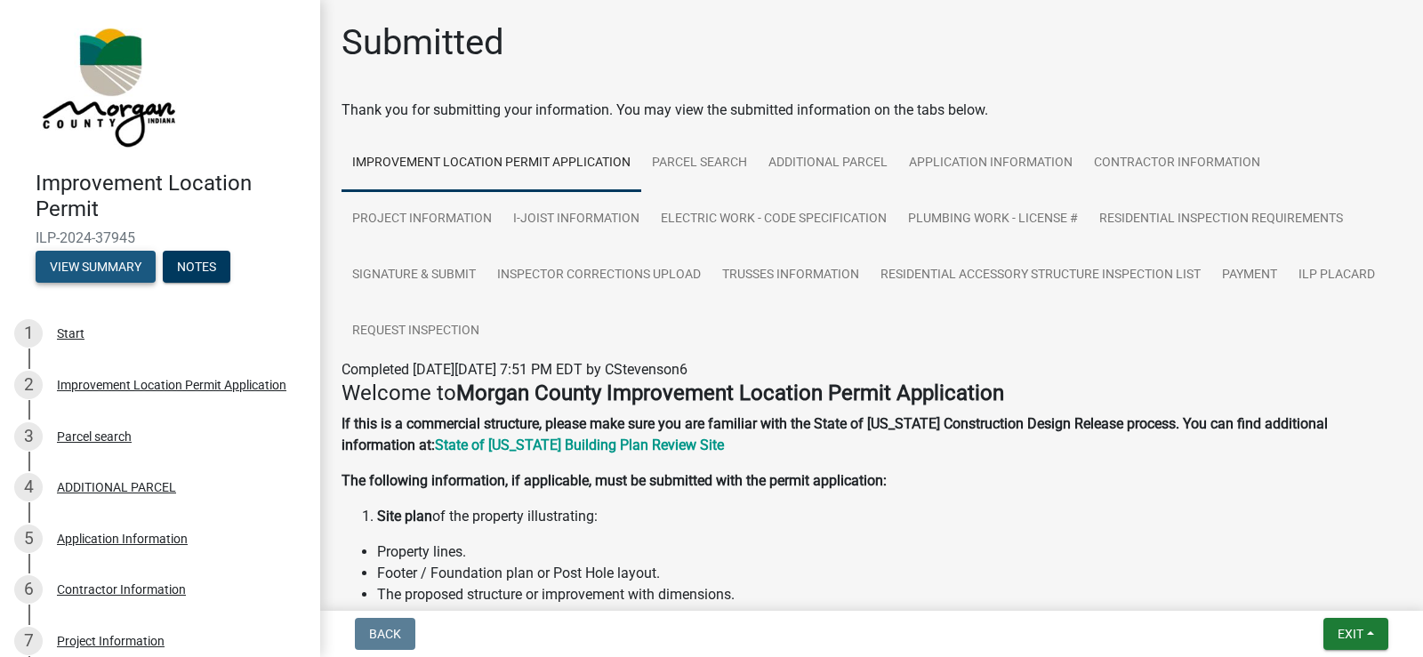
click at [86, 276] on button "View Summary" at bounding box center [96, 267] width 120 height 32
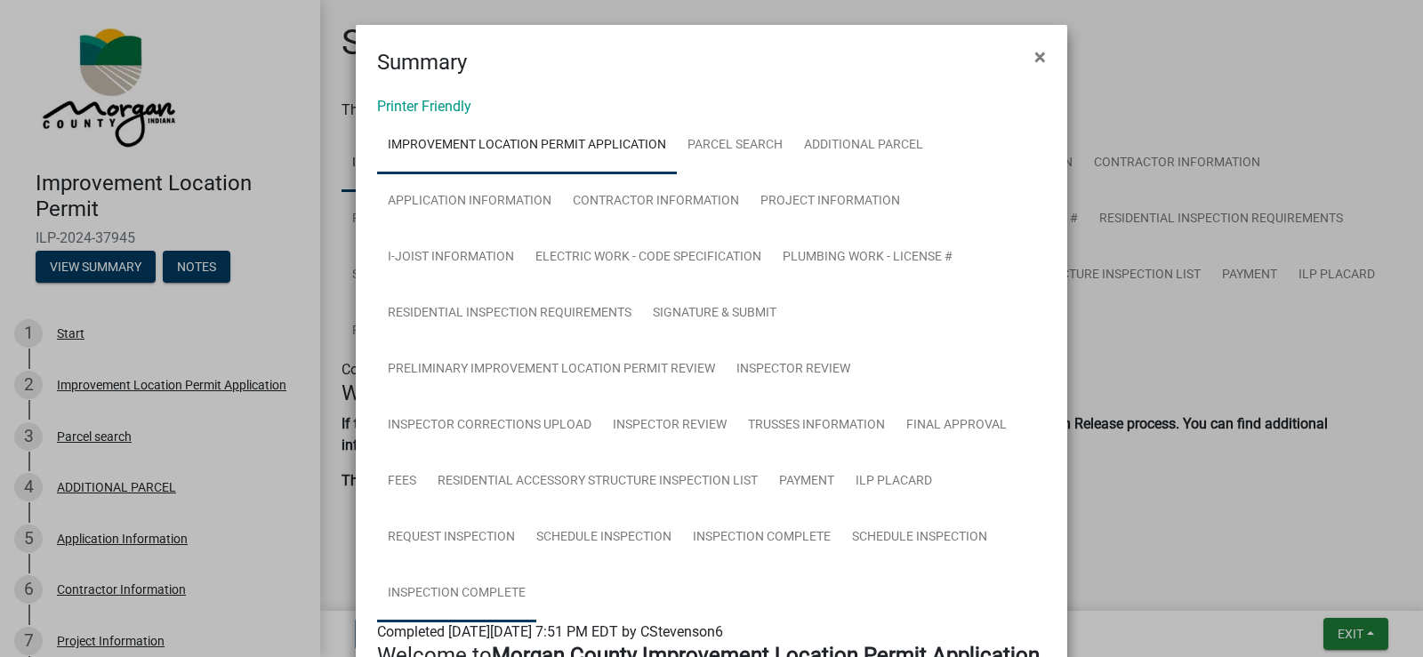
click at [473, 583] on link "Inspection Complete" at bounding box center [456, 593] width 159 height 57
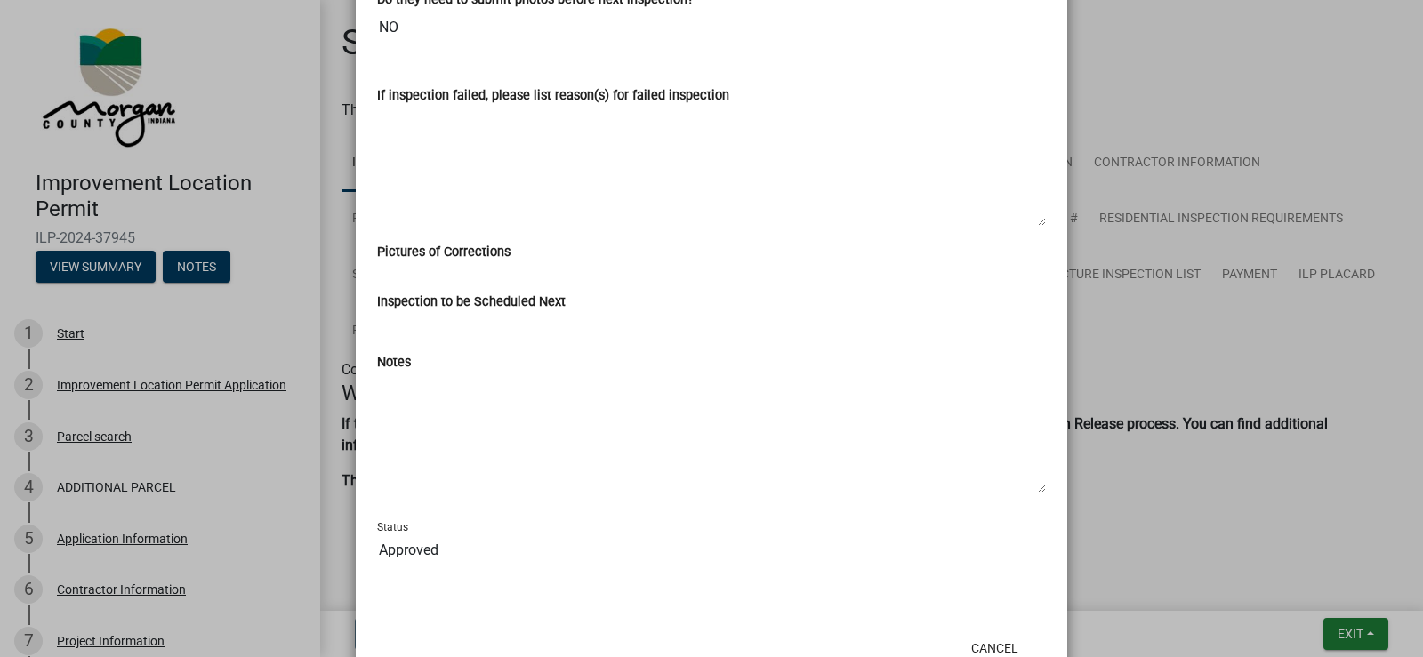
scroll to position [1037, 0]
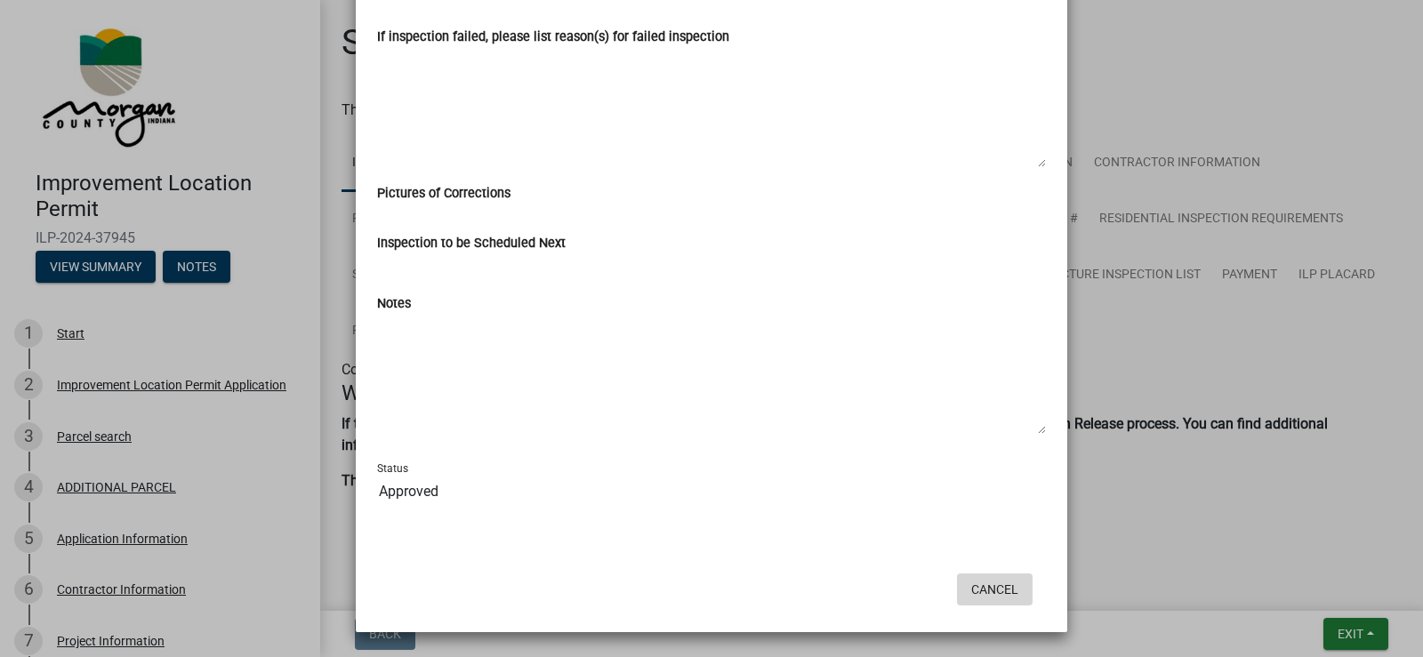
click at [993, 596] on button "Cancel" at bounding box center [995, 589] width 76 height 32
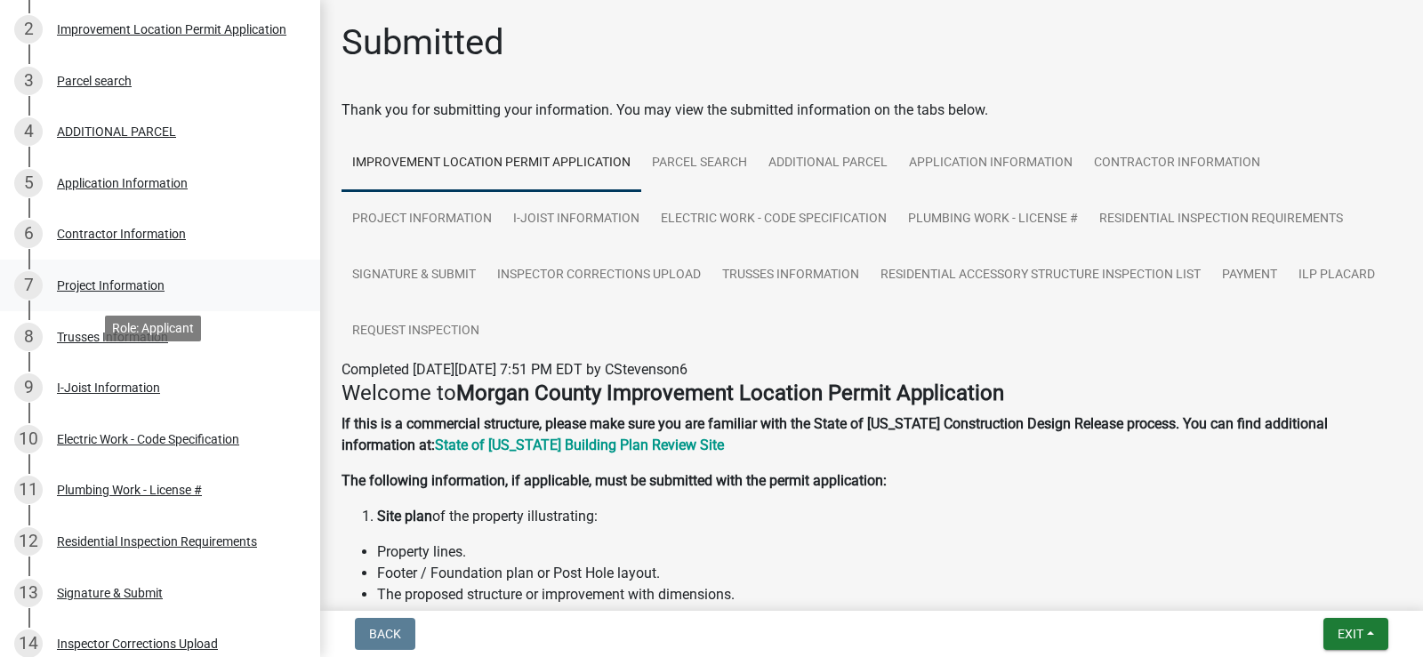
scroll to position [0, 0]
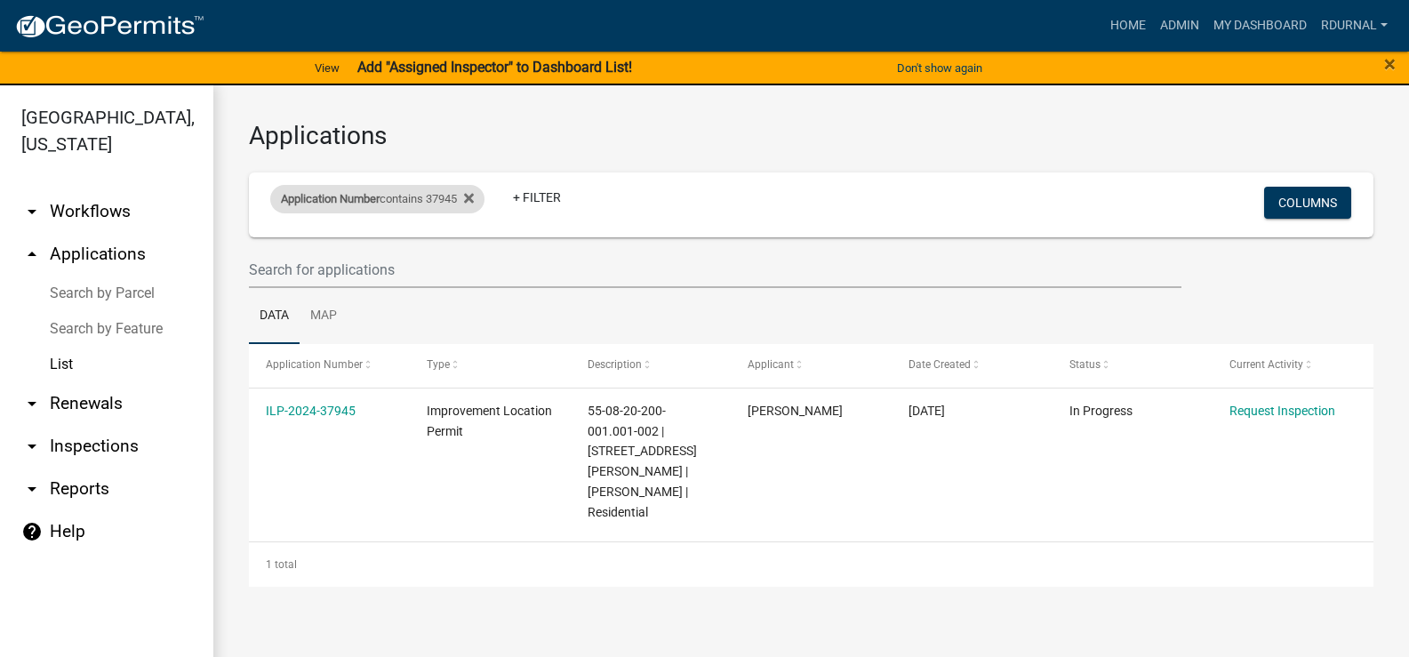
click at [430, 201] on div "Application Number contains 37945" at bounding box center [377, 199] width 214 height 28
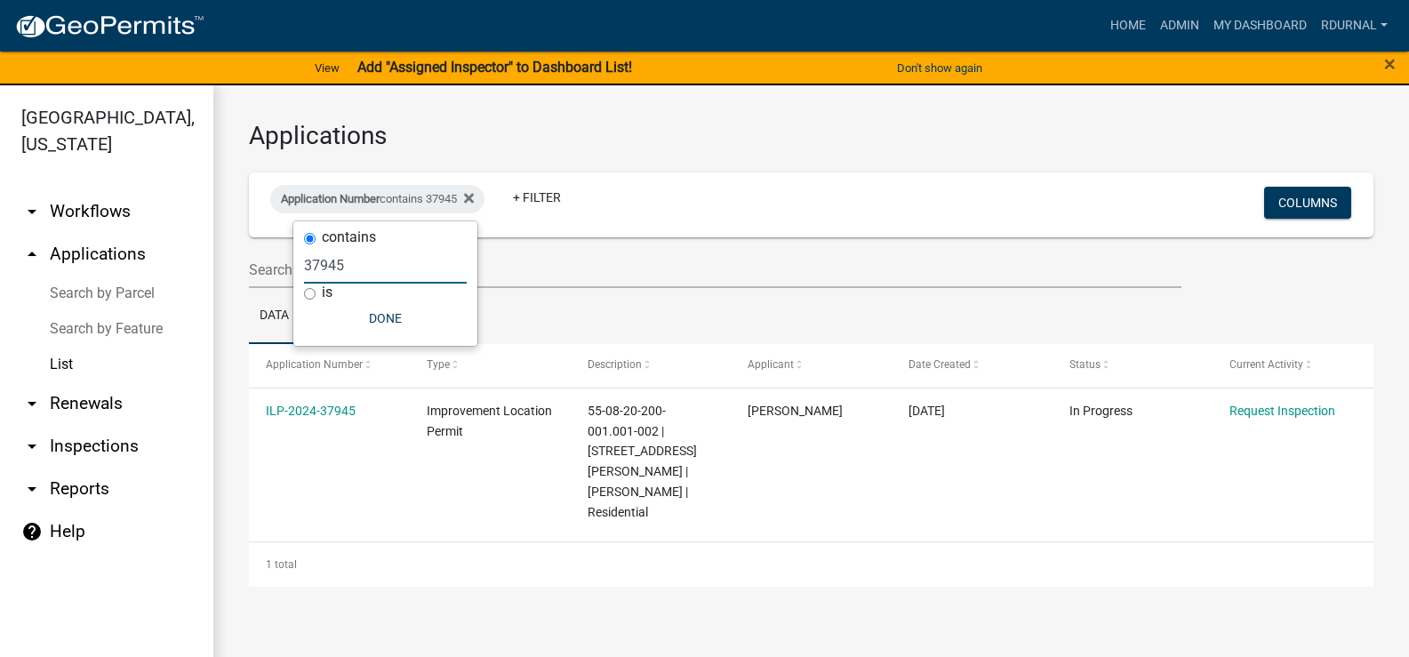
click at [378, 276] on input "37945" at bounding box center [385, 265] width 163 height 36
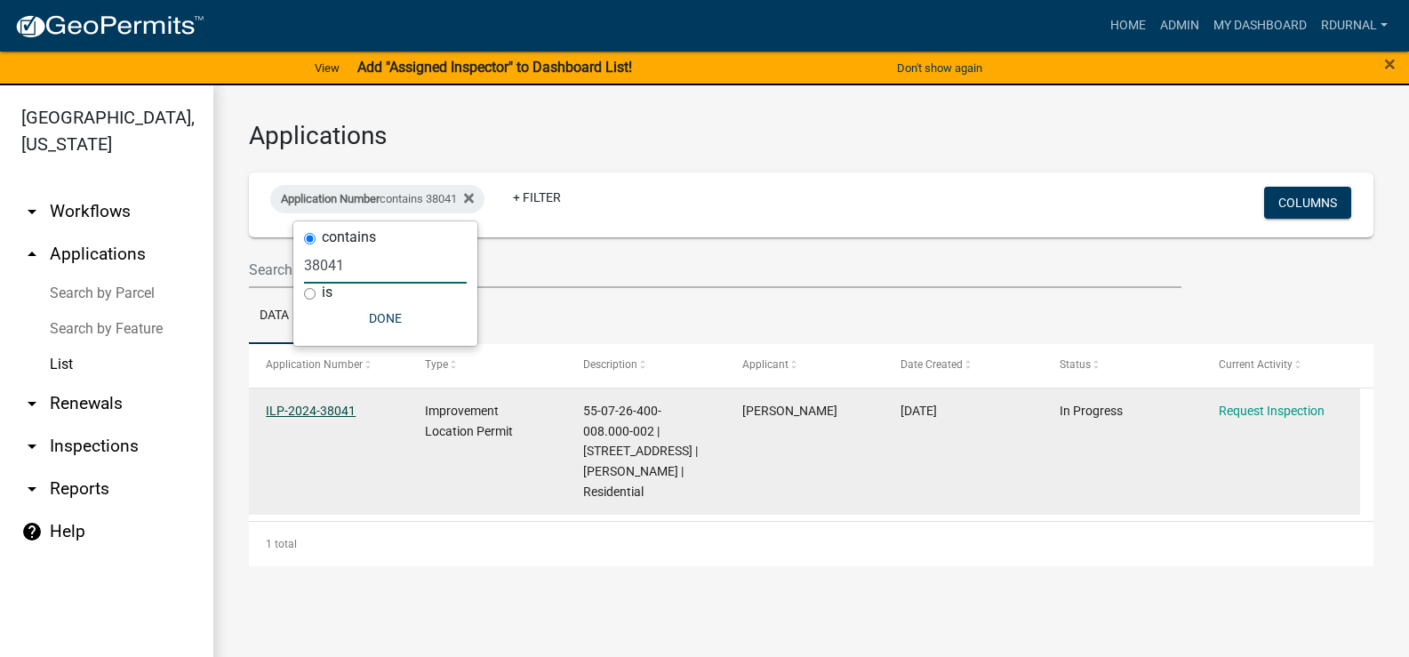
type input "38041"
click at [334, 409] on link "ILP-2024-38041" at bounding box center [311, 411] width 90 height 14
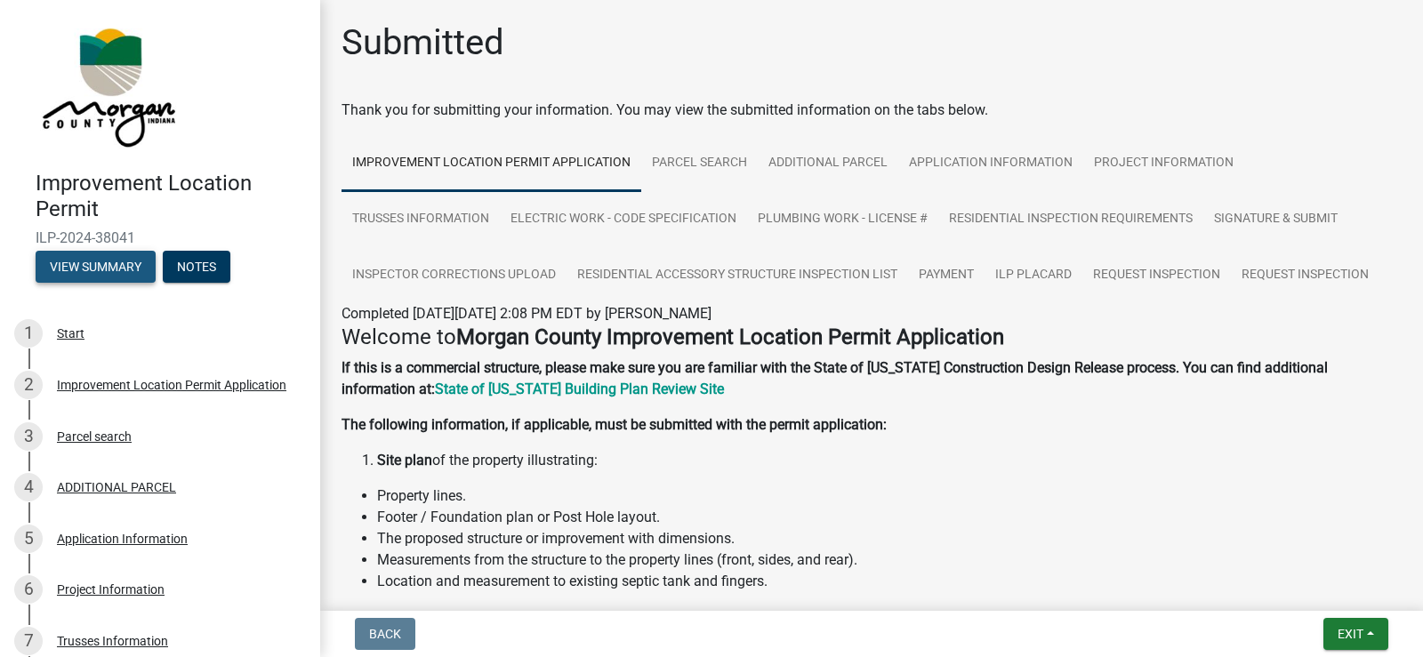
click at [83, 264] on button "View Summary" at bounding box center [96, 267] width 120 height 32
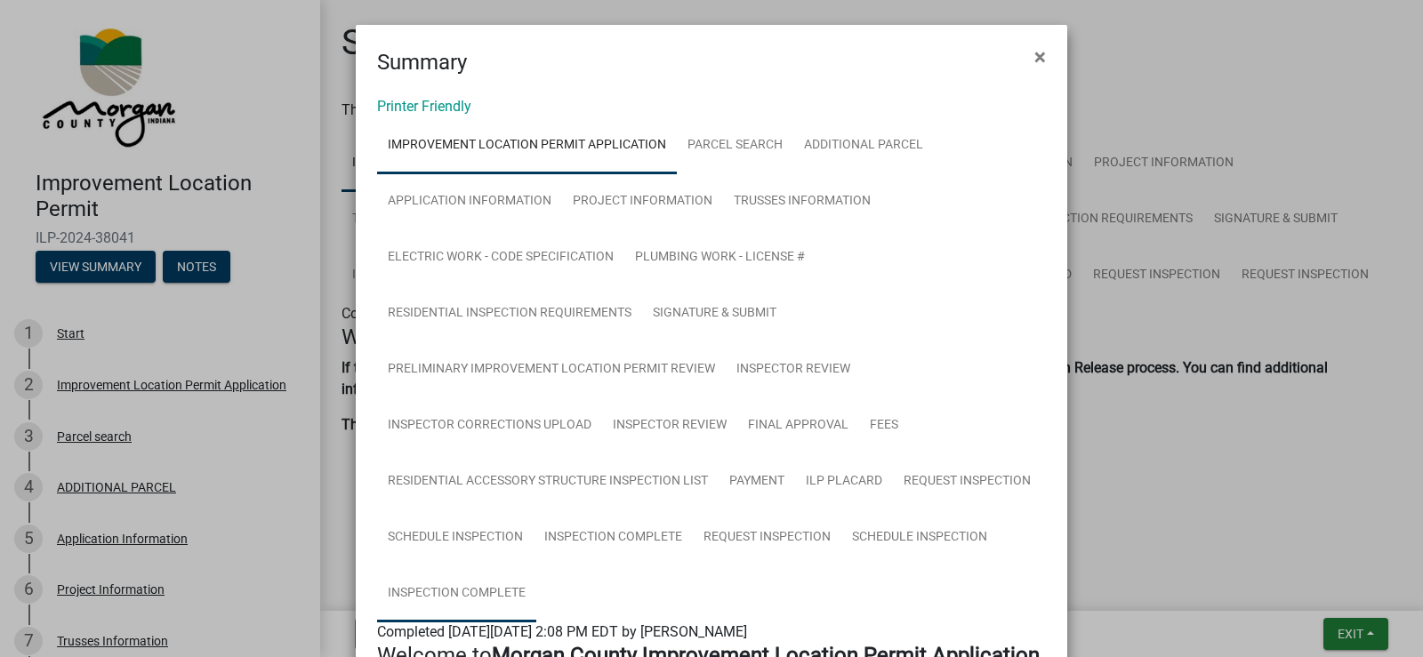
click at [471, 590] on link "Inspection Complete" at bounding box center [456, 593] width 159 height 57
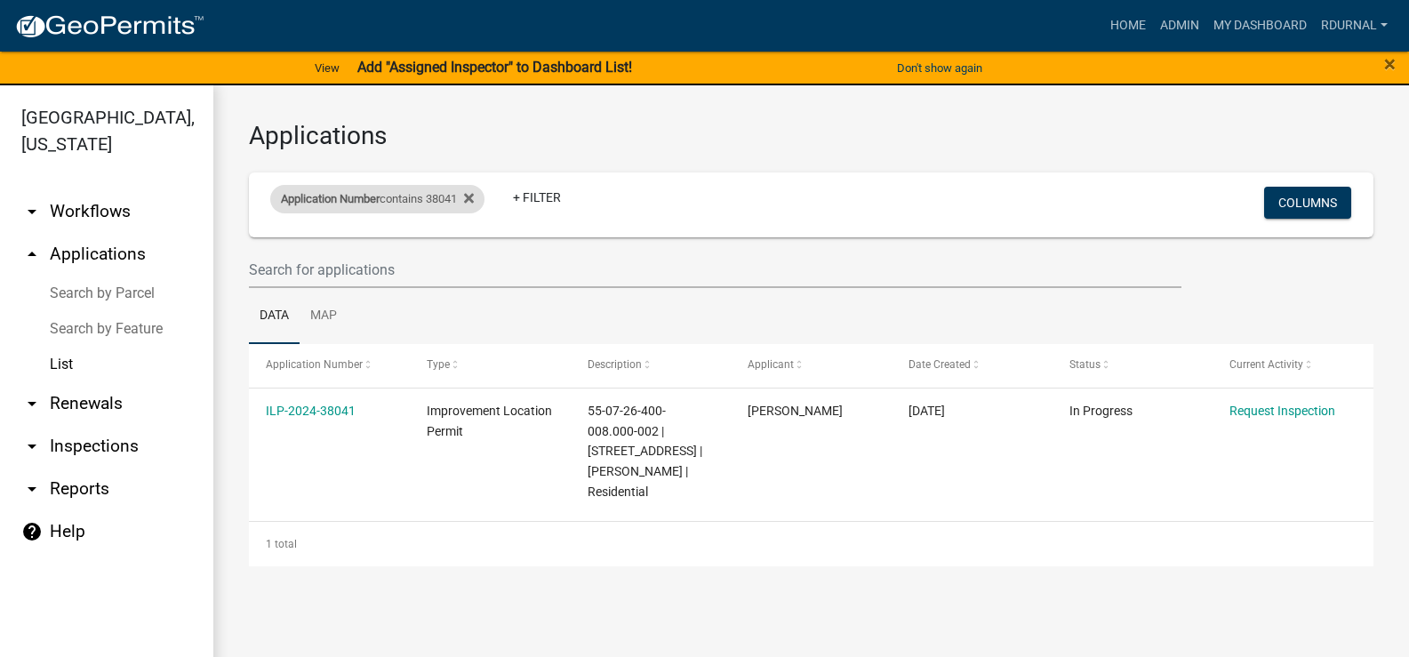
click at [401, 196] on div "Application Number contains 38041" at bounding box center [377, 199] width 214 height 28
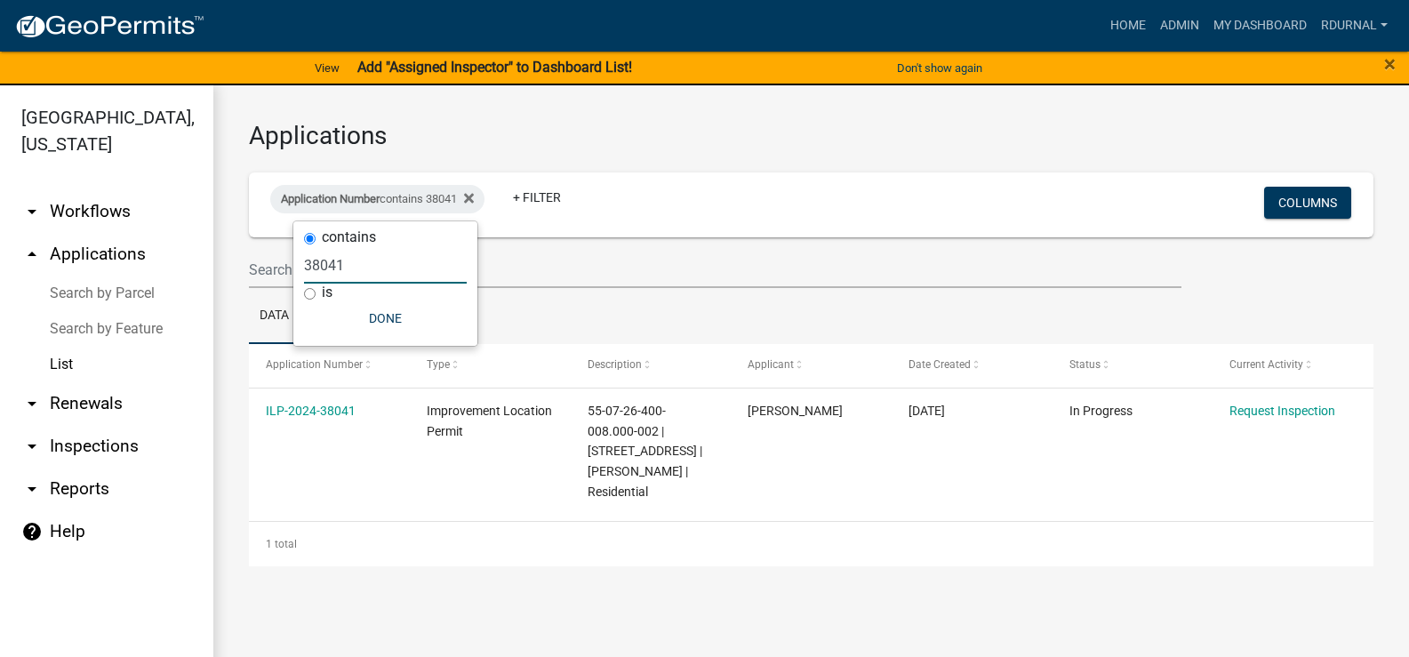
click at [409, 276] on input "38041" at bounding box center [385, 265] width 163 height 36
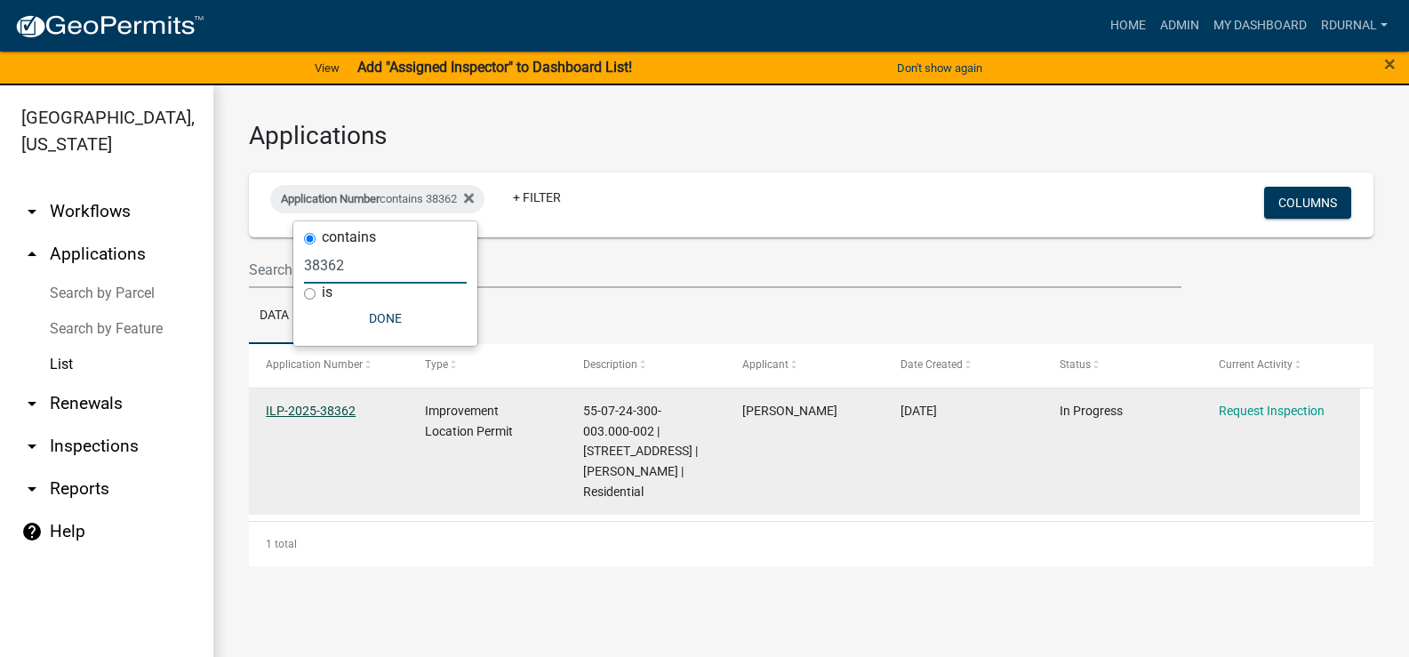
type input "38362"
click at [344, 409] on link "ILP-2025-38362" at bounding box center [311, 411] width 90 height 14
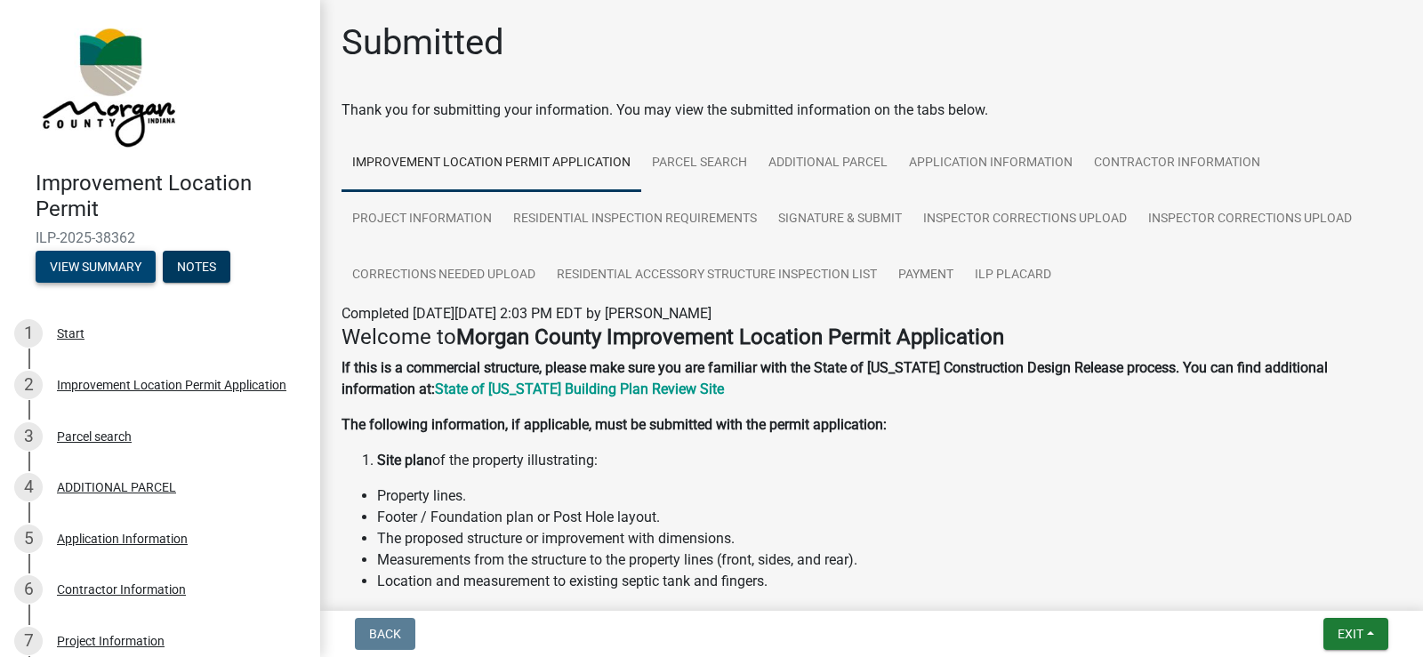
click at [124, 260] on button "View Summary" at bounding box center [96, 267] width 120 height 32
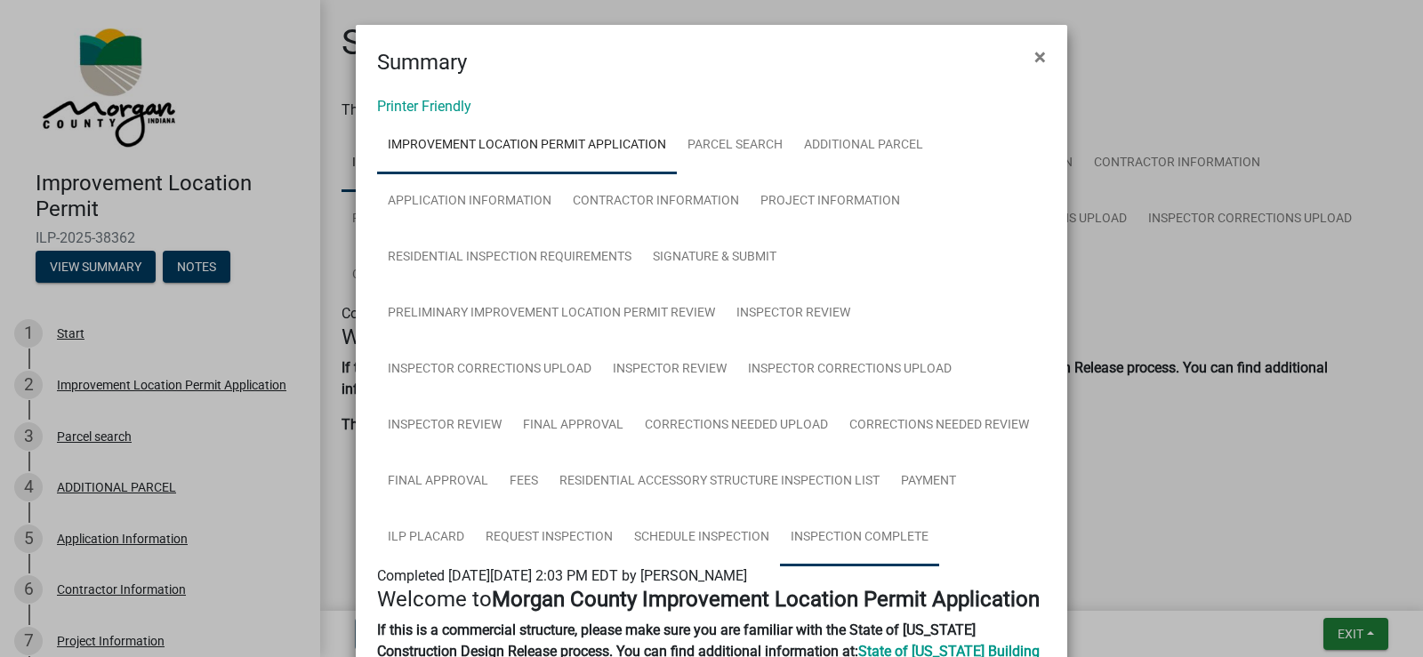
click at [877, 541] on link "Inspection Complete" at bounding box center [859, 537] width 159 height 57
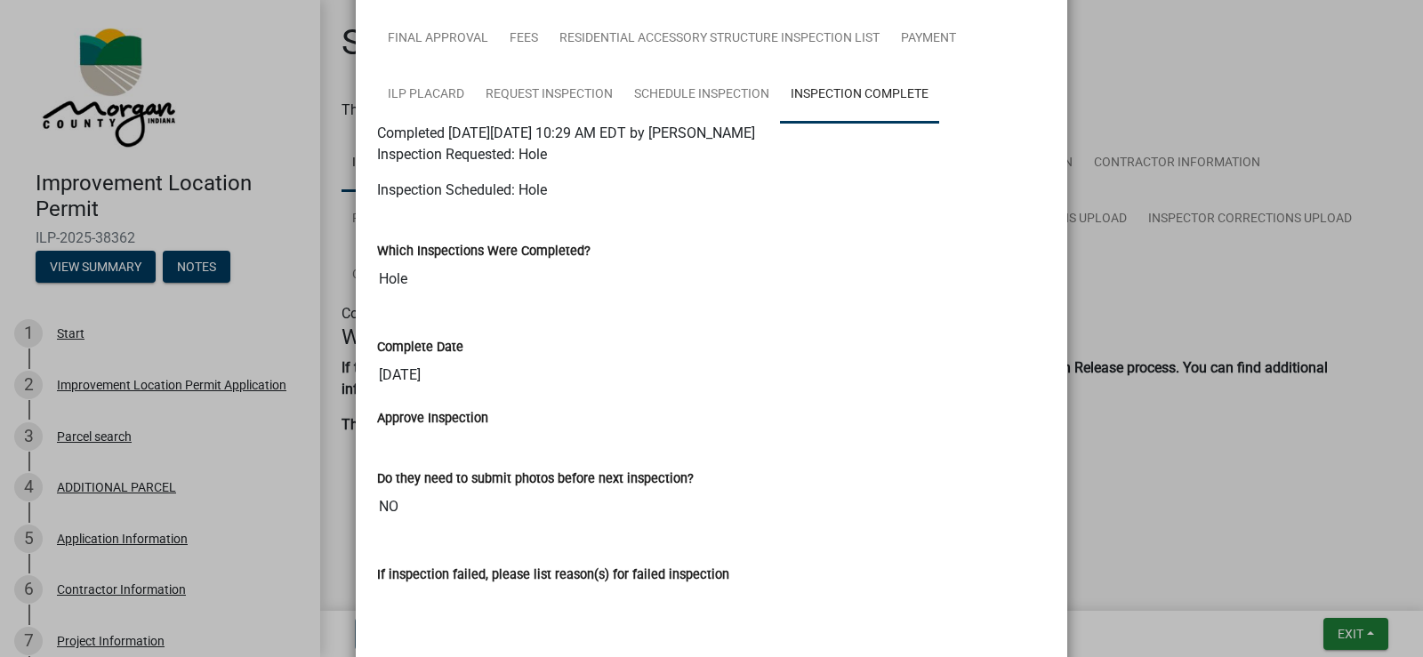
scroll to position [445, 0]
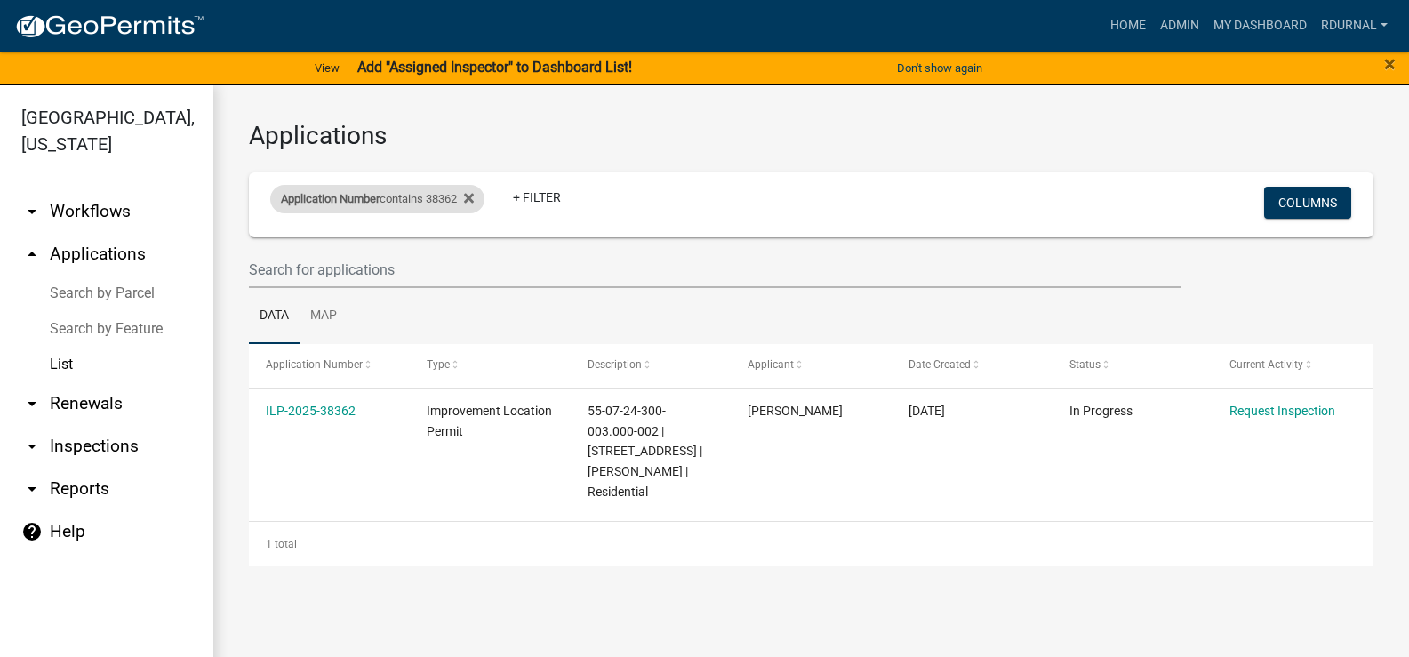
click at [439, 193] on div "Application Number contains 38362" at bounding box center [377, 199] width 214 height 28
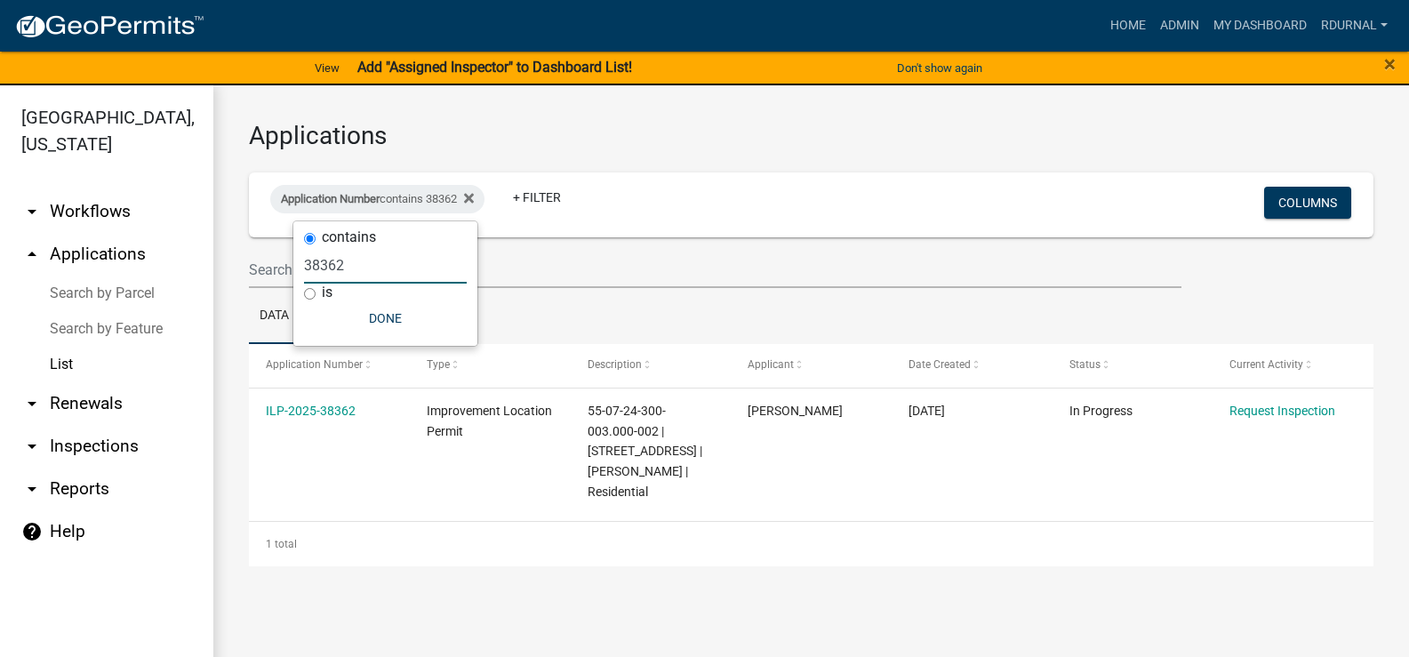
click at [390, 264] on input "38362" at bounding box center [385, 265] width 163 height 36
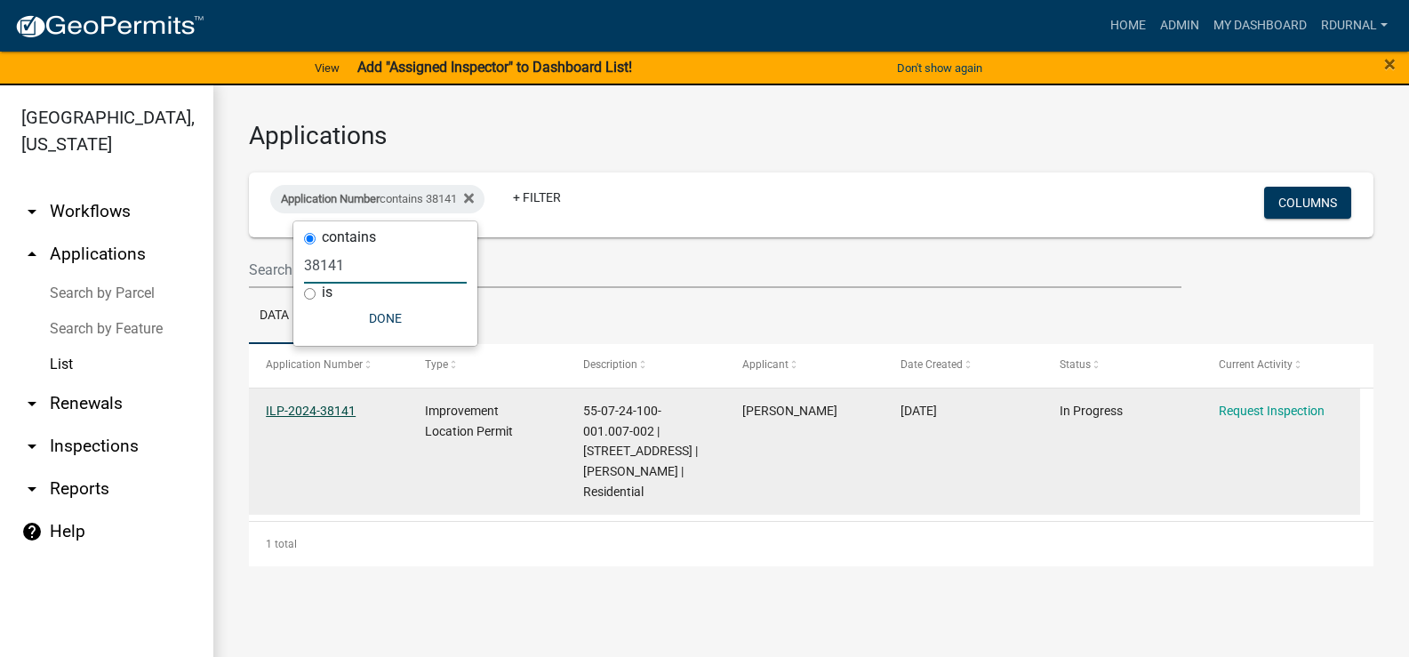
type input "38141"
click at [312, 408] on link "ILP-2024-38141" at bounding box center [311, 411] width 90 height 14
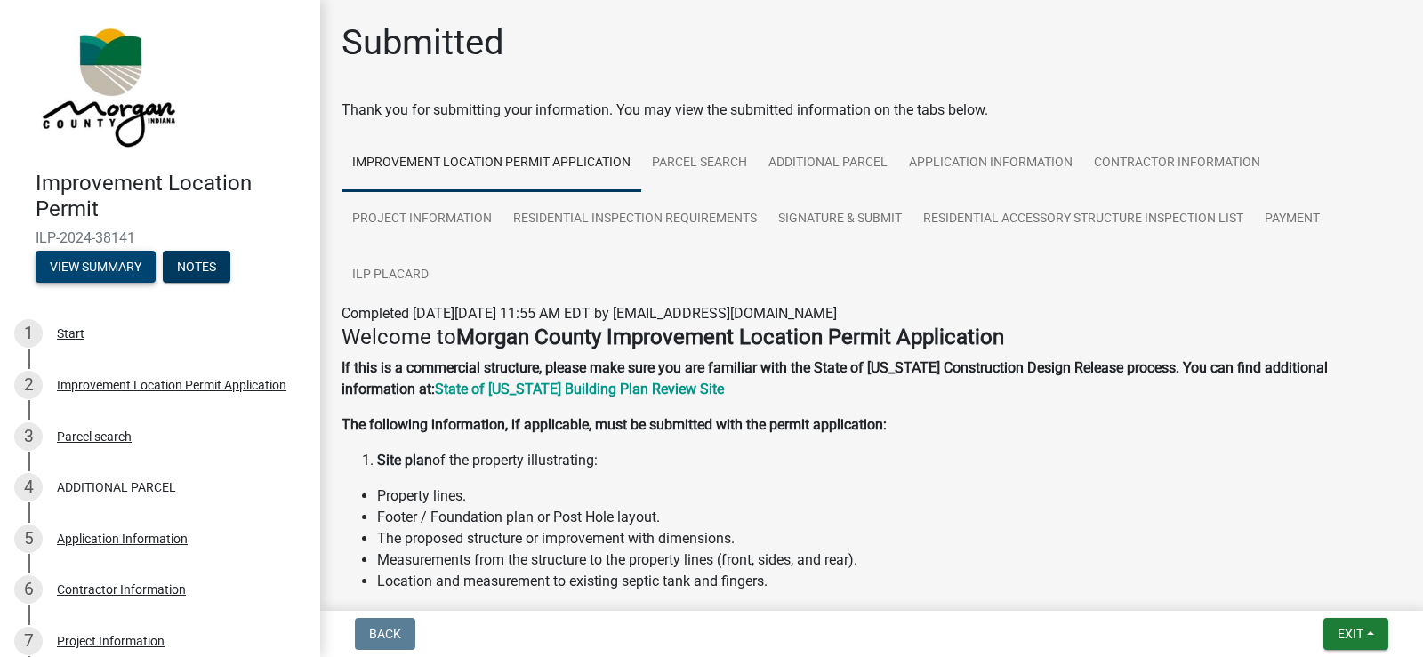
click at [137, 267] on button "View Summary" at bounding box center [96, 267] width 120 height 32
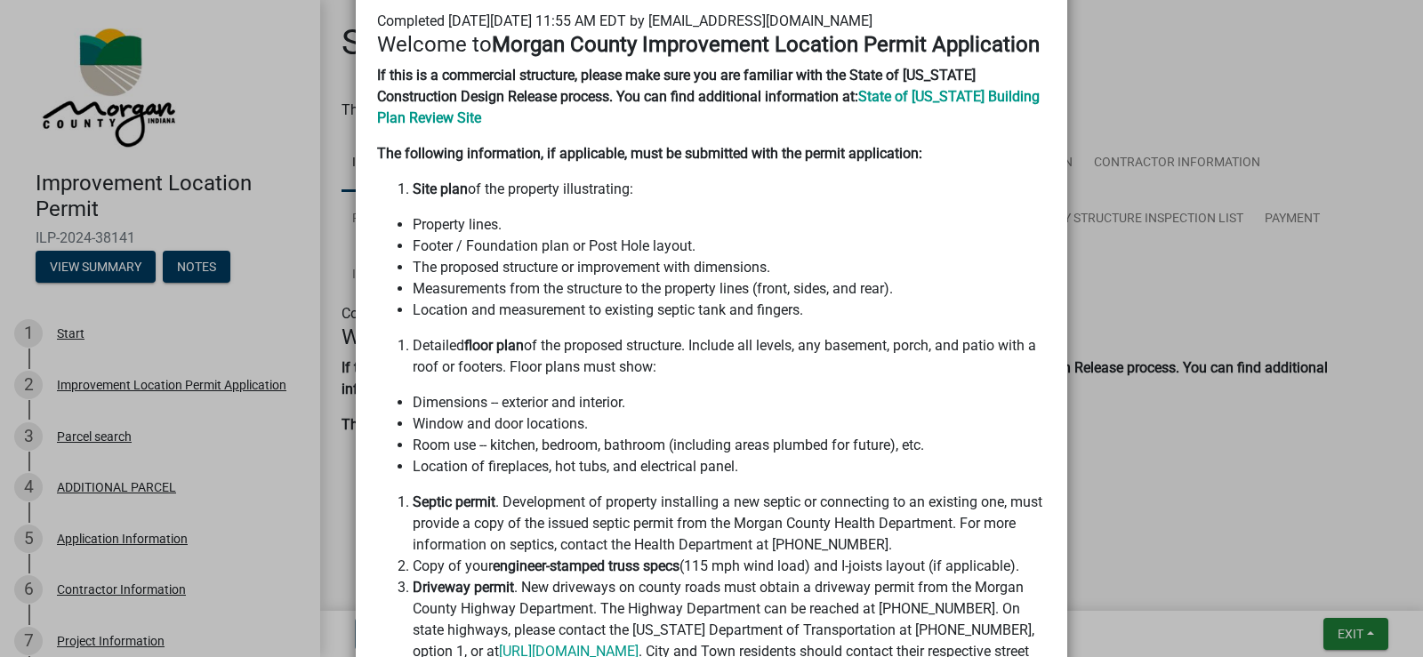
scroll to position [31, 0]
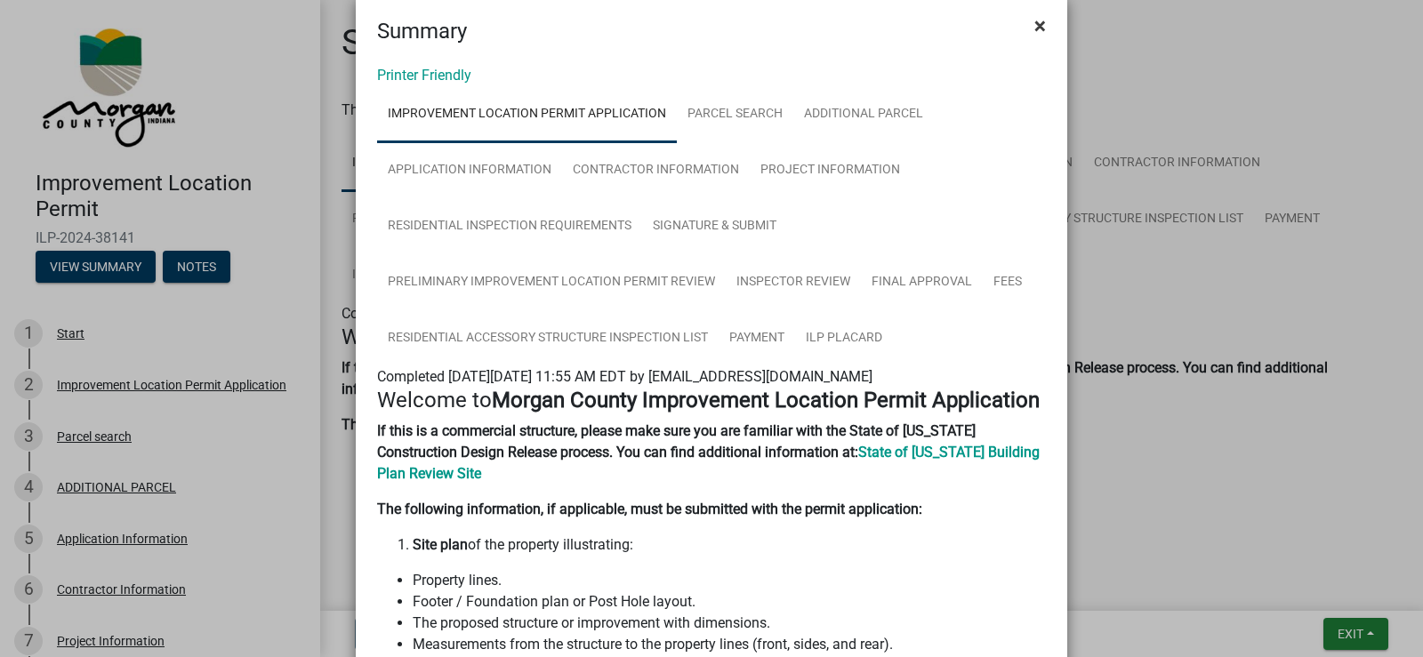
click at [1035, 27] on span "×" at bounding box center [1040, 25] width 12 height 25
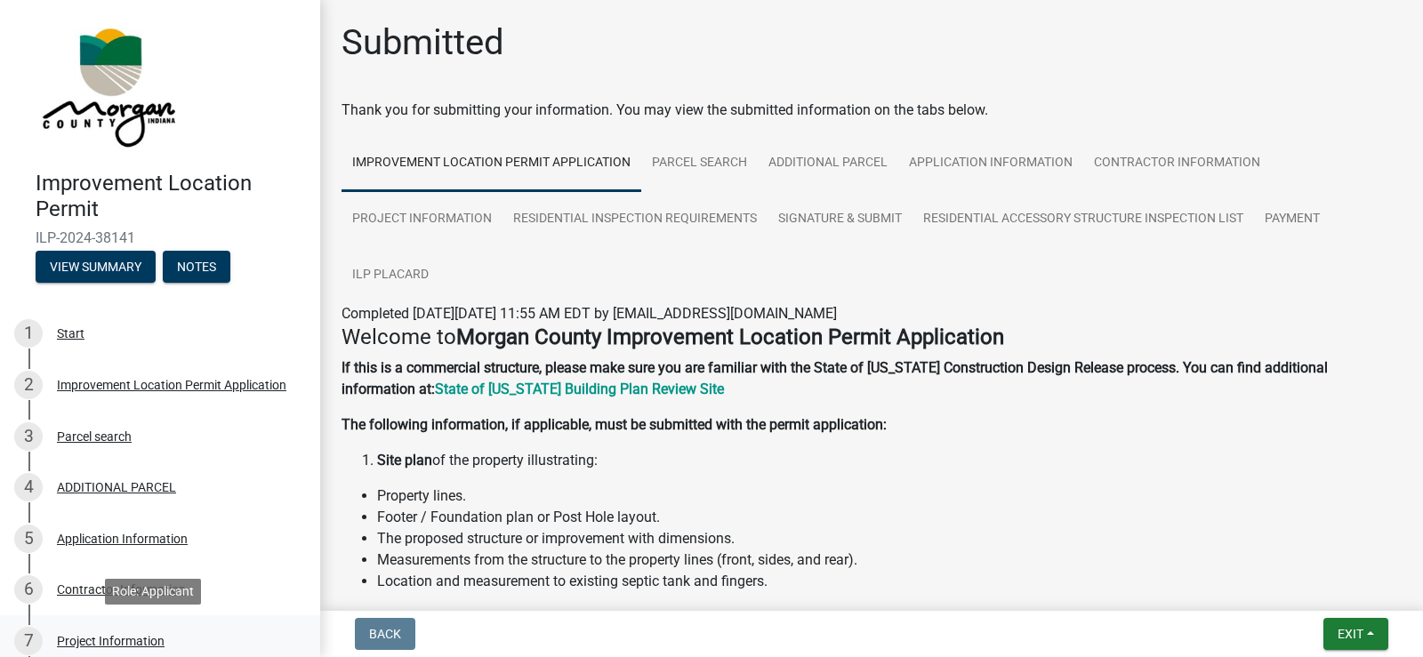
click at [132, 637] on div "Project Information" at bounding box center [111, 641] width 108 height 12
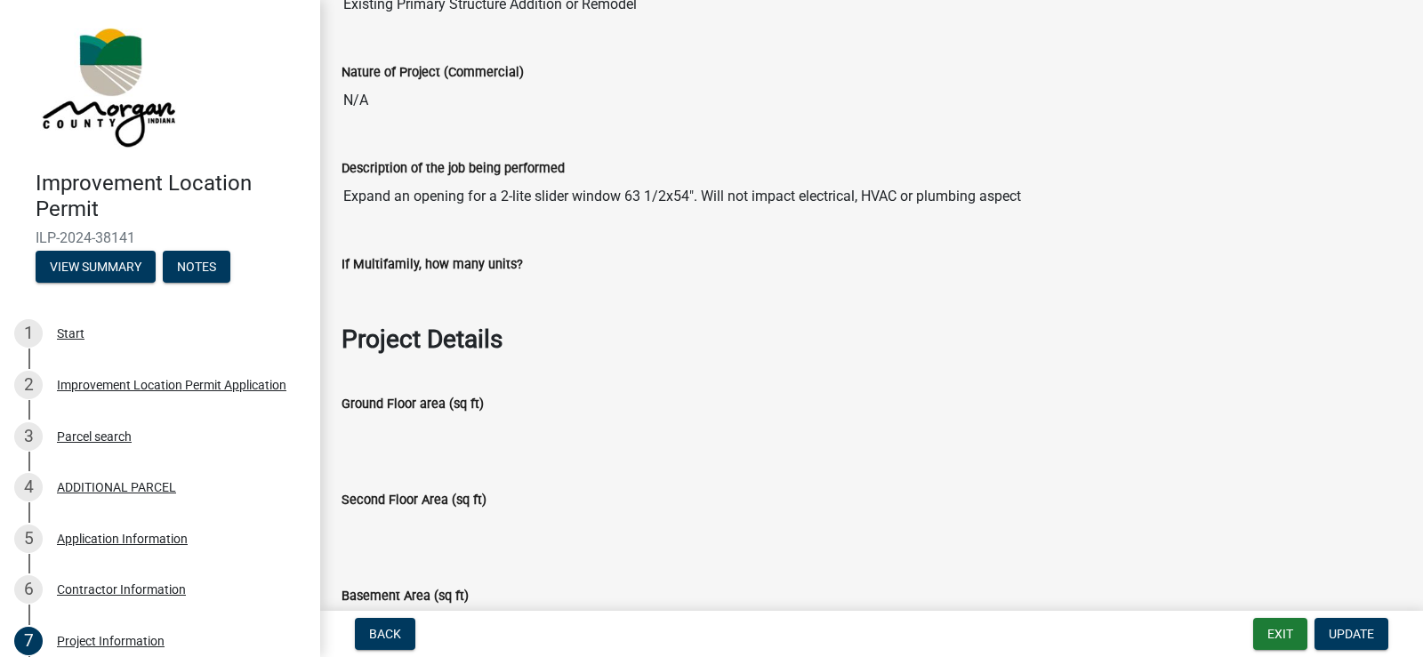
scroll to position [622, 0]
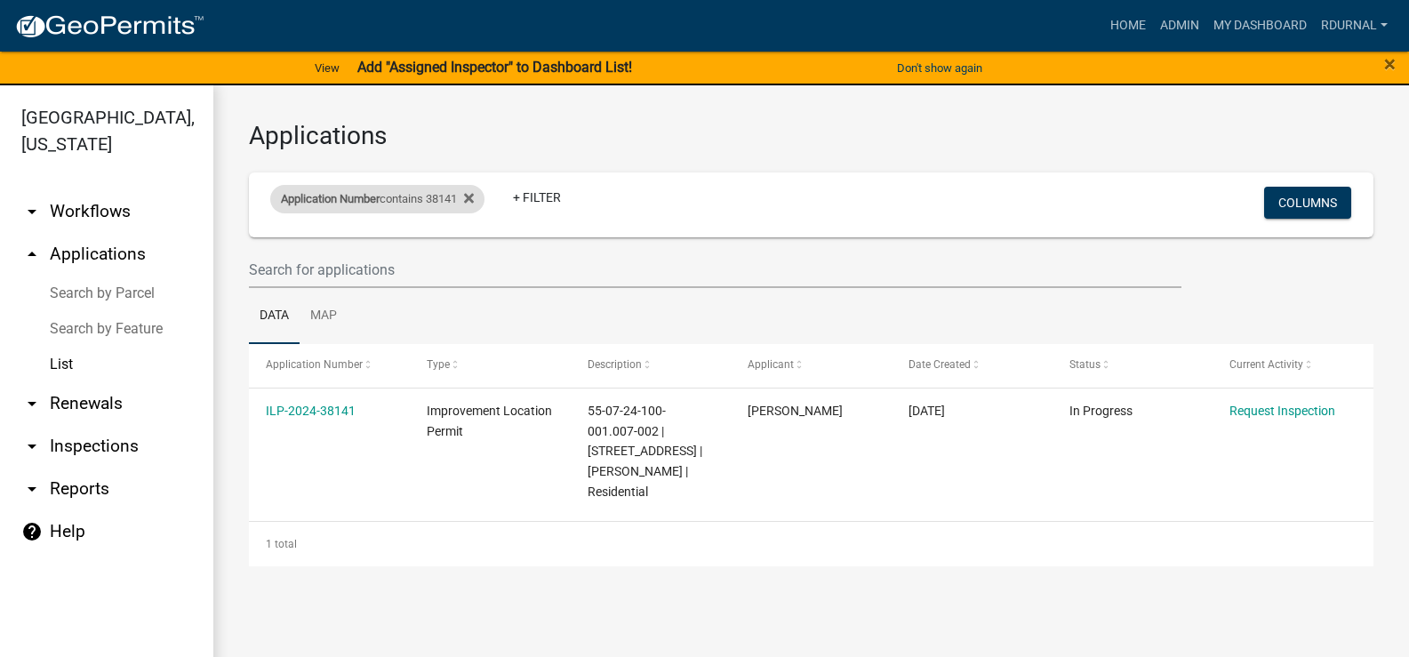
click at [455, 194] on div "Application Number contains 38141" at bounding box center [377, 199] width 214 height 28
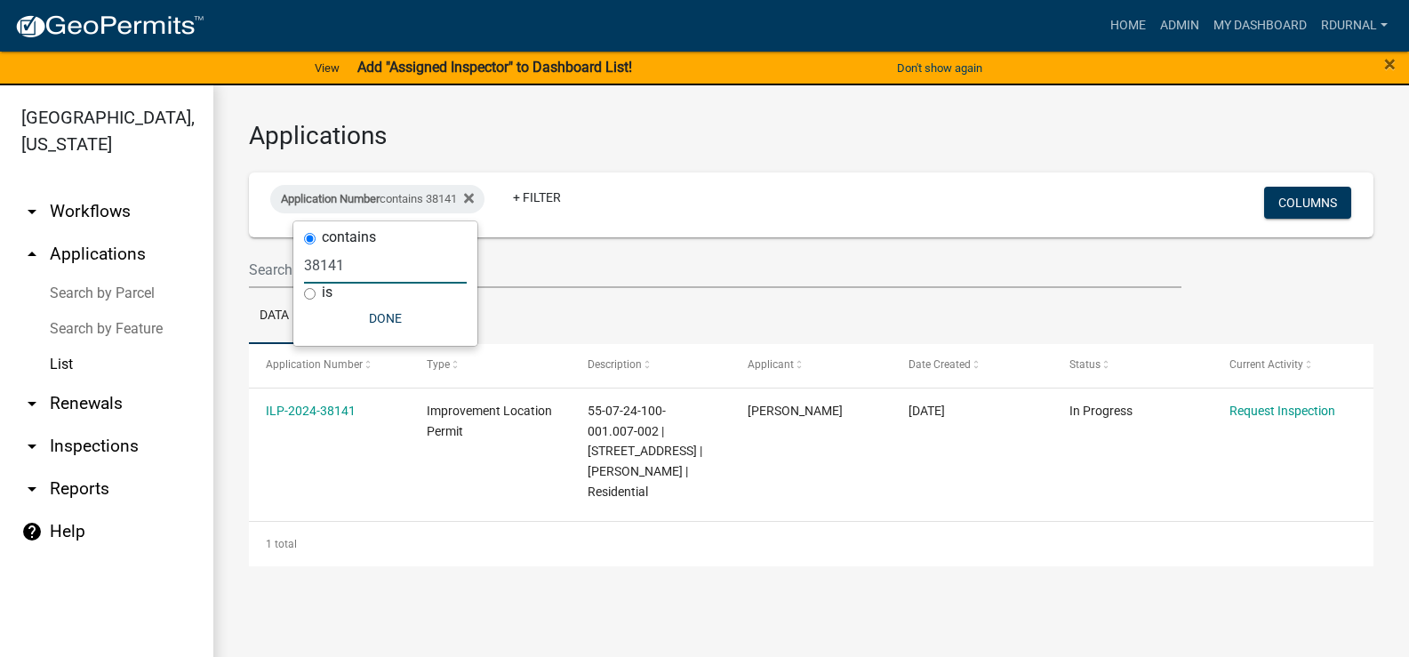
click at [379, 266] on input "38141" at bounding box center [385, 265] width 163 height 36
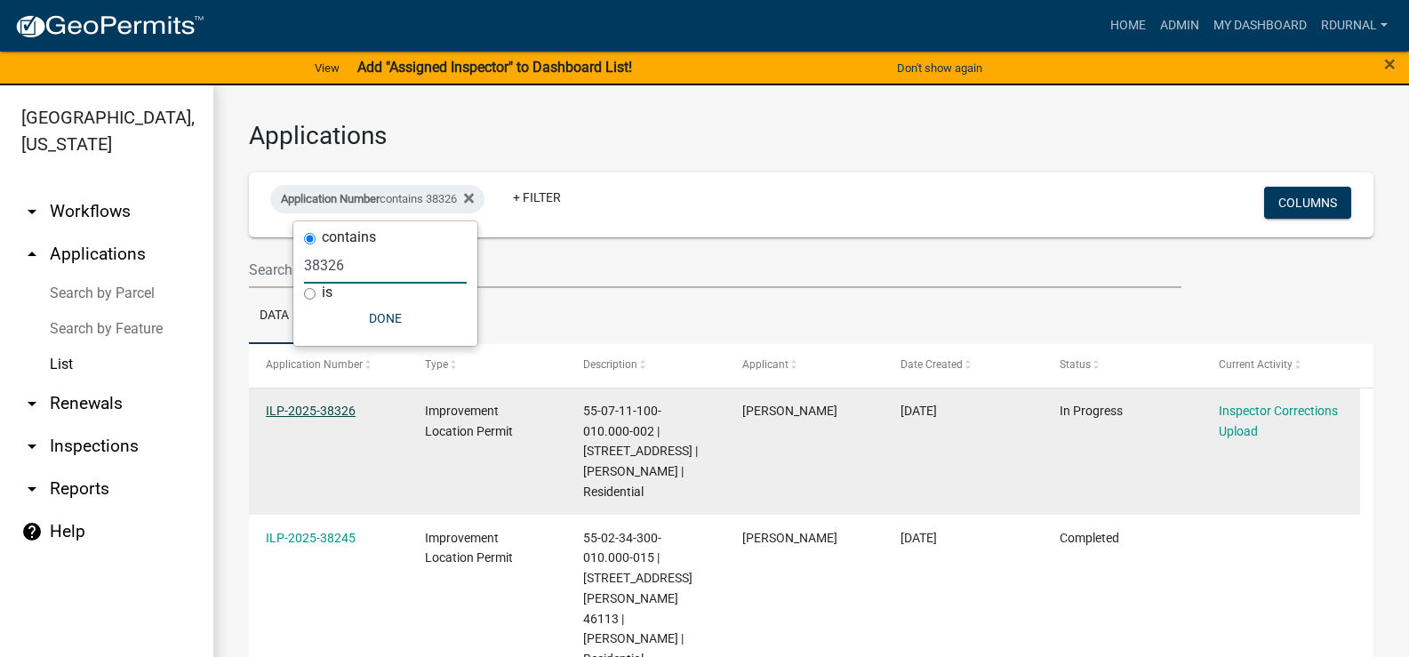
type input "38326"
click at [340, 417] on link "ILP-2025-38326" at bounding box center [311, 411] width 90 height 14
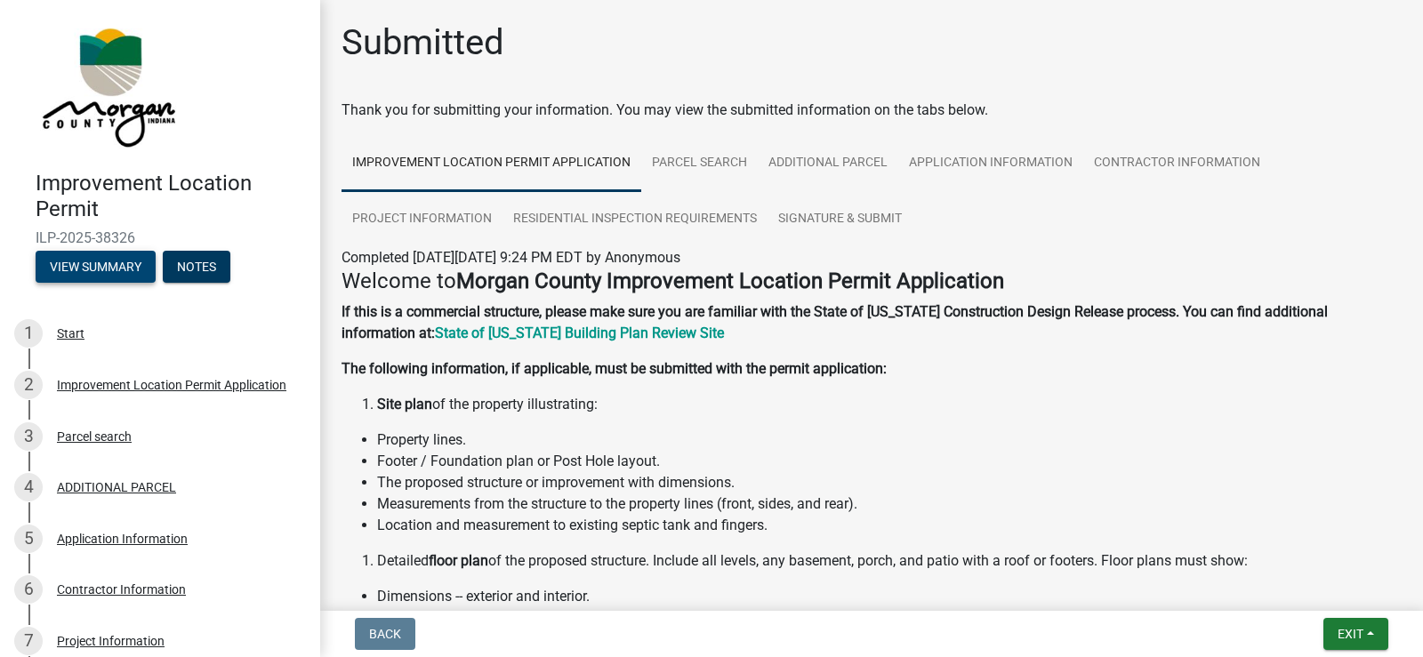
click at [111, 270] on button "View Summary" at bounding box center [96, 267] width 120 height 32
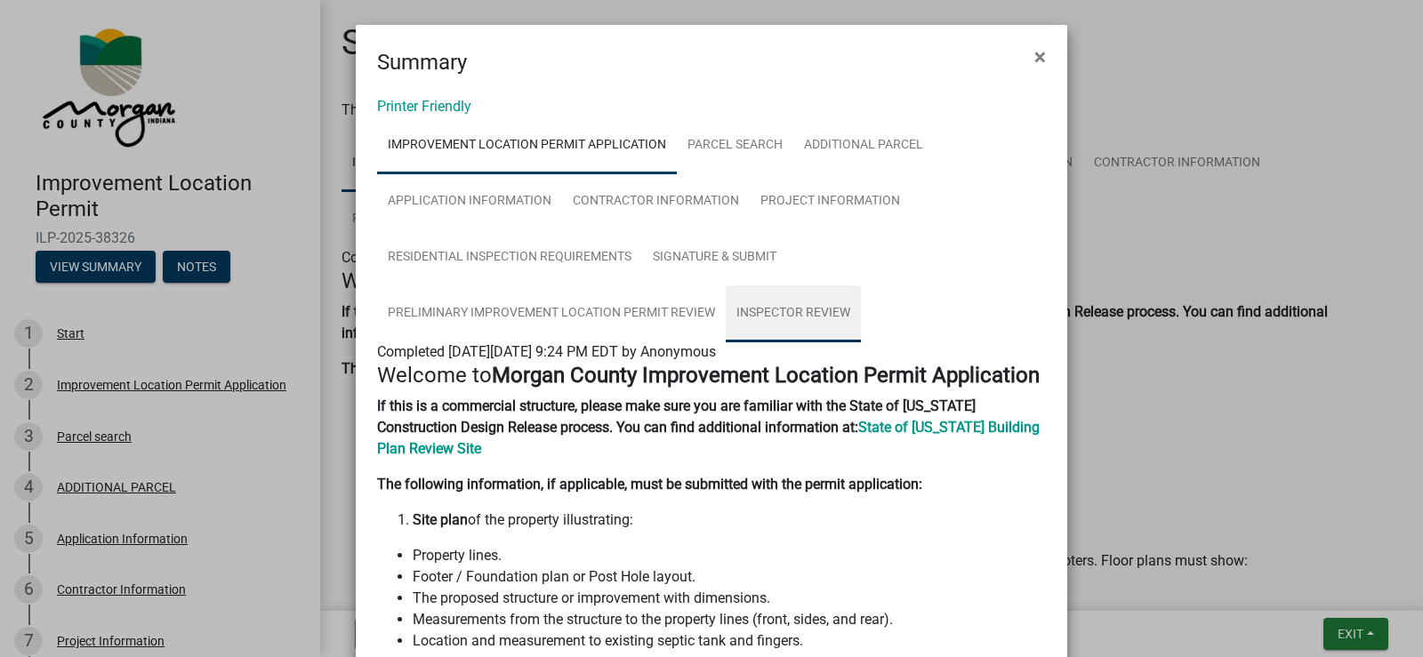
click at [816, 318] on link "Inspector Review" at bounding box center [793, 313] width 135 height 57
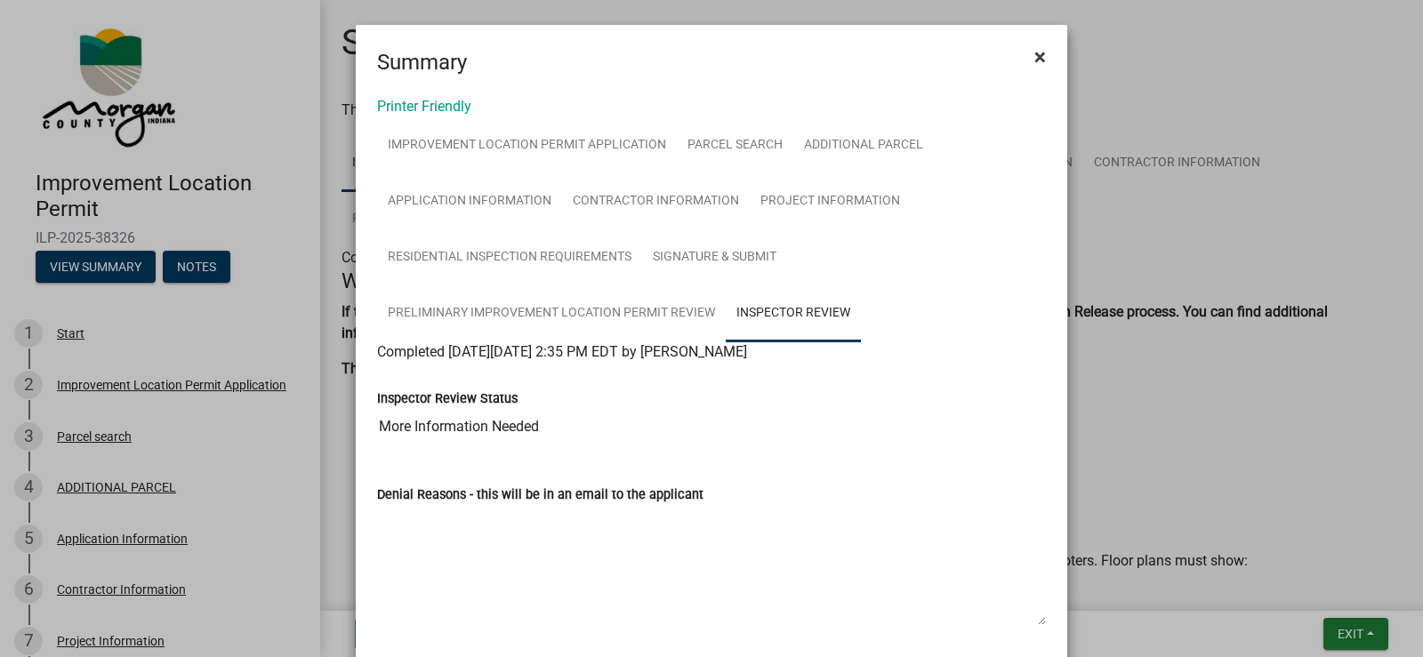
click at [1034, 54] on span "×" at bounding box center [1040, 56] width 12 height 25
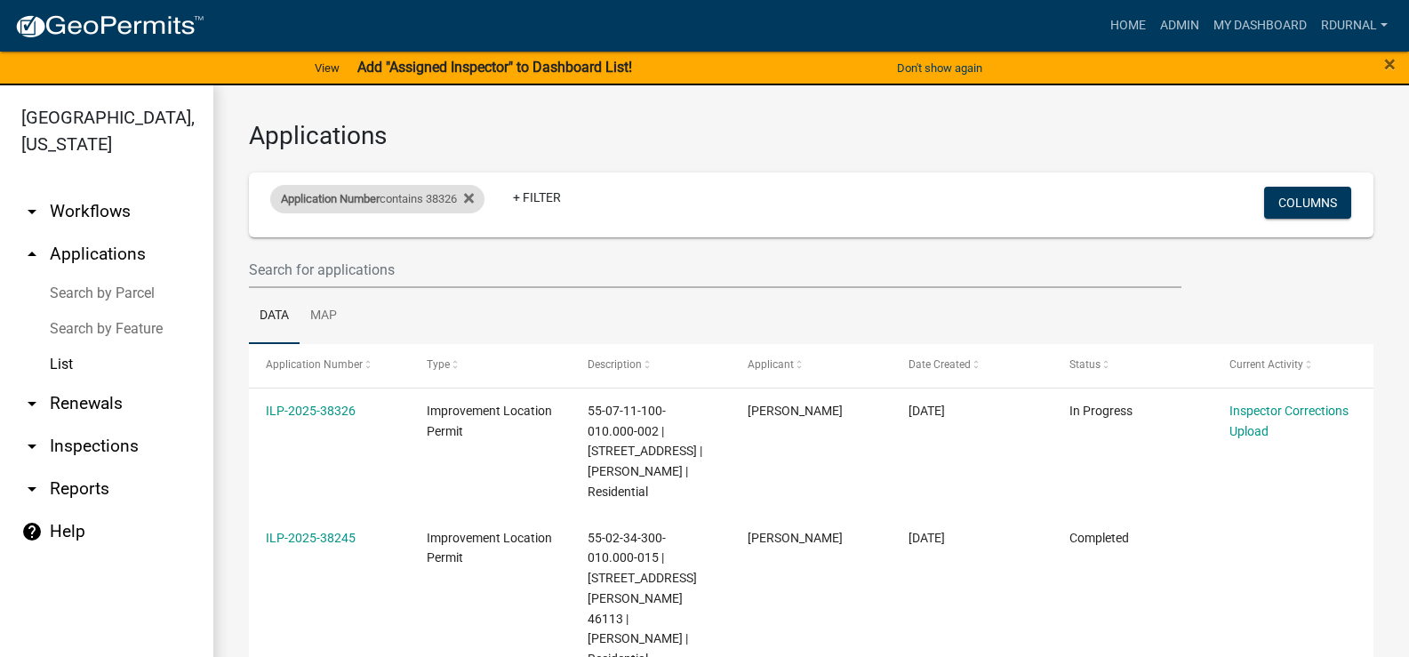
click at [422, 209] on div "Application Number contains 38326" at bounding box center [377, 199] width 214 height 28
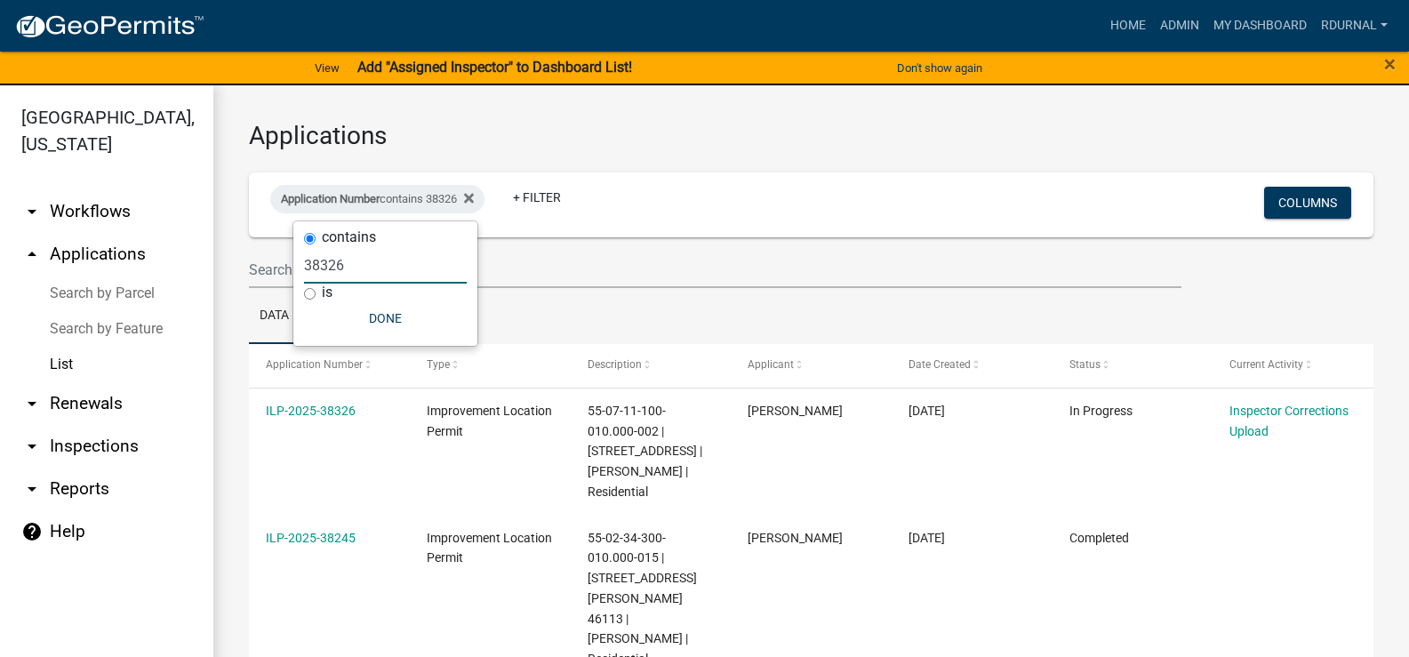
click at [377, 269] on input "38326" at bounding box center [385, 265] width 163 height 36
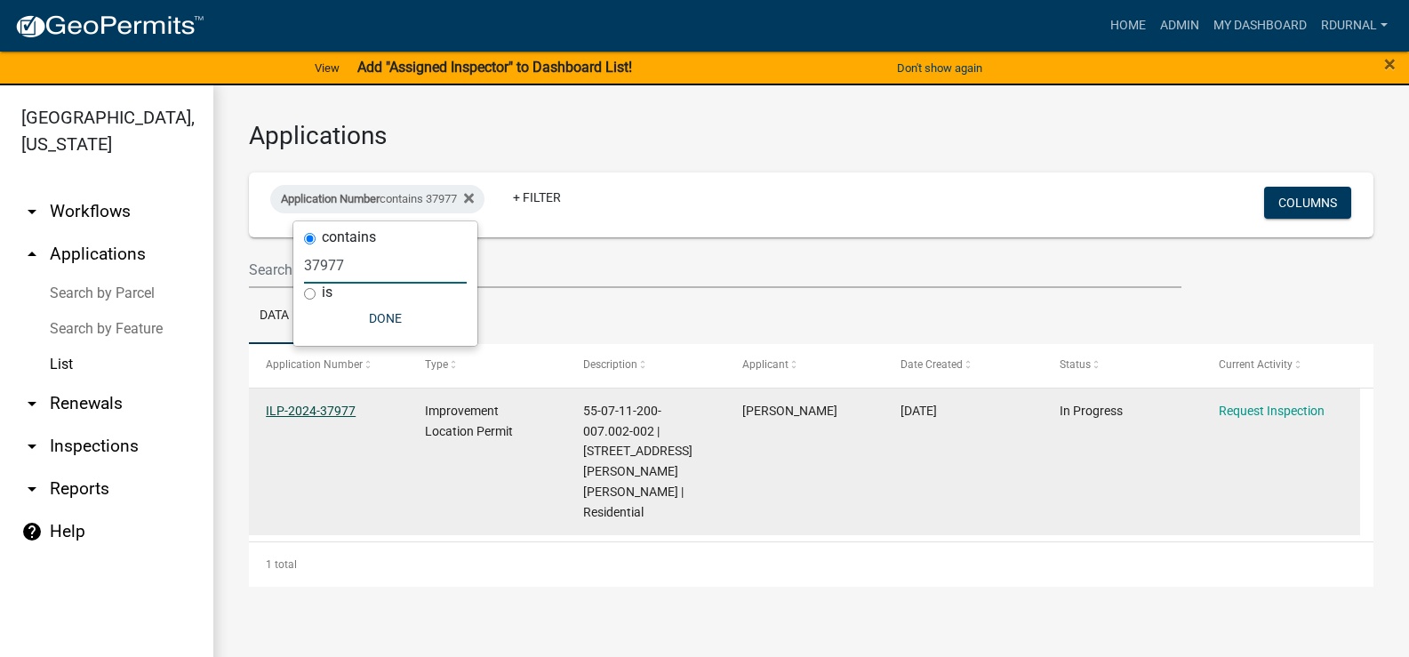
type input "37977"
click at [310, 412] on link "ILP-2024-37977" at bounding box center [311, 411] width 90 height 14
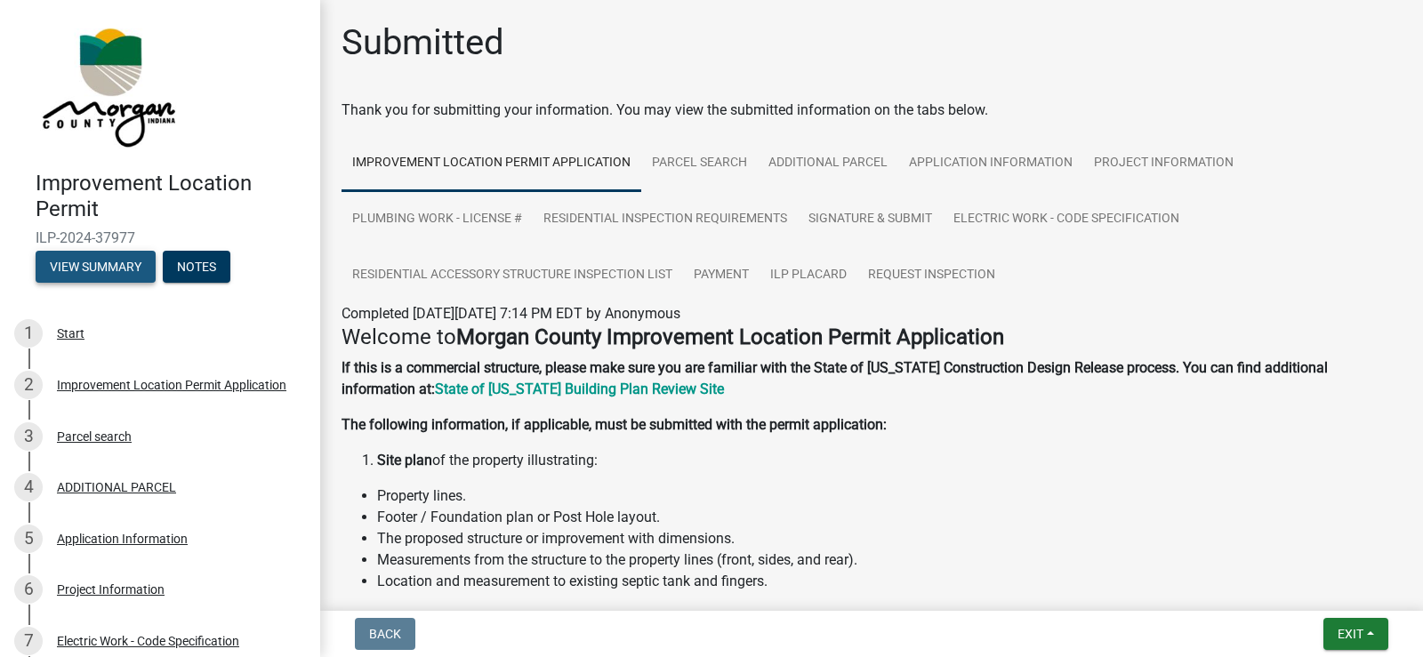
click at [95, 260] on button "View Summary" at bounding box center [96, 267] width 120 height 32
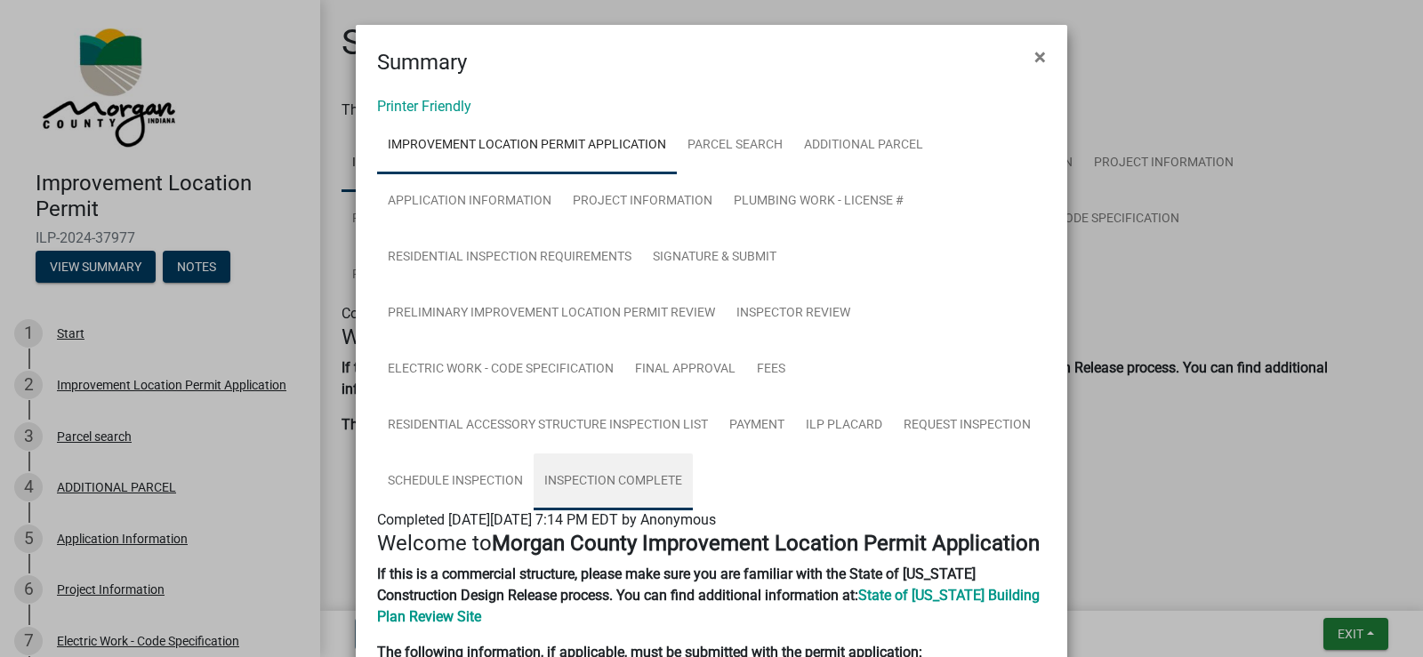
click at [595, 476] on link "Inspection Complete" at bounding box center [612, 481] width 159 height 57
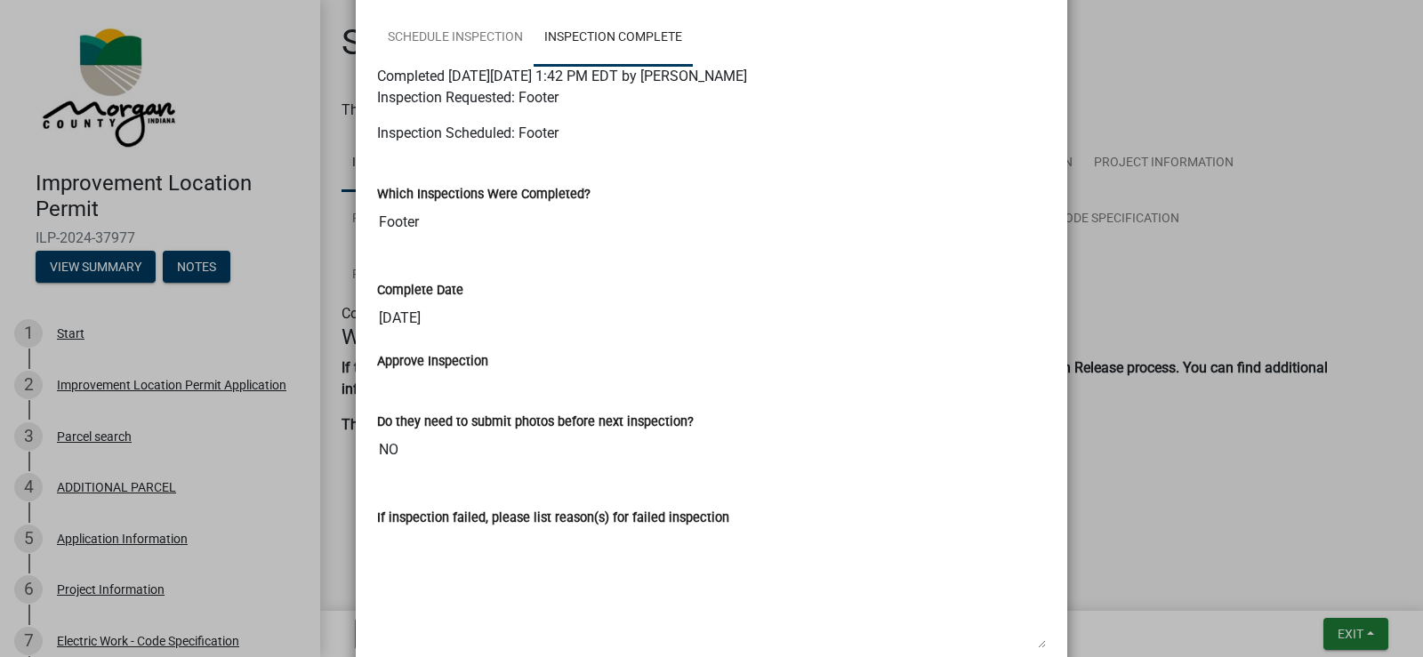
scroll to position [445, 0]
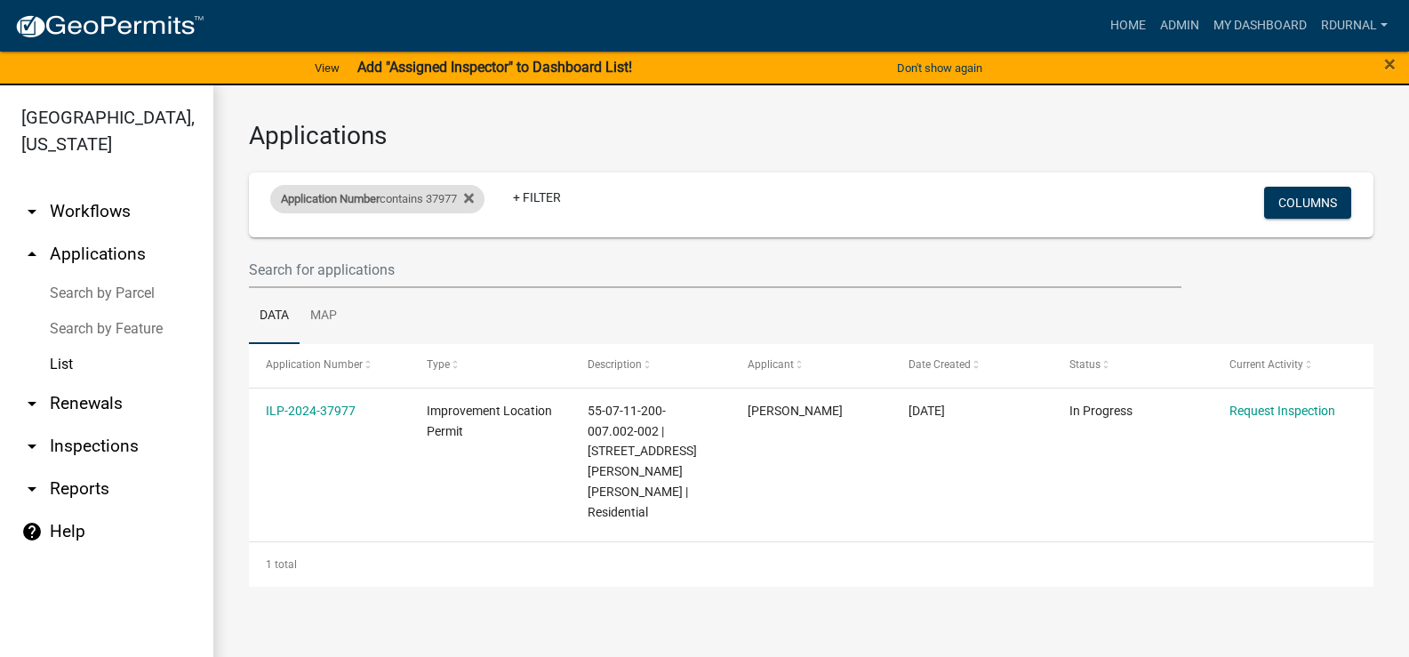
click at [454, 196] on div "Application Number contains 37977" at bounding box center [377, 199] width 214 height 28
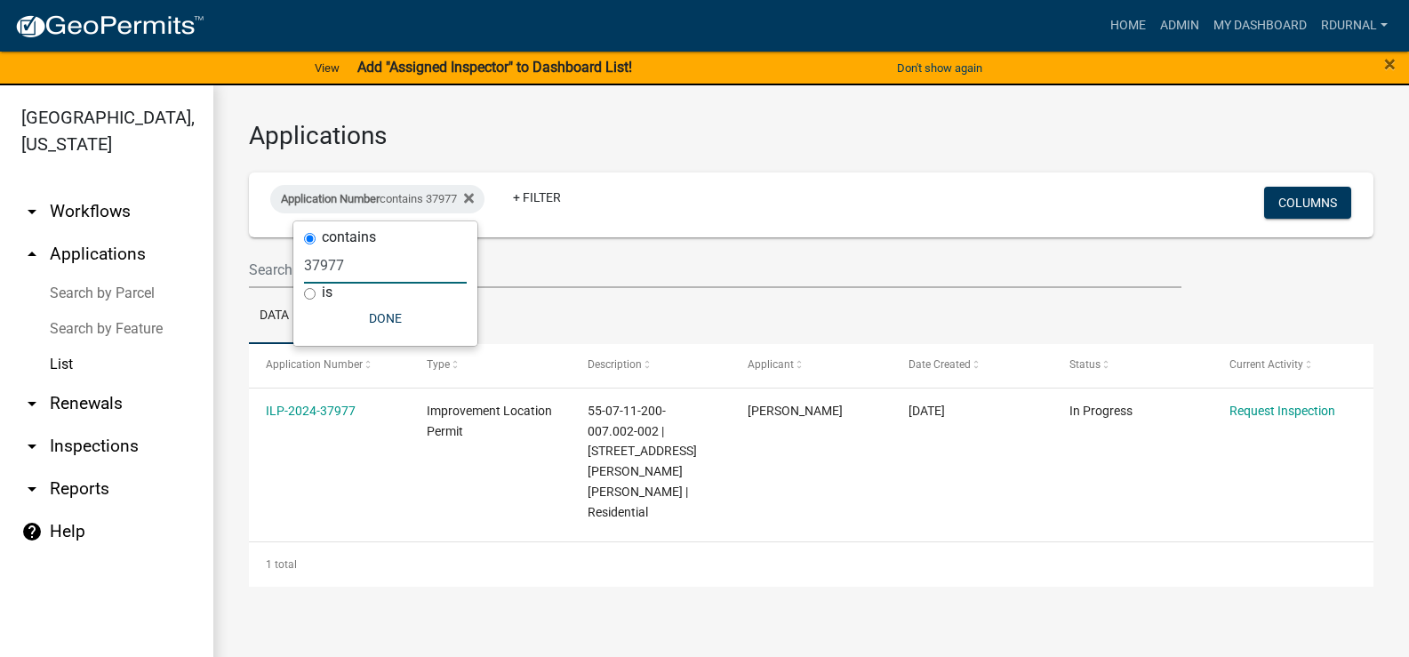
click at [378, 274] on input "37977" at bounding box center [385, 265] width 163 height 36
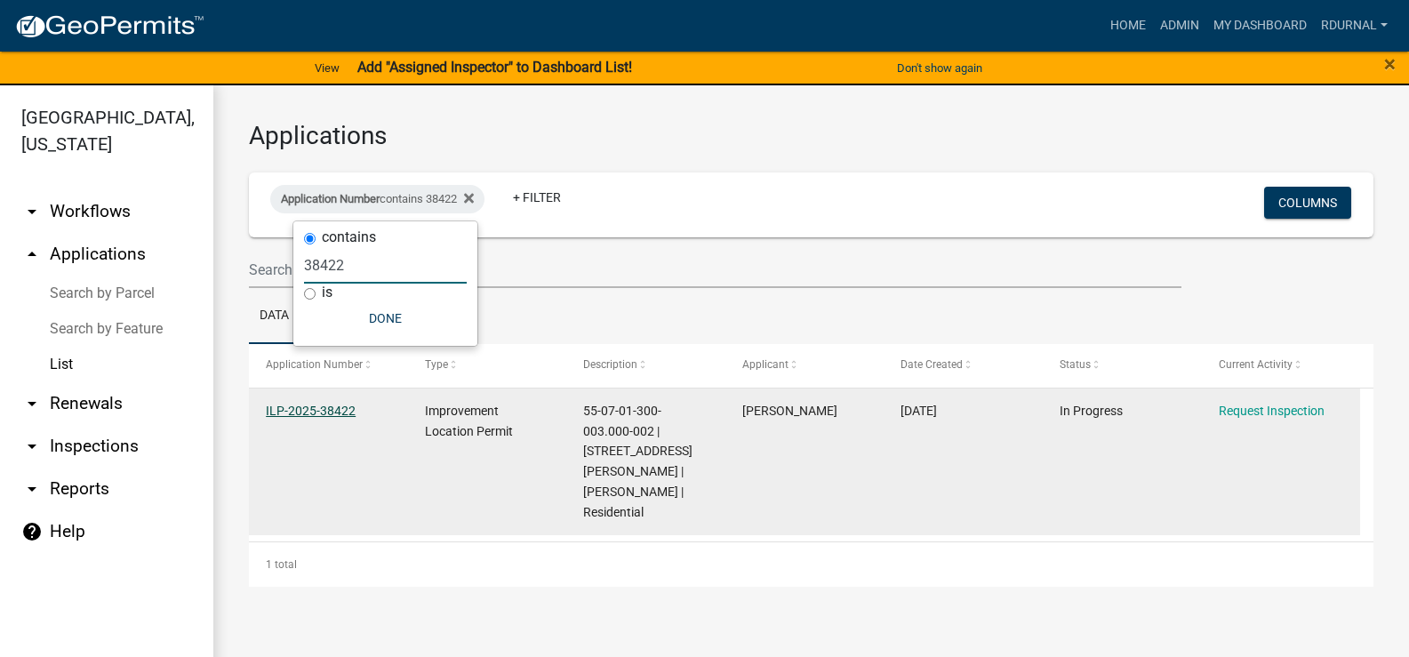
type input "38422"
click at [312, 413] on link "ILP-2025-38422" at bounding box center [311, 411] width 90 height 14
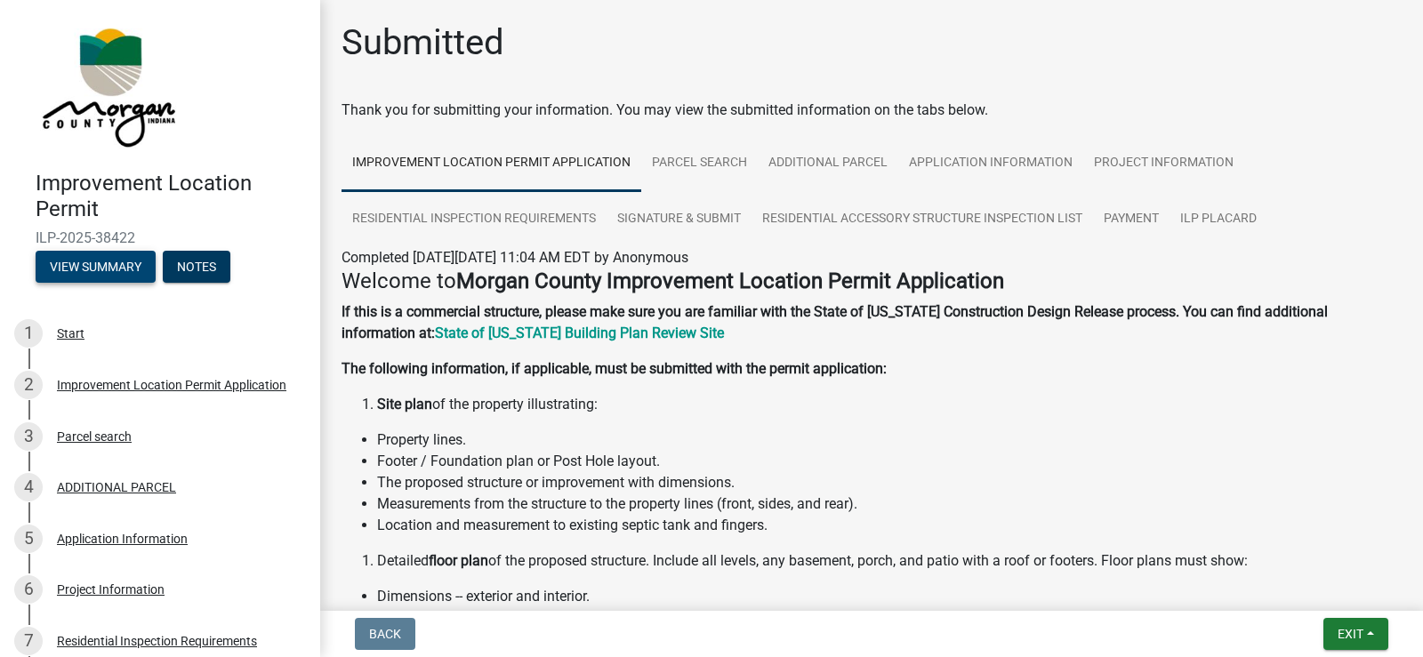
click at [132, 273] on button "View Summary" at bounding box center [96, 267] width 120 height 32
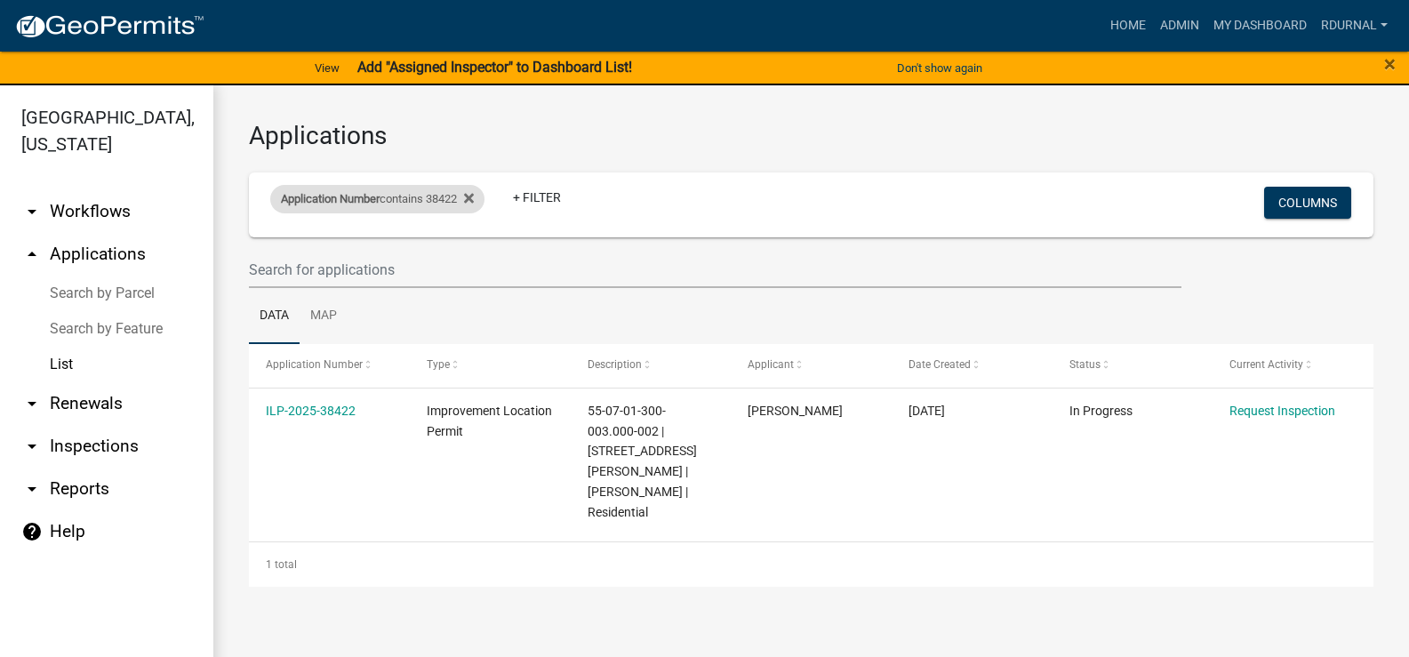
click at [443, 202] on div "Application Number contains 38422" at bounding box center [377, 199] width 214 height 28
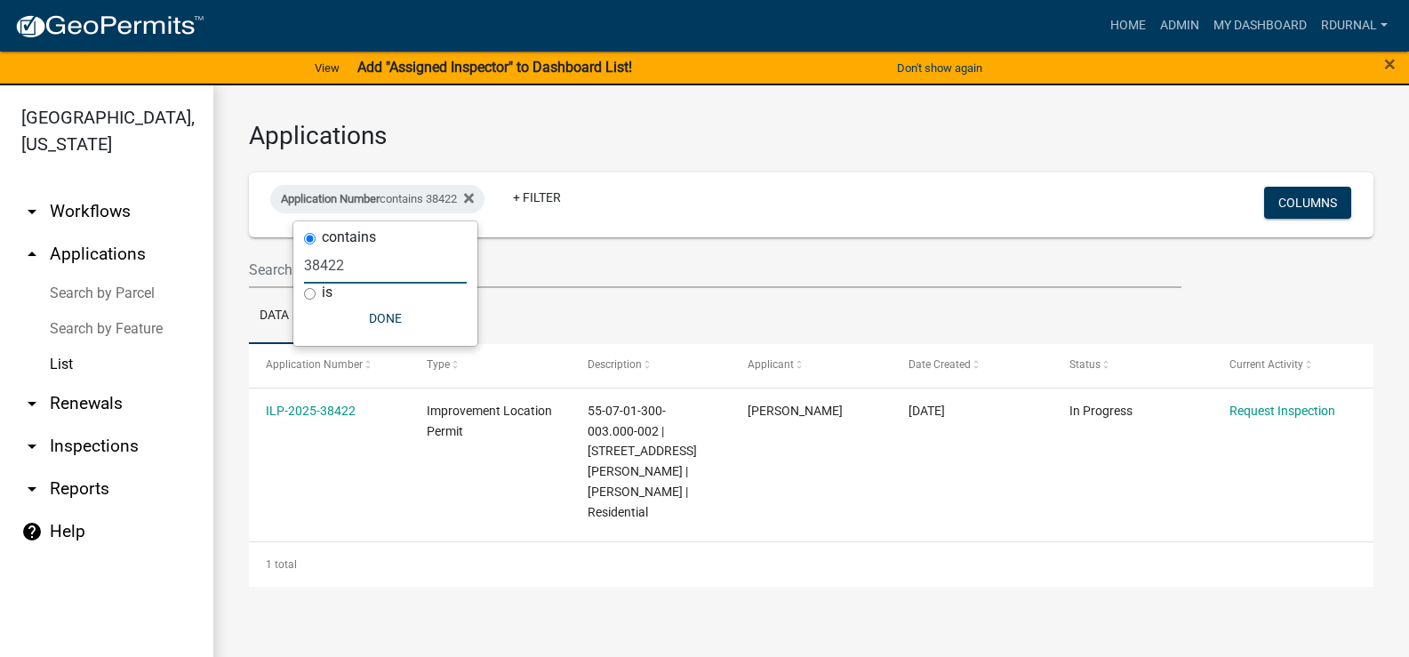
click at [385, 273] on input "38422" at bounding box center [385, 265] width 163 height 36
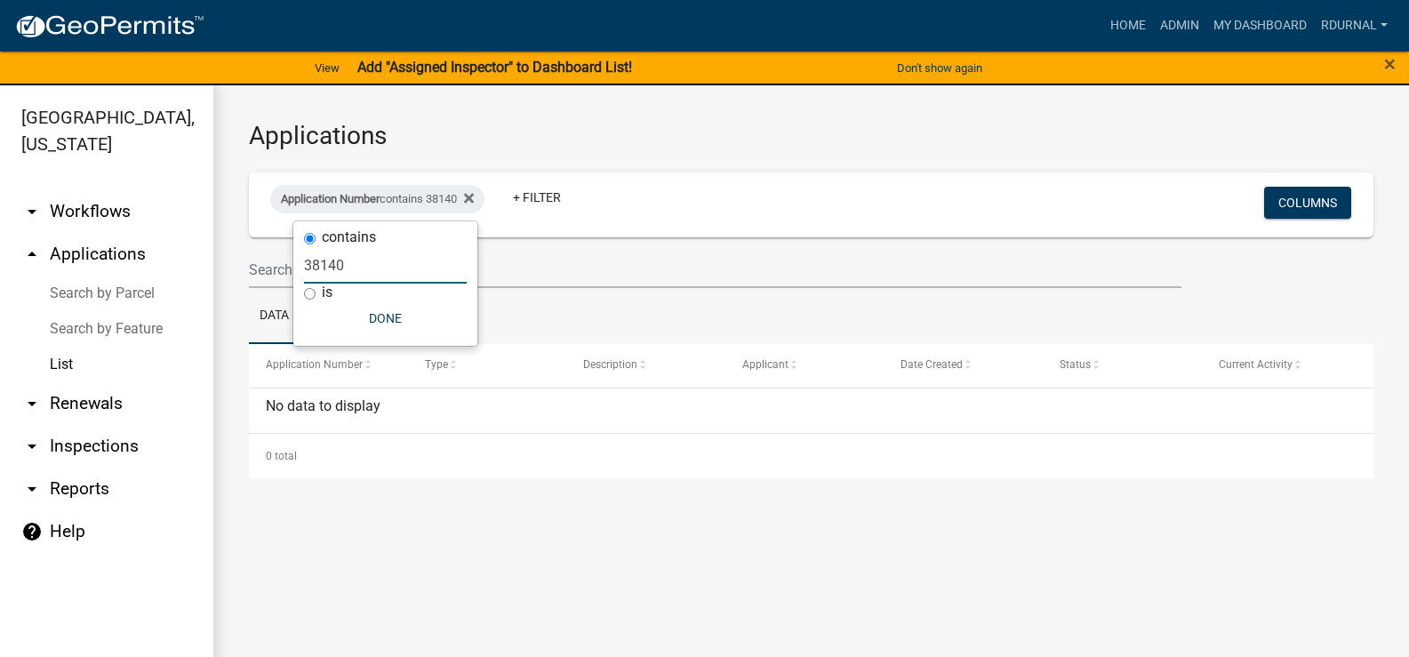
click at [364, 263] on input "38140" at bounding box center [385, 265] width 163 height 36
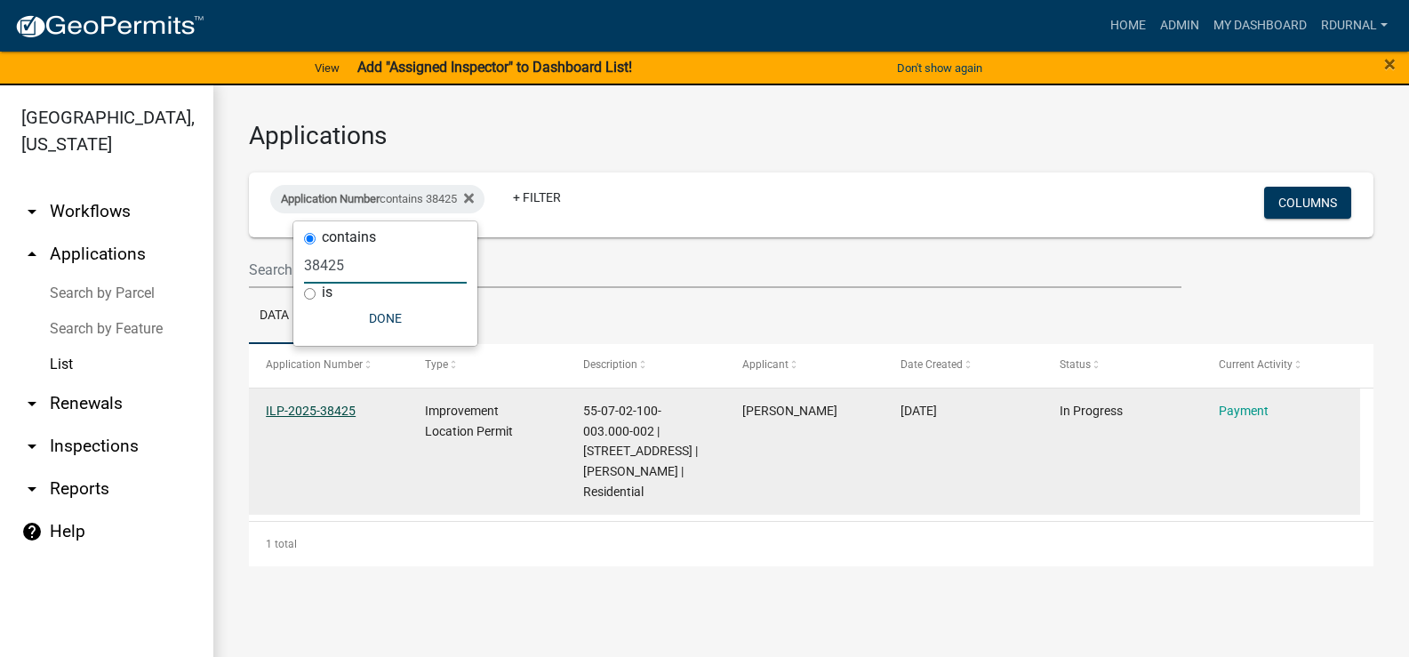
type input "38425"
click at [317, 410] on link "ILP-2025-38425" at bounding box center [311, 411] width 90 height 14
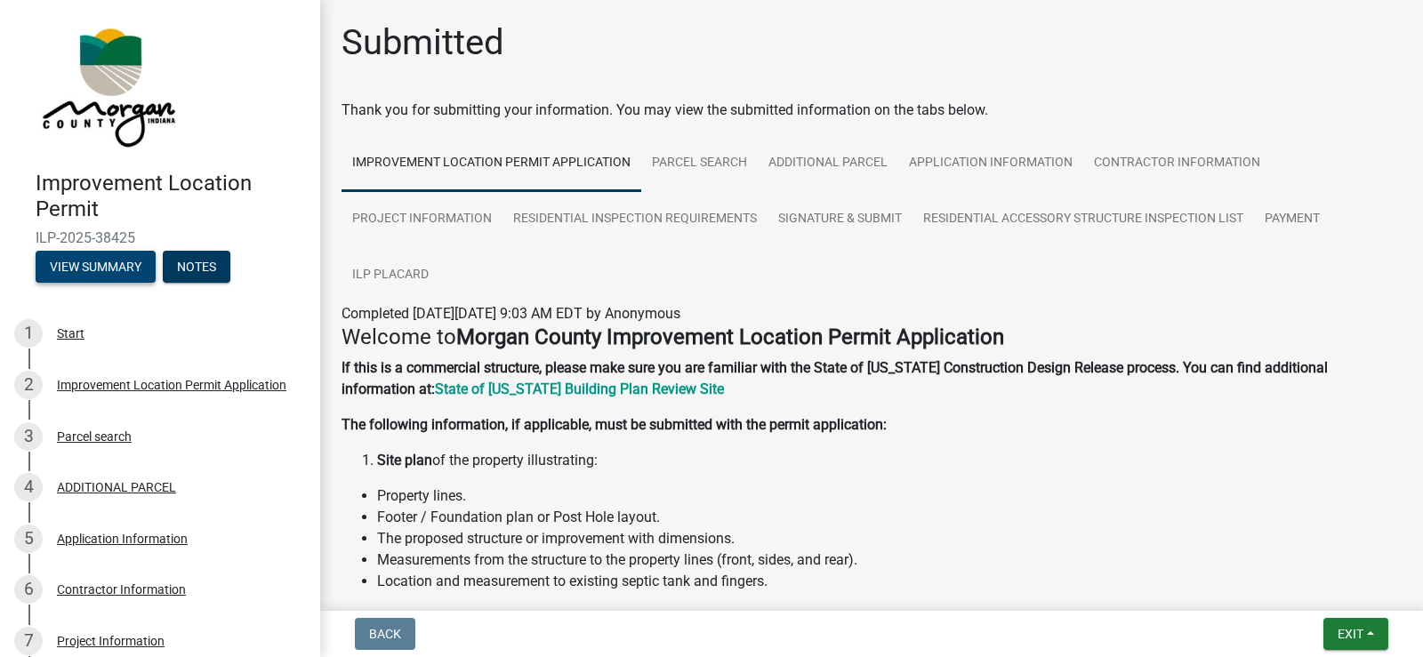
click at [84, 257] on button "View Summary" at bounding box center [96, 267] width 120 height 32
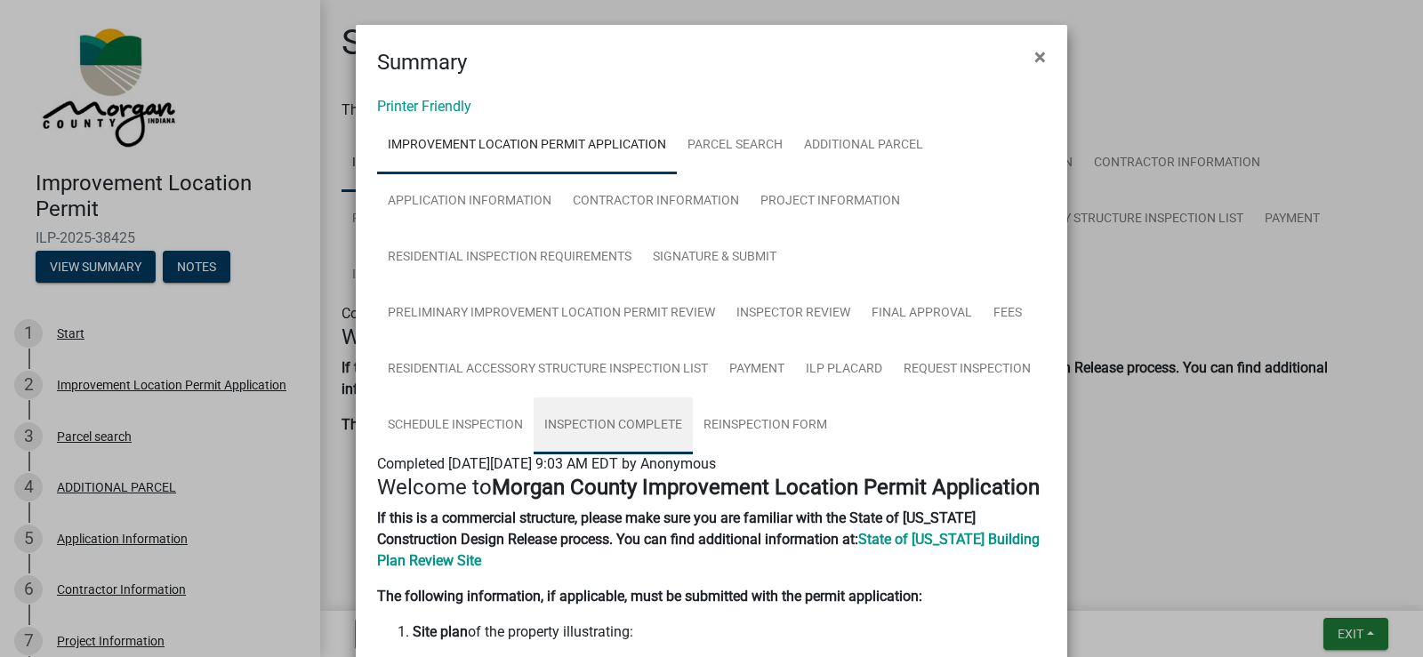
click at [619, 424] on link "Inspection Complete" at bounding box center [612, 425] width 159 height 57
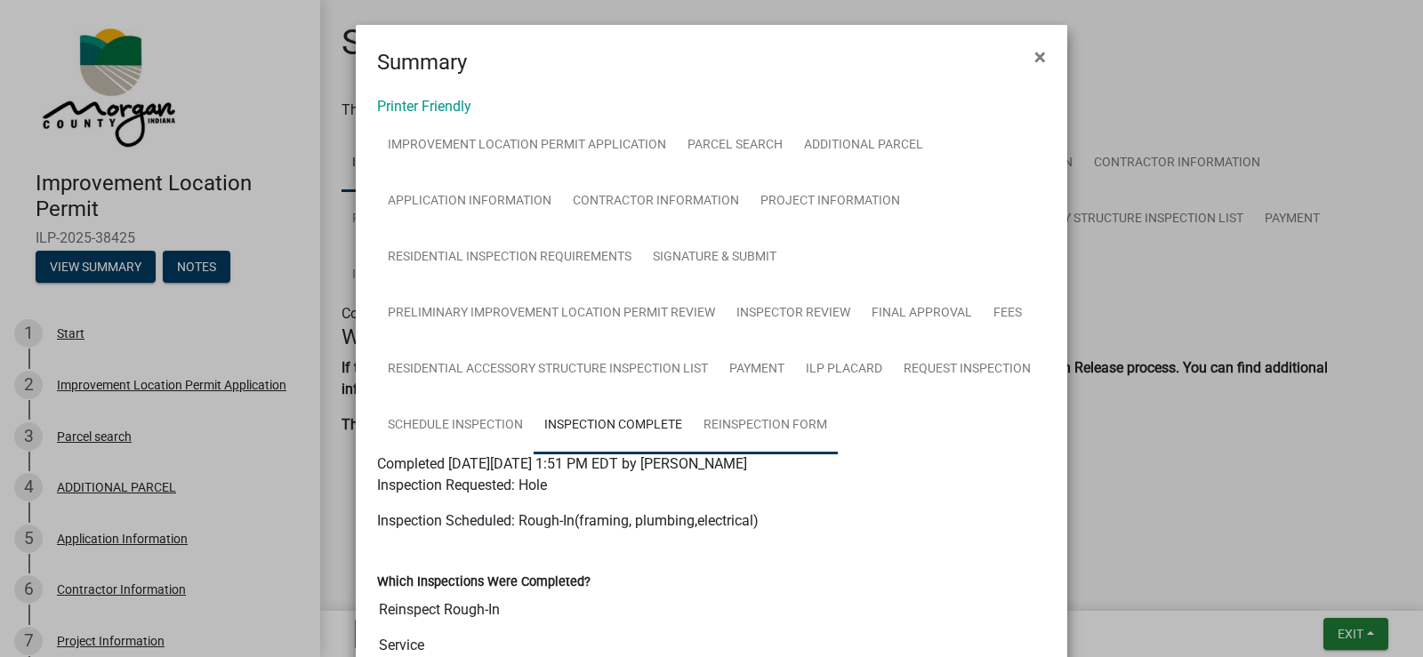
click at [748, 426] on link "Reinspection Form" at bounding box center [765, 425] width 145 height 57
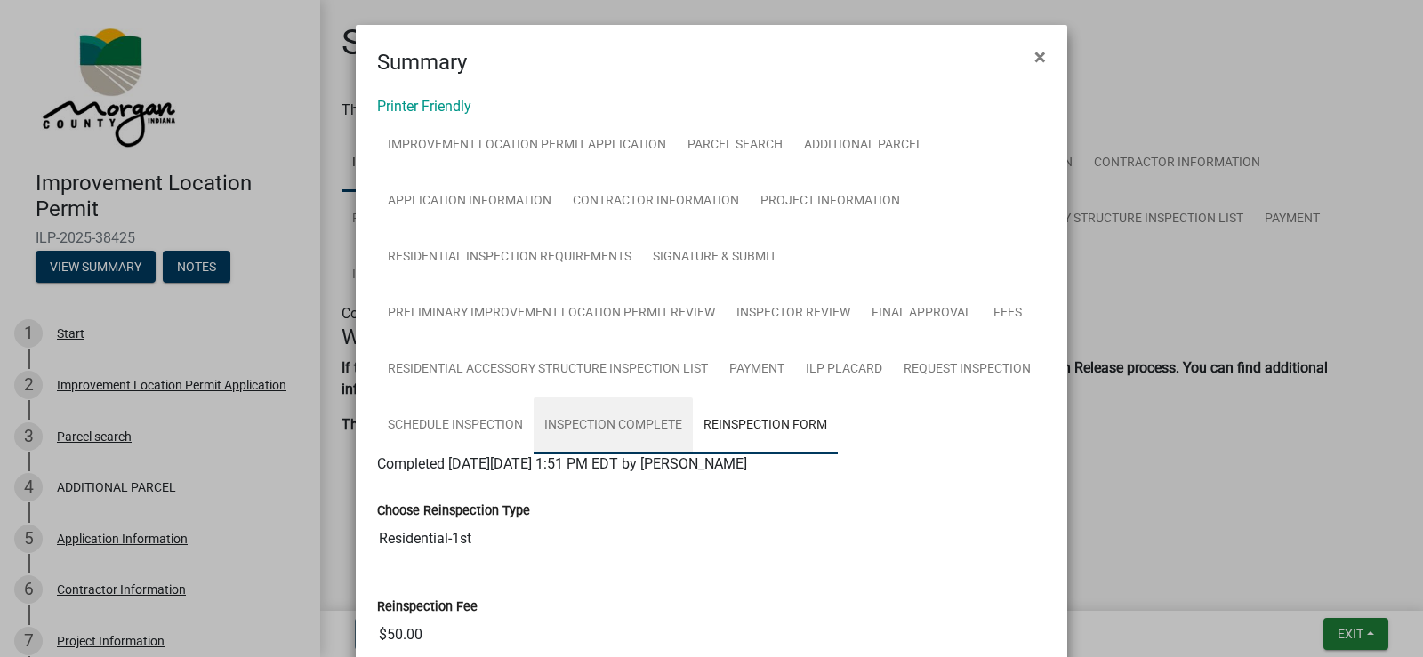
click at [606, 419] on link "Inspection Complete" at bounding box center [612, 425] width 159 height 57
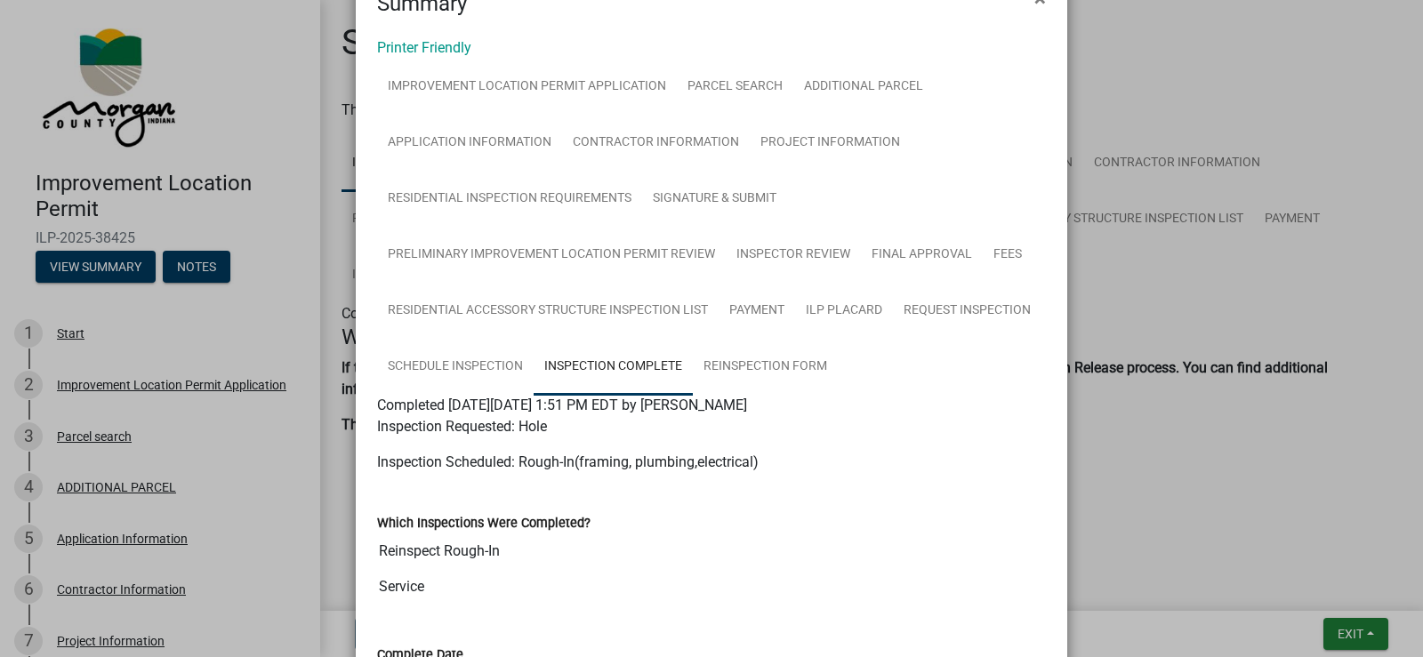
scroll to position [89, 0]
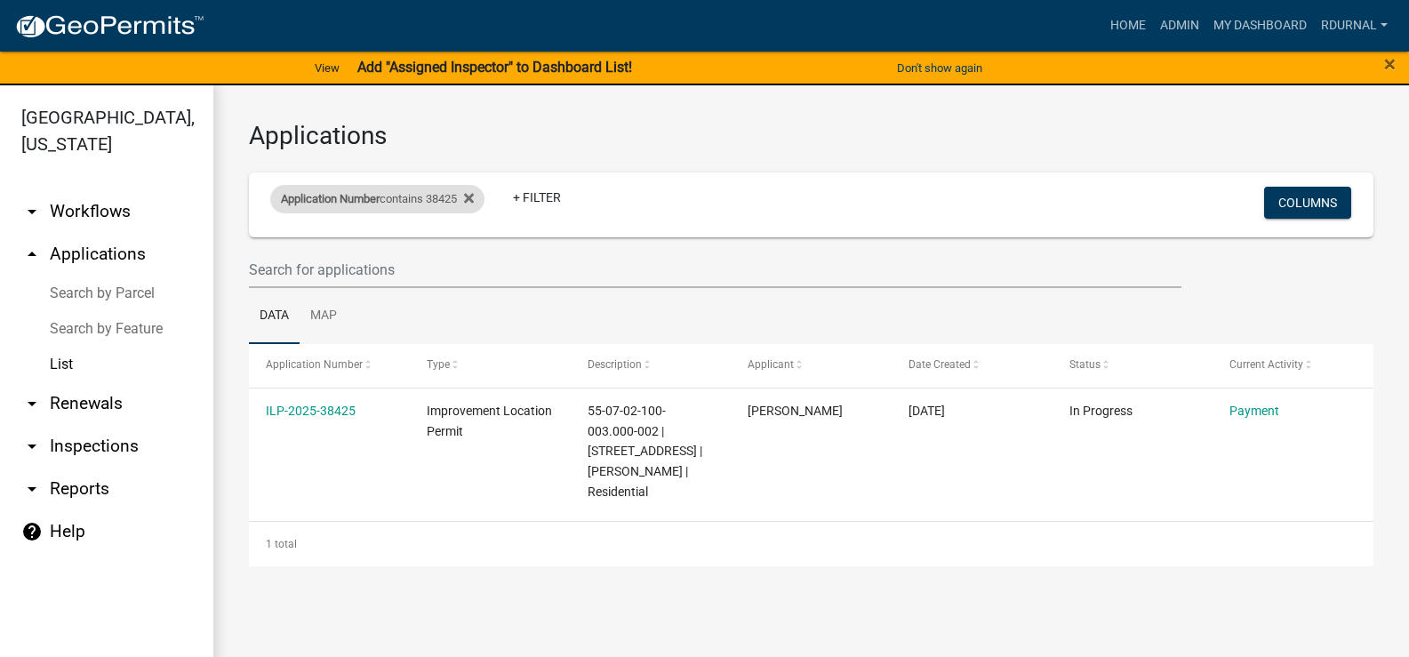
click at [371, 197] on span "Application Number" at bounding box center [330, 198] width 99 height 13
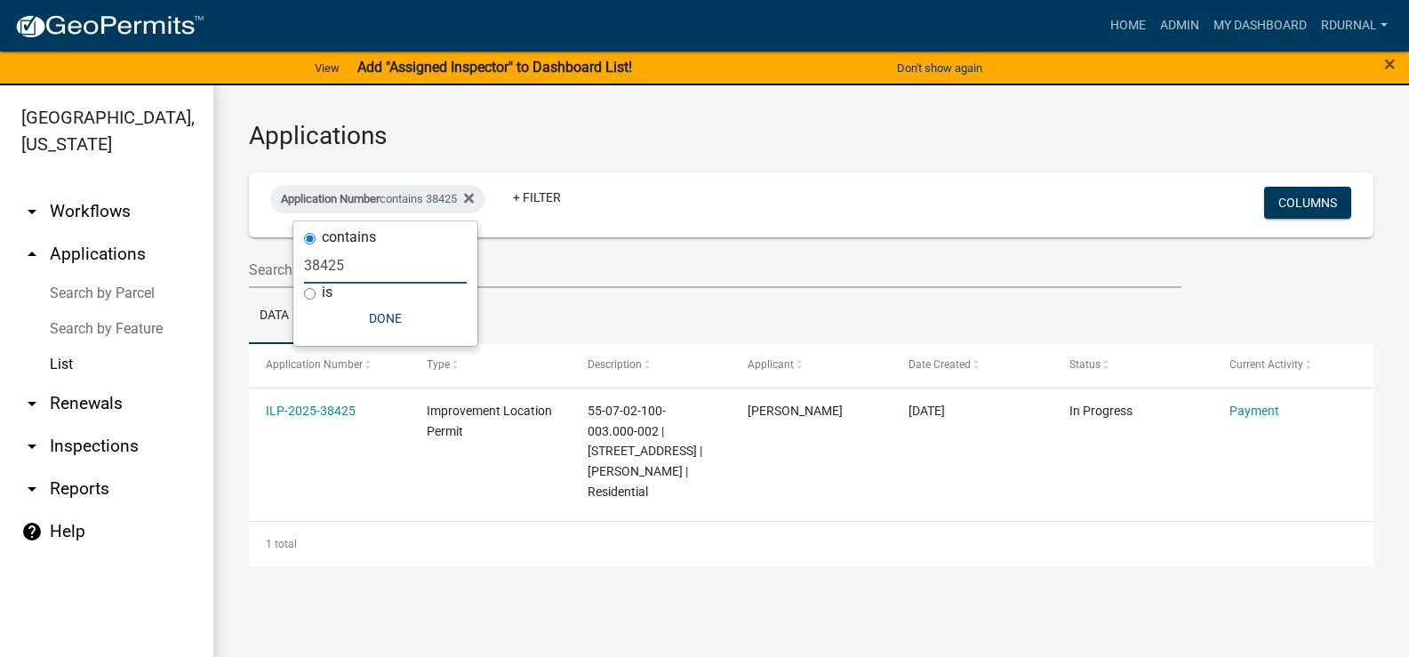
drag, startPoint x: 345, startPoint y: 269, endPoint x: 368, endPoint y: 262, distance: 24.2
click at [346, 269] on input "38425" at bounding box center [385, 265] width 163 height 36
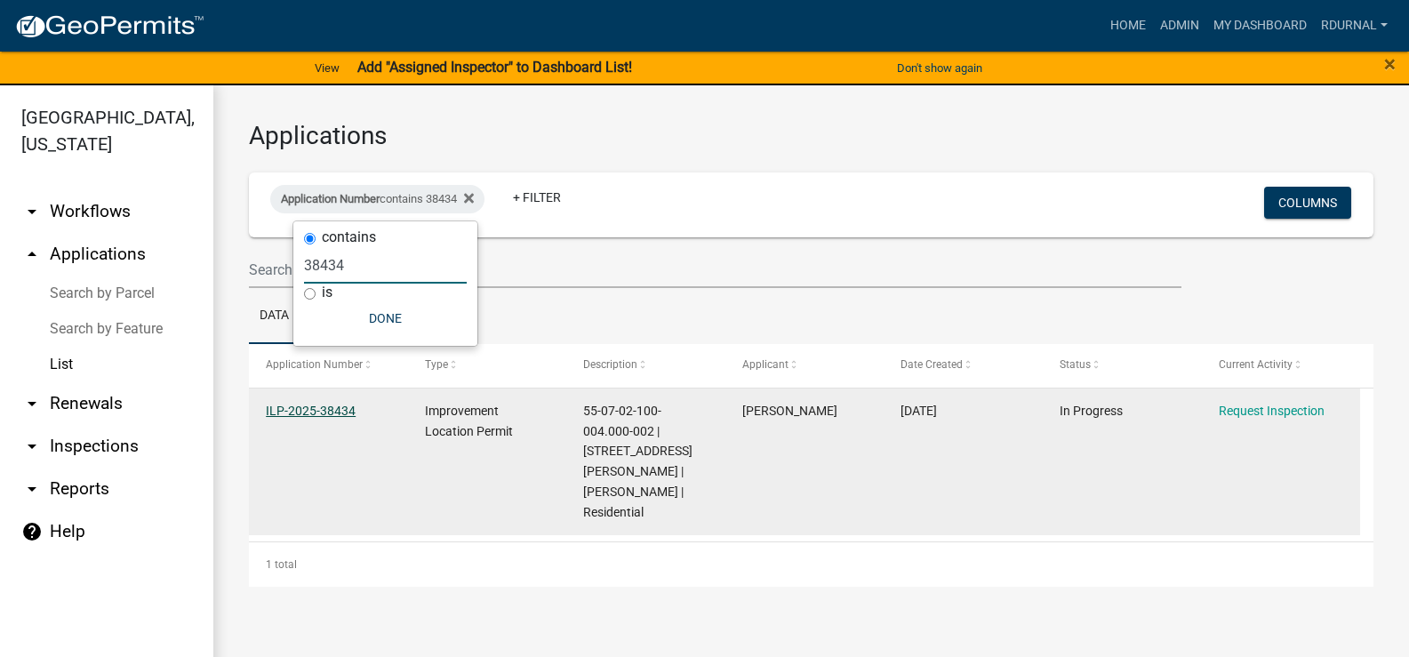
type input "38434"
click at [346, 406] on link "ILP-2025-38434" at bounding box center [311, 411] width 90 height 14
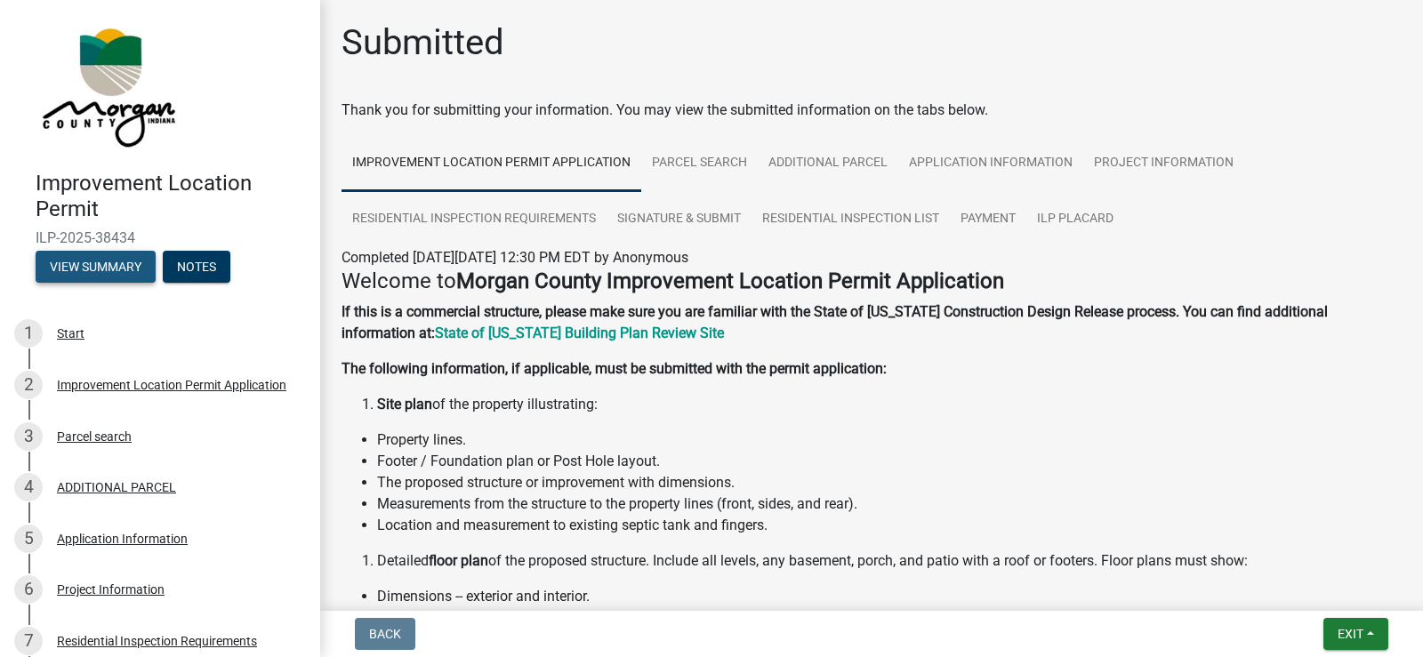
click at [116, 274] on button "View Summary" at bounding box center [96, 267] width 120 height 32
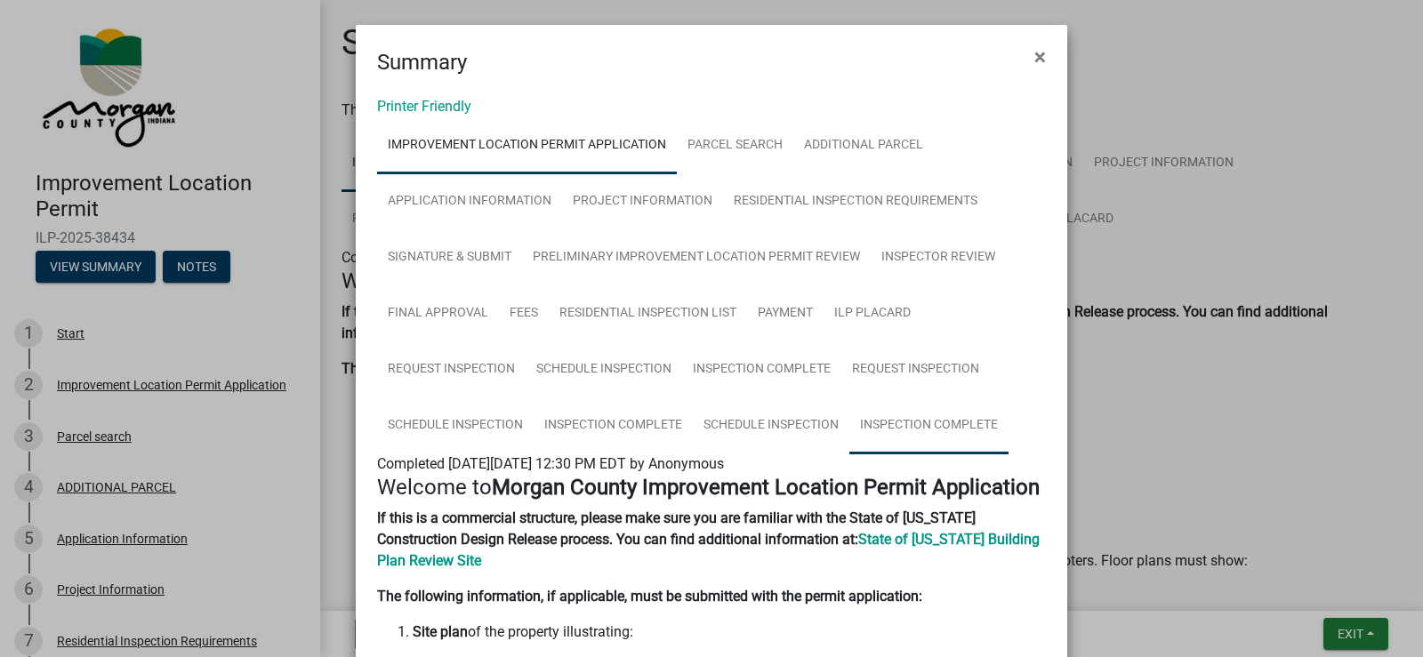
click at [936, 420] on link "Inspection Complete" at bounding box center [928, 425] width 159 height 57
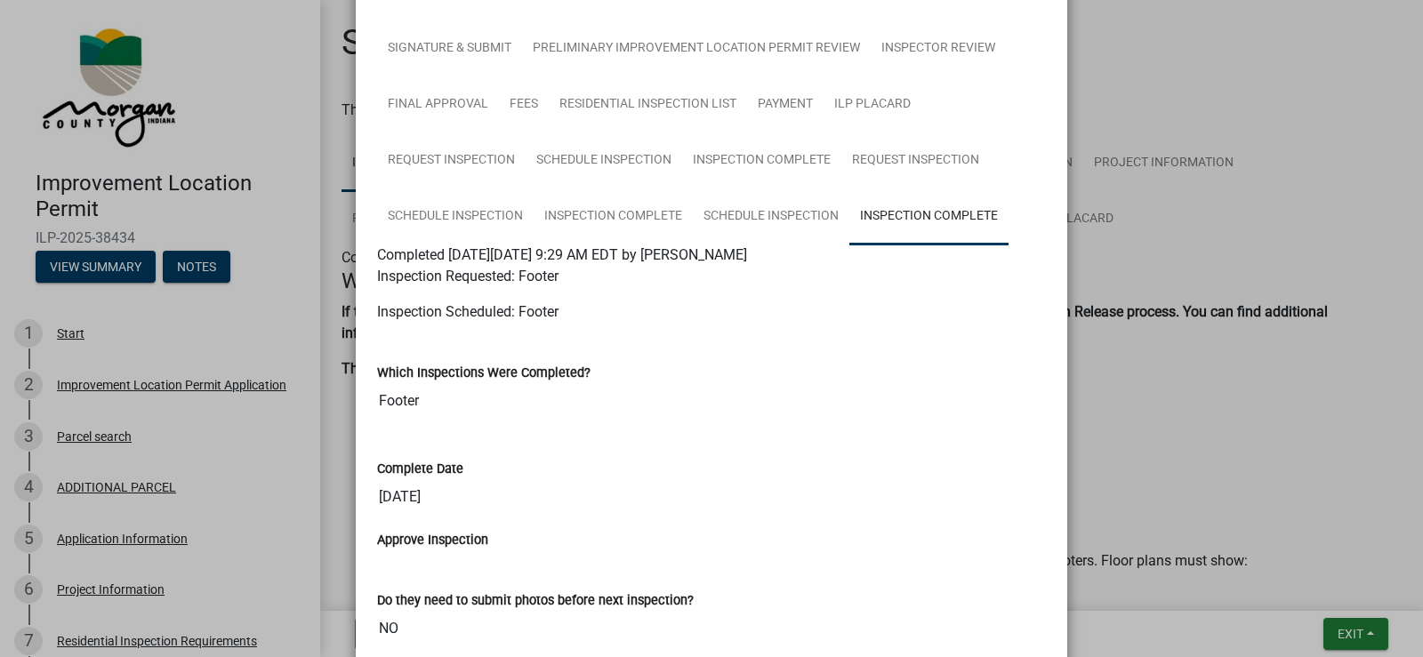
scroll to position [178, 0]
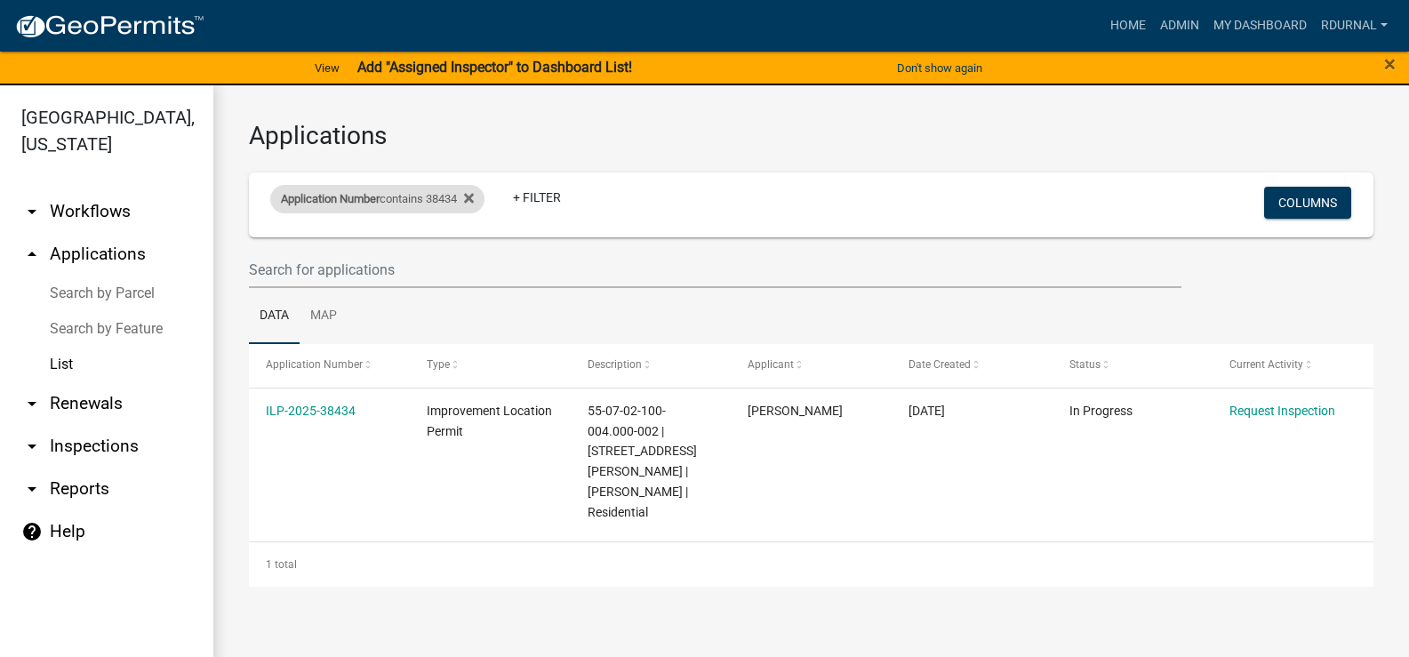
click at [410, 200] on div "Application Number contains 38434" at bounding box center [377, 199] width 214 height 28
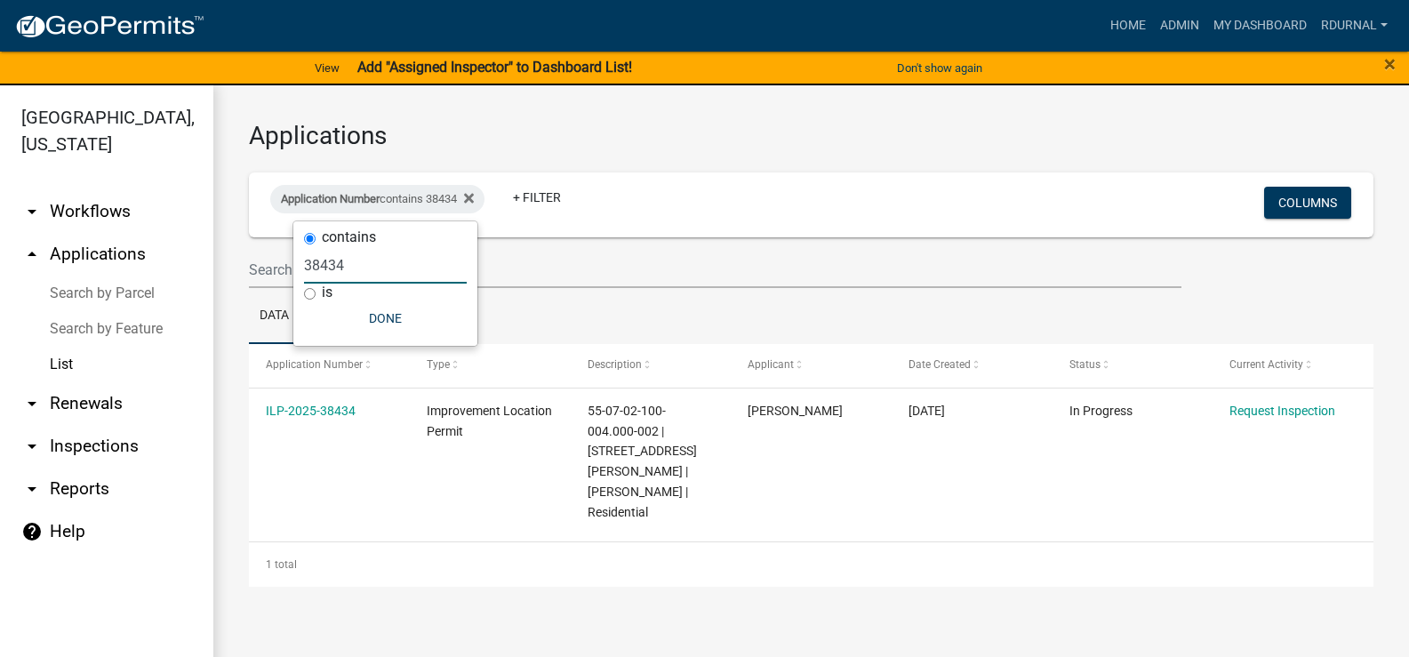
click at [387, 269] on input "38434" at bounding box center [385, 265] width 163 height 36
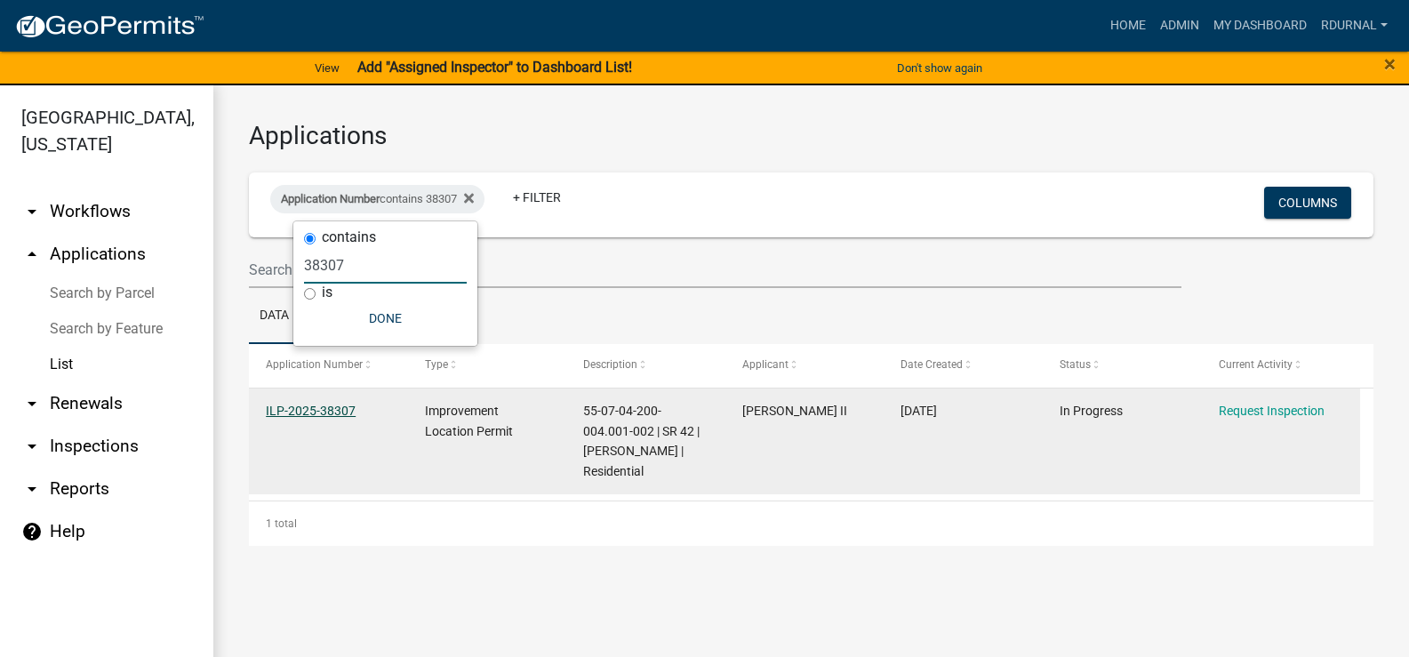
type input "38307"
click at [330, 413] on link "ILP-2025-38307" at bounding box center [311, 411] width 90 height 14
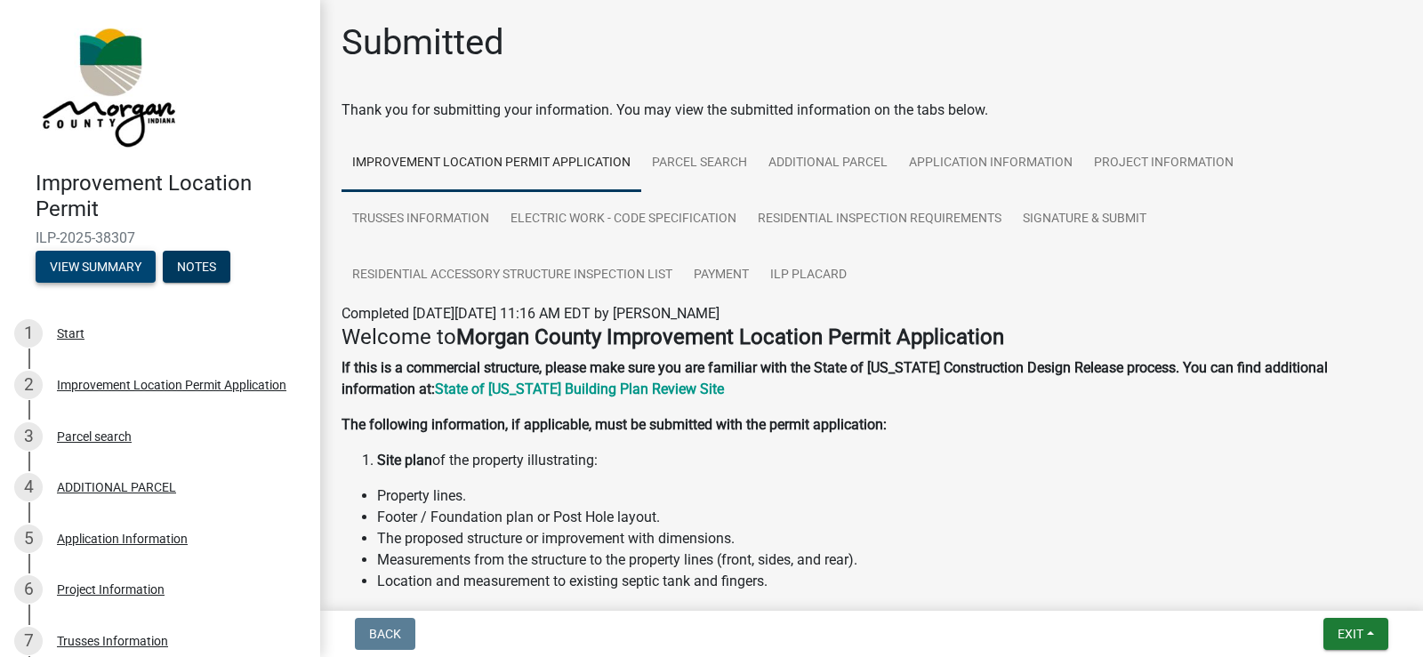
click at [140, 270] on button "View Summary" at bounding box center [96, 267] width 120 height 32
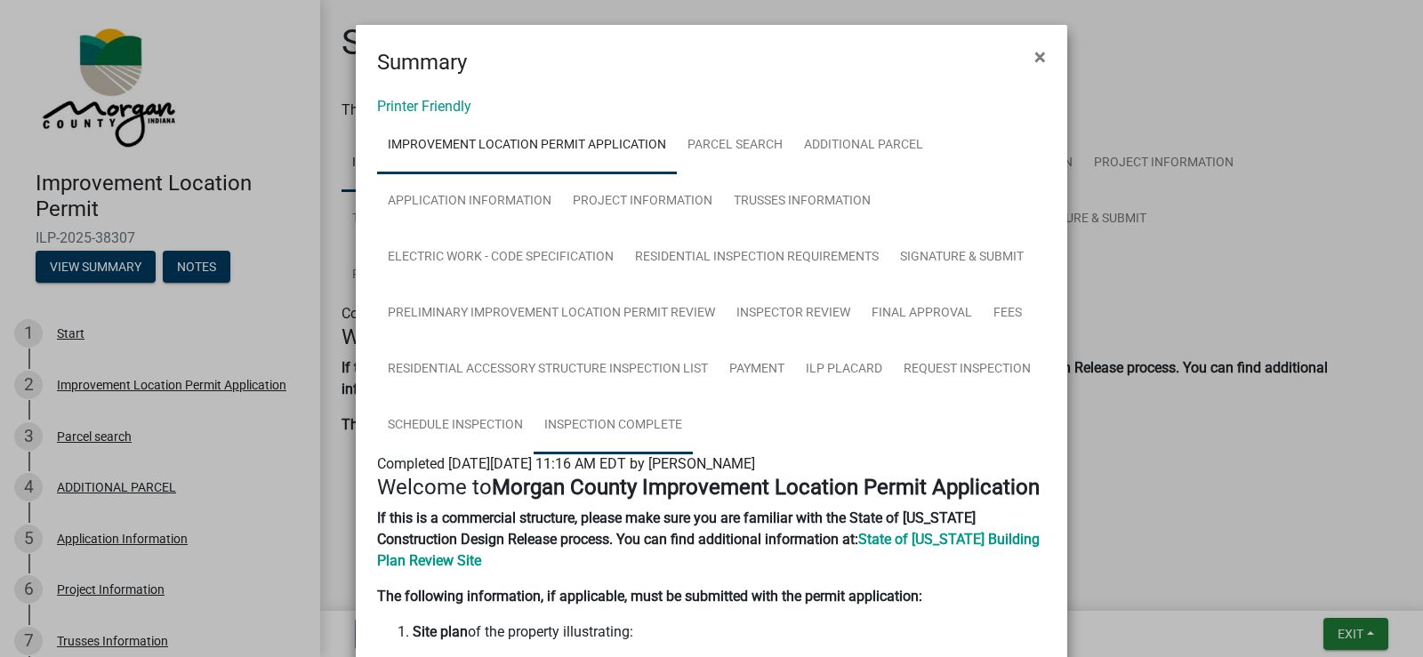
click at [623, 416] on link "Inspection Complete" at bounding box center [612, 425] width 159 height 57
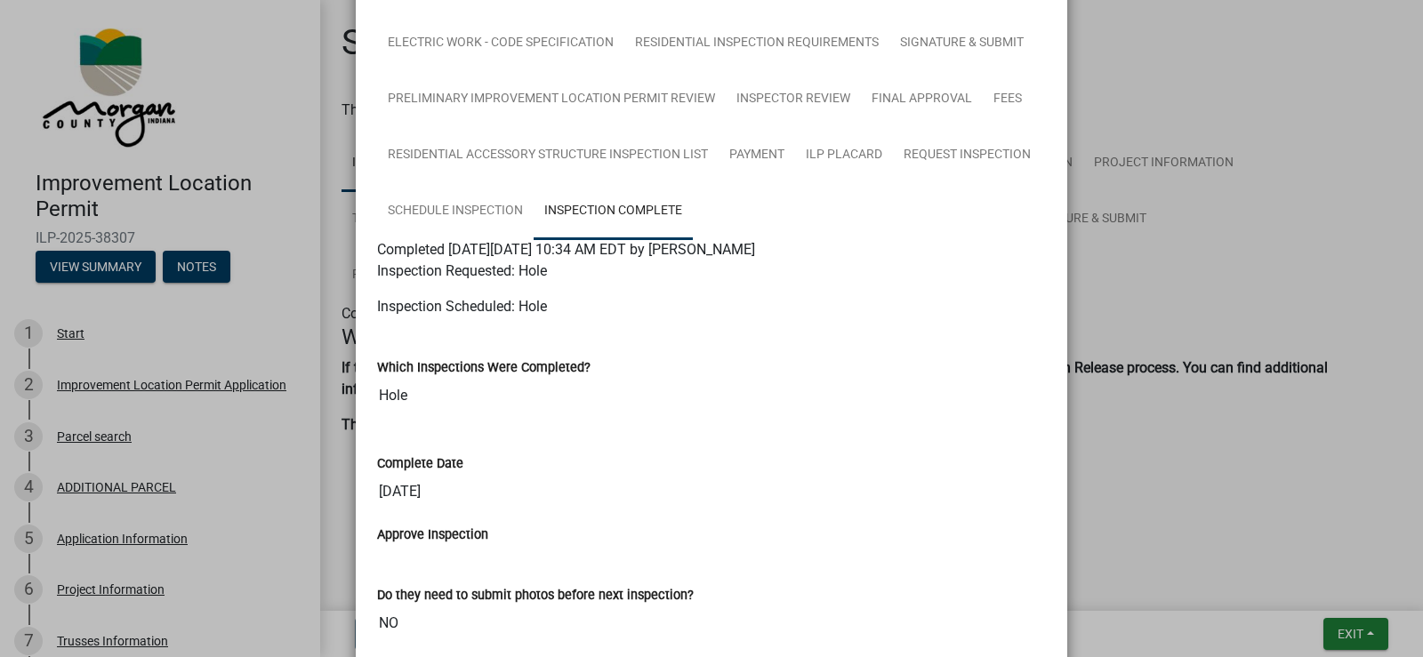
scroll to position [267, 0]
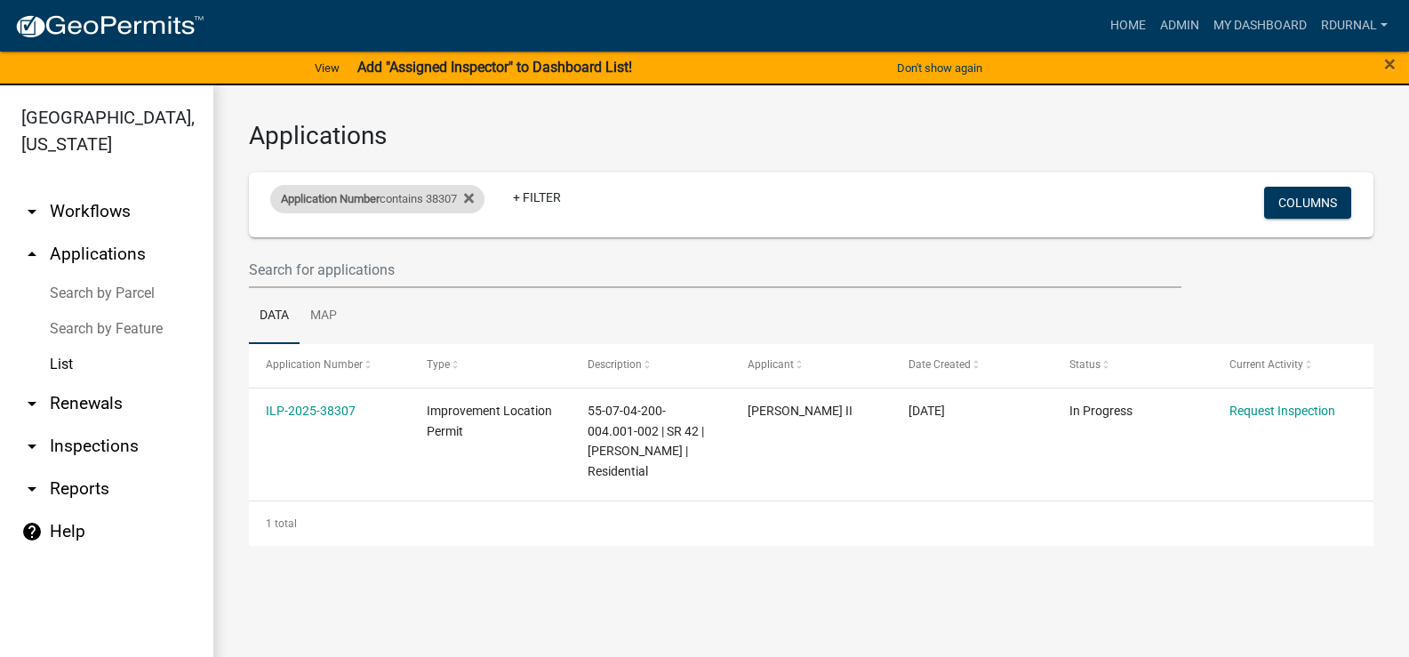
click at [408, 197] on div "Application Number contains 38307" at bounding box center [377, 199] width 214 height 28
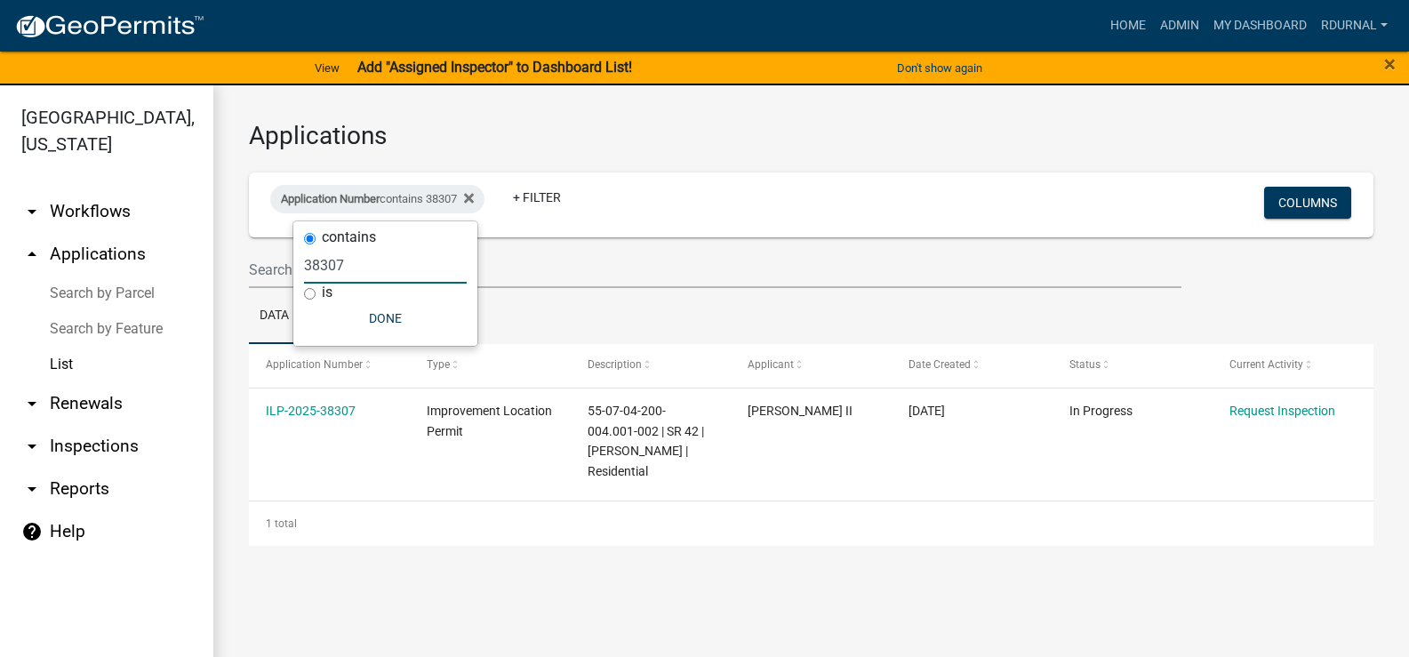
click at [368, 272] on input "38307" at bounding box center [385, 265] width 163 height 36
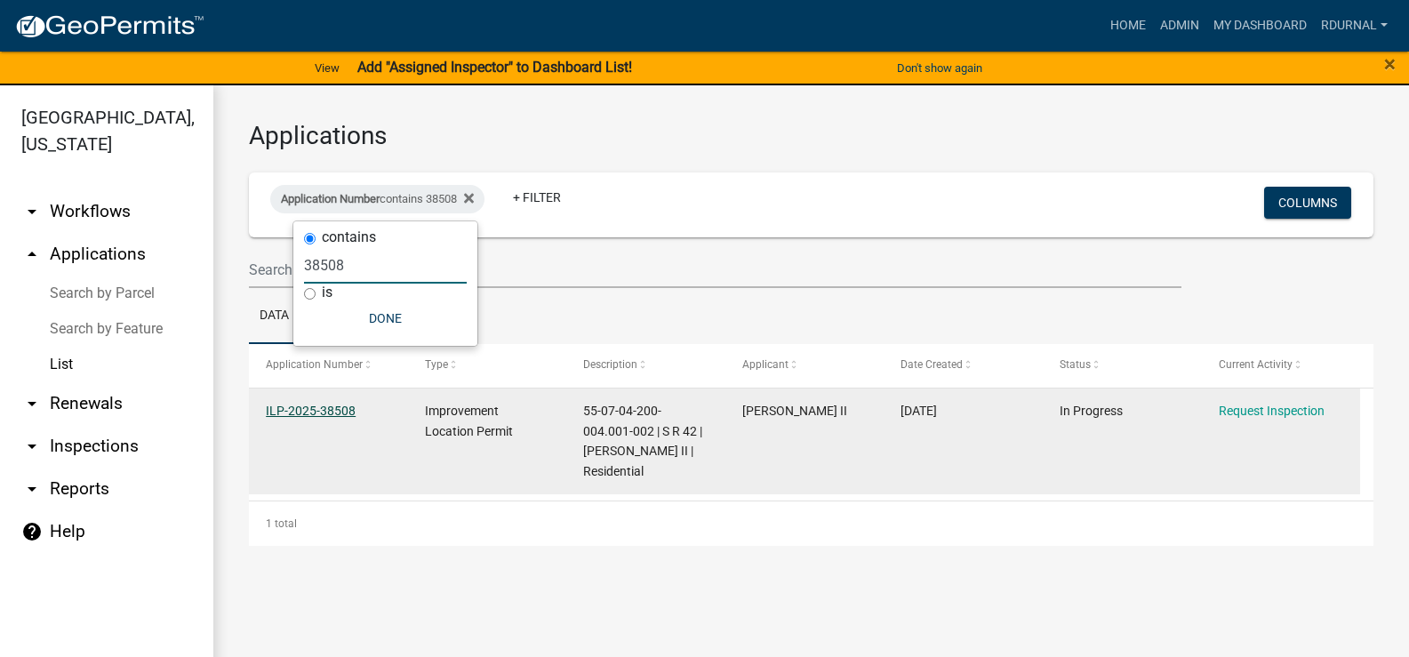
type input "38508"
click at [334, 408] on link "ILP-2025-38508" at bounding box center [311, 411] width 90 height 14
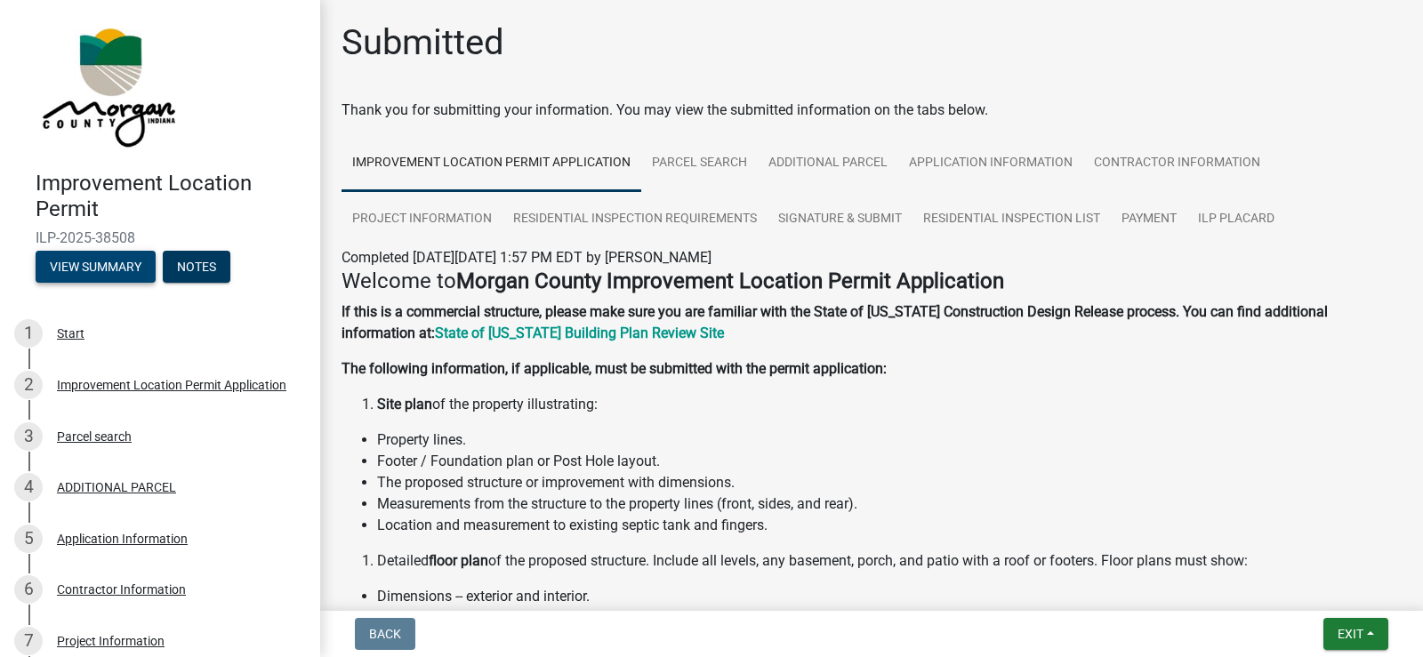
click at [114, 268] on button "View Summary" at bounding box center [96, 267] width 120 height 32
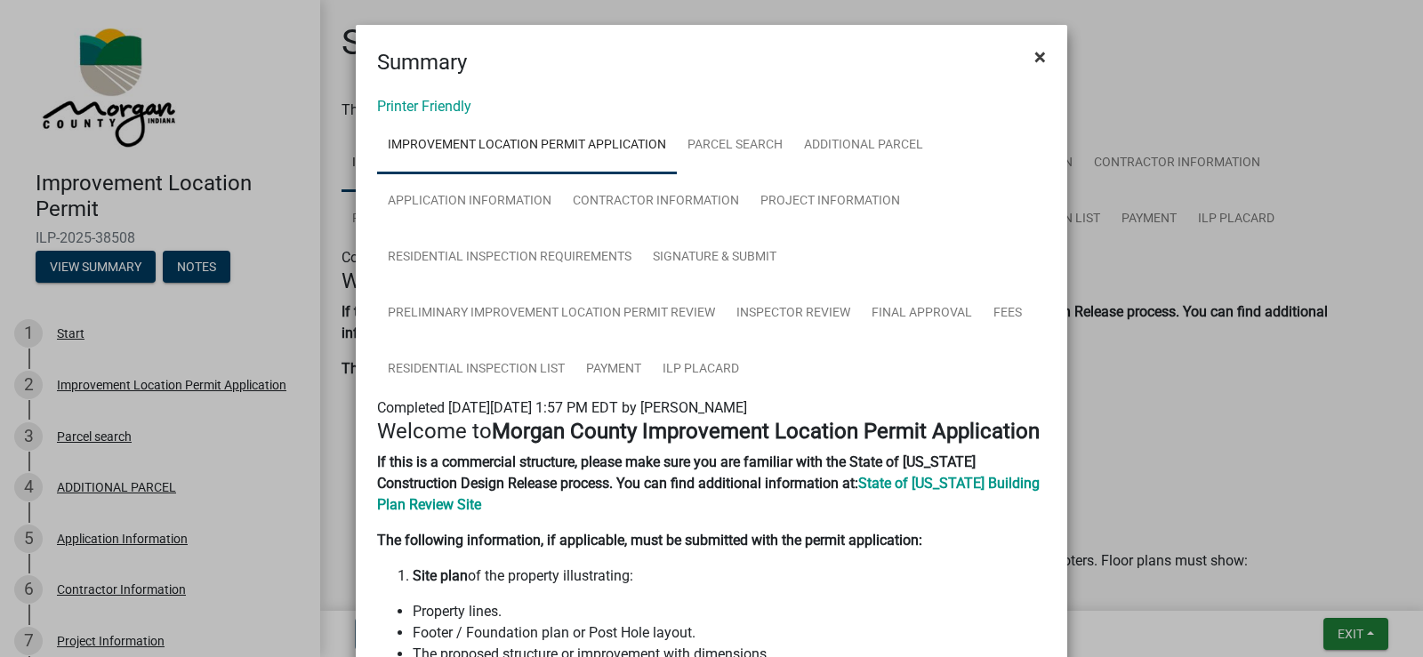
click at [1038, 61] on span "×" at bounding box center [1040, 56] width 12 height 25
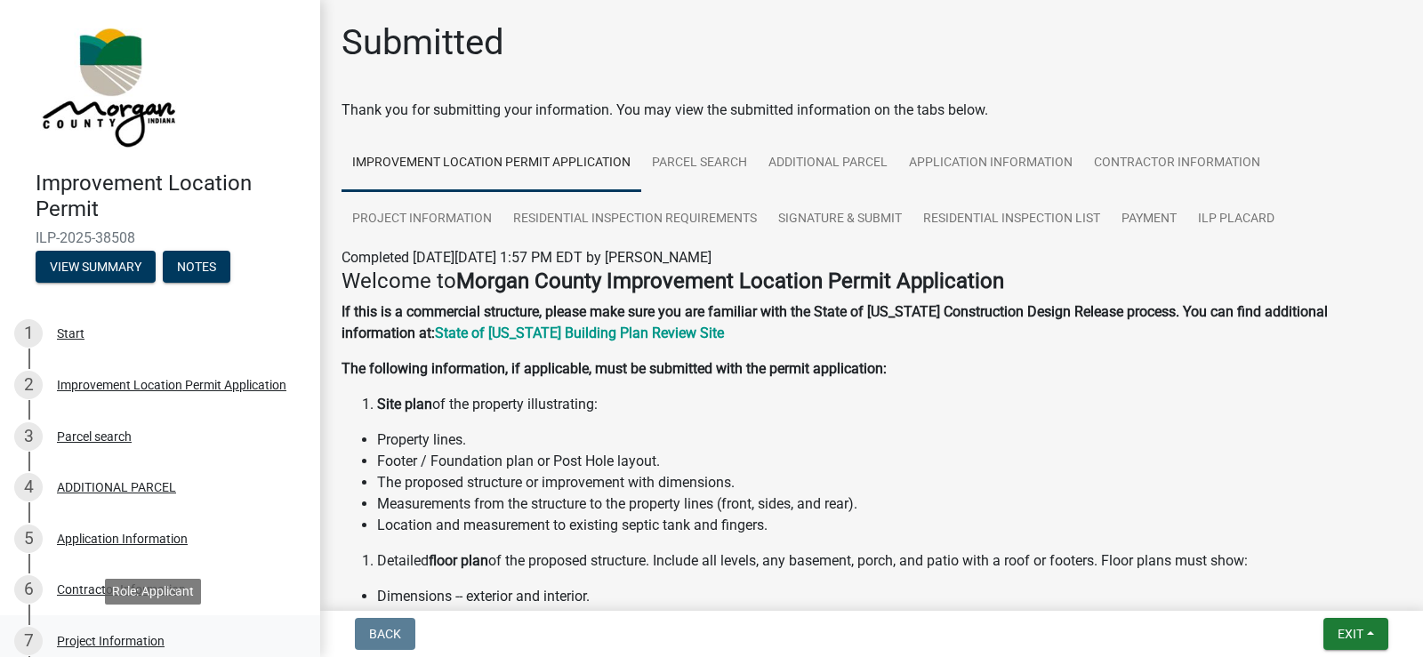
click at [116, 645] on div "Project Information" at bounding box center [111, 641] width 108 height 12
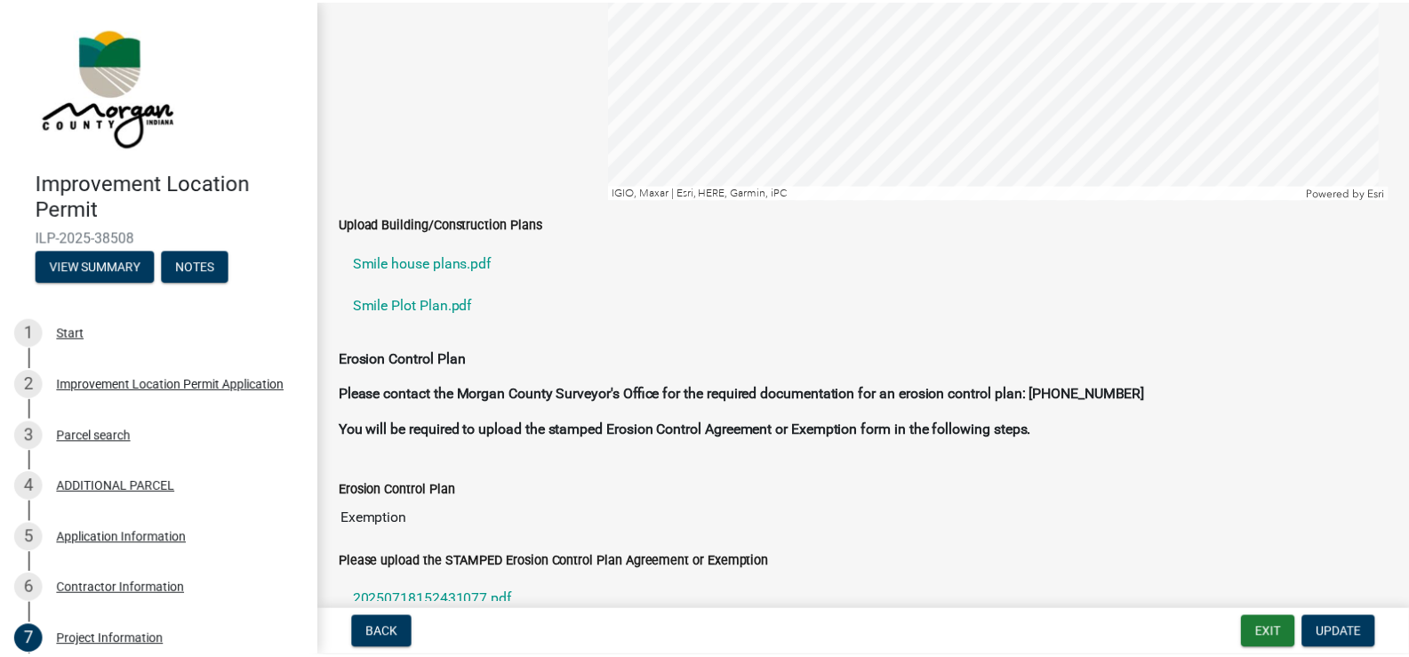
scroll to position [3734, 0]
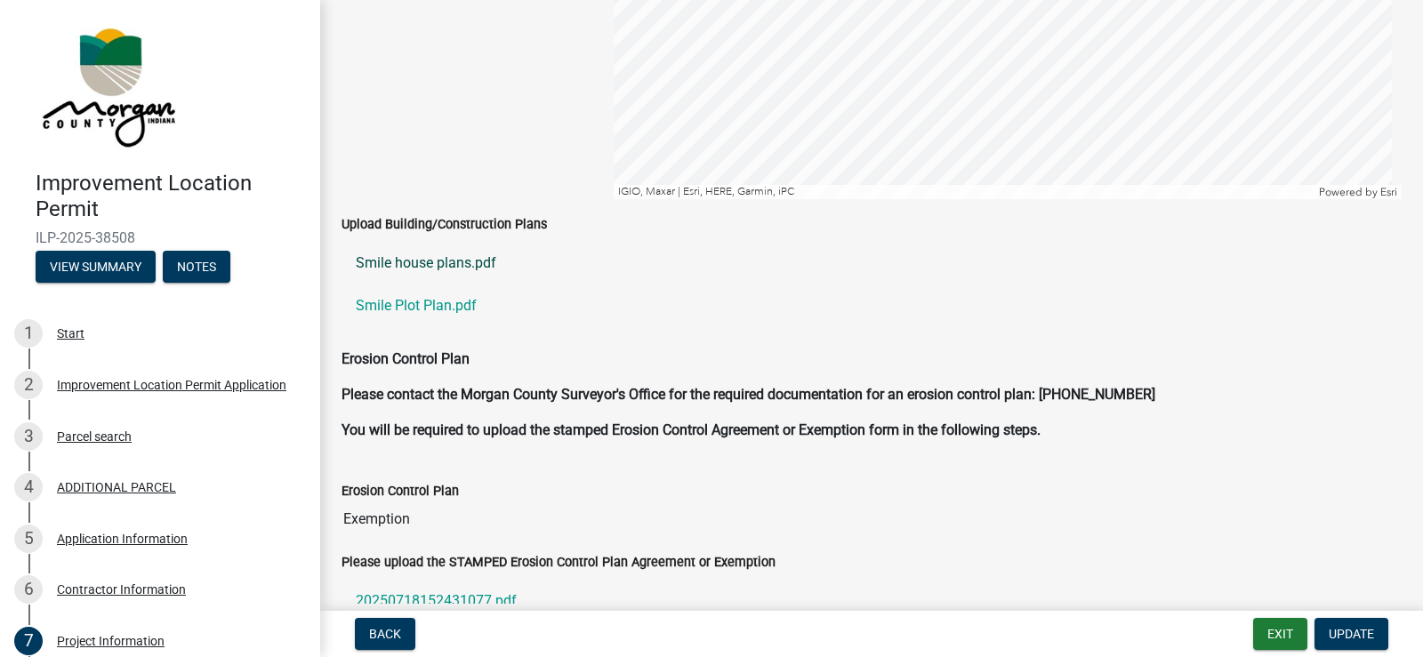
click at [439, 268] on link "Smile house plans.pdf" at bounding box center [871, 263] width 1060 height 43
